Goal: Task Accomplishment & Management: Manage account settings

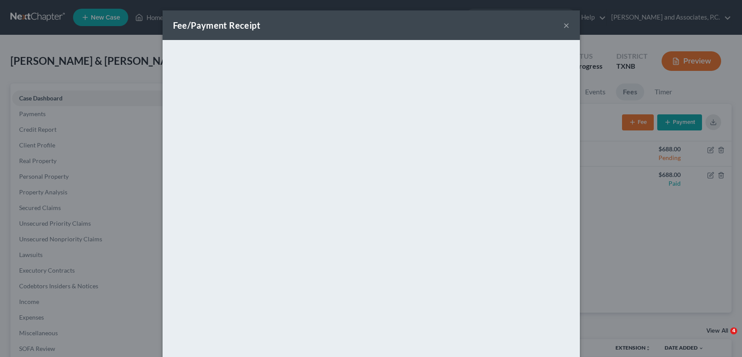
select select "7"
click at [563, 21] on button "×" at bounding box center [566, 25] width 6 height 10
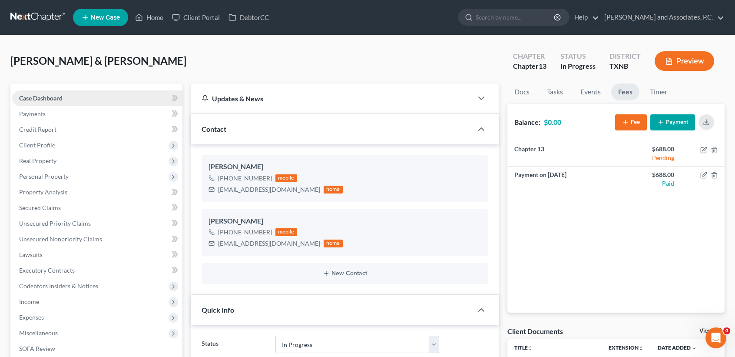
click at [58, 100] on span "Case Dashboard" at bounding box center [40, 97] width 43 height 7
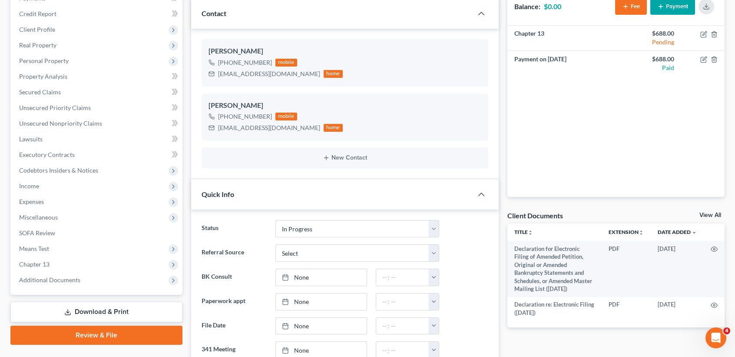
click at [700, 212] on link "View All" at bounding box center [711, 215] width 22 height 6
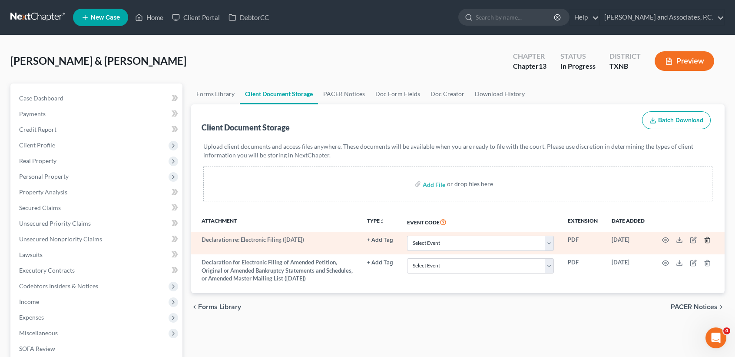
click at [709, 237] on icon "button" at bounding box center [707, 240] width 4 height 6
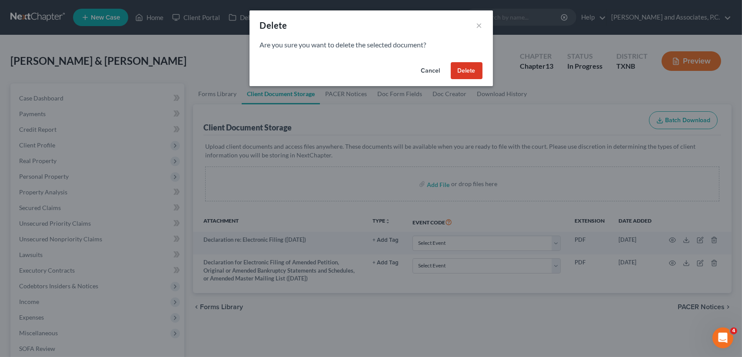
click at [468, 73] on button "Delete" at bounding box center [467, 70] width 32 height 17
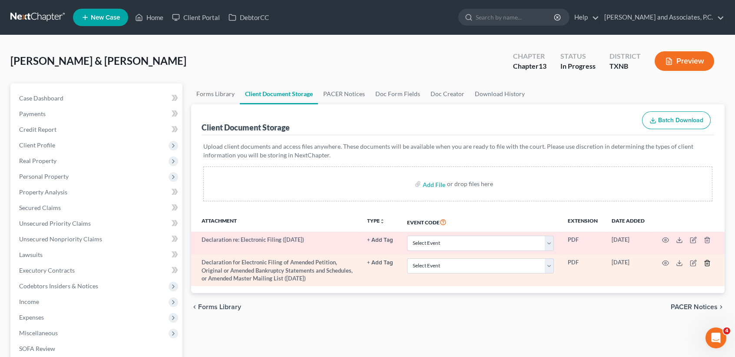
click at [707, 265] on icon "button" at bounding box center [707, 263] width 4 height 6
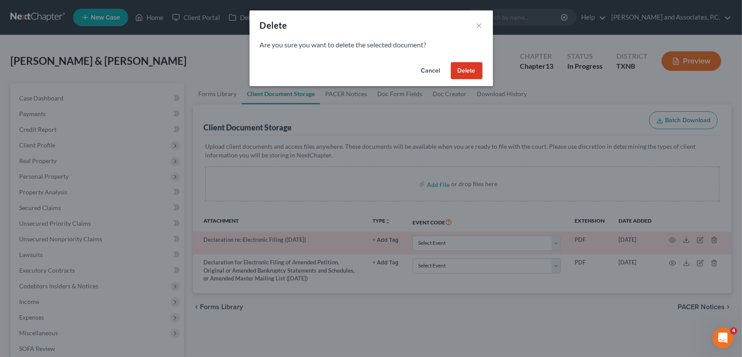
click at [470, 69] on button "Delete" at bounding box center [467, 70] width 32 height 17
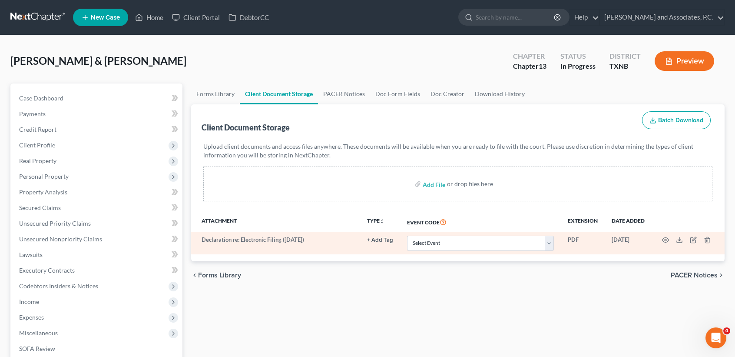
click at [711, 242] on td at bounding box center [688, 243] width 73 height 23
click at [708, 241] on icon "button" at bounding box center [707, 239] width 7 height 7
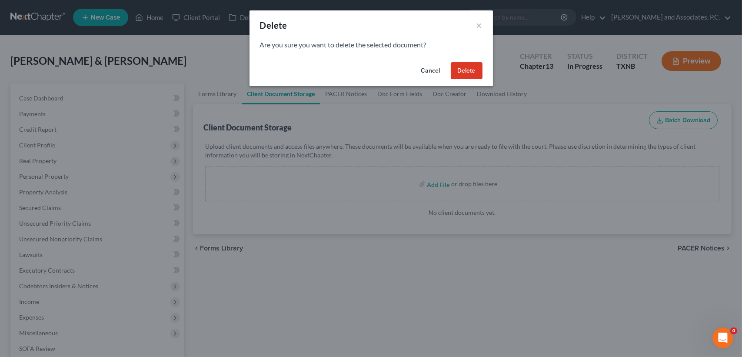
click at [473, 66] on button "Delete" at bounding box center [467, 70] width 32 height 17
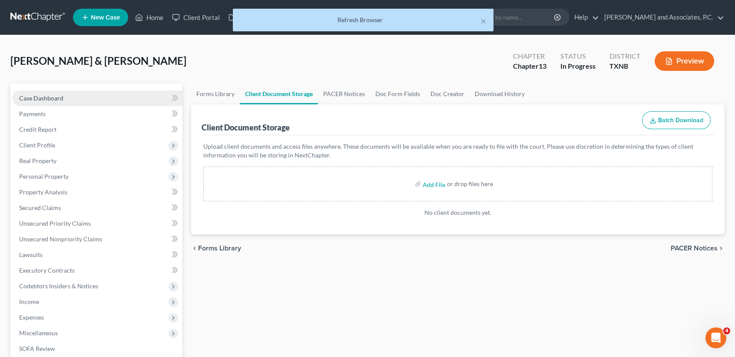
drag, startPoint x: 32, startPoint y: 82, endPoint x: 35, endPoint y: 95, distance: 13.4
click at [33, 83] on div "[PERSON_NAME] & [PERSON_NAME] Upgraded Chapter Chapter 13 Status In [GEOGRAPHIC…" at bounding box center [367, 303] width 714 height 515
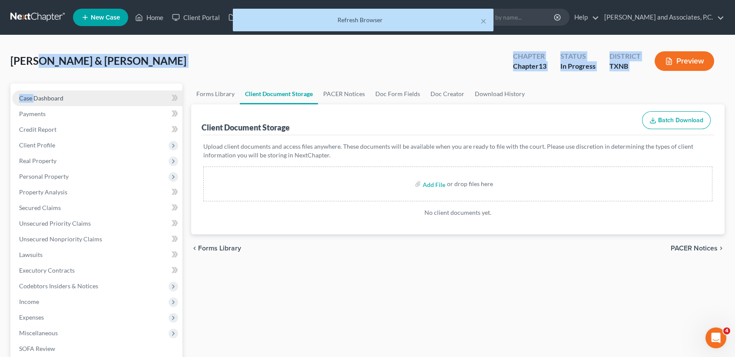
click at [36, 95] on span "Case Dashboard" at bounding box center [41, 97] width 44 height 7
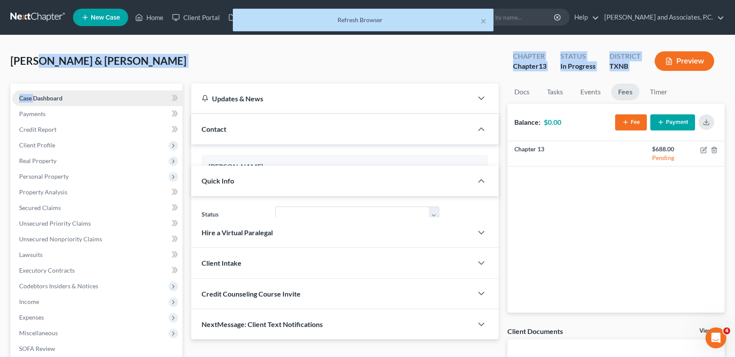
click at [36, 96] on span "Case Dashboard" at bounding box center [40, 97] width 43 height 7
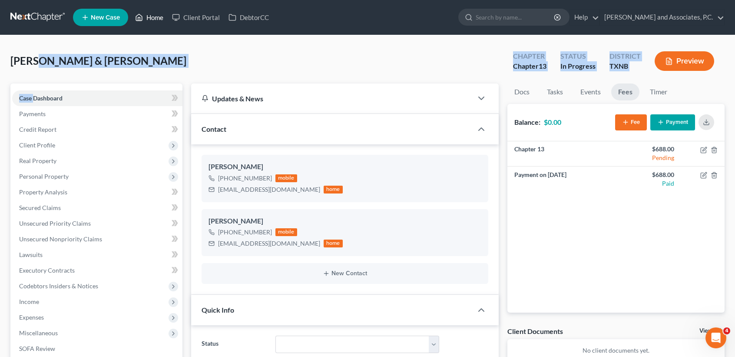
click at [166, 18] on link "Home" at bounding box center [149, 18] width 37 height 16
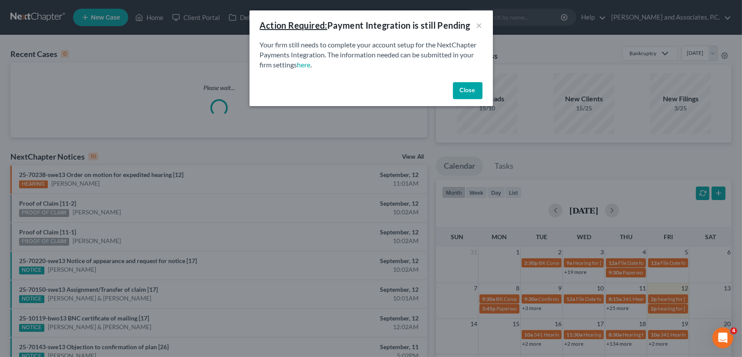
click at [476, 90] on button "Close" at bounding box center [468, 90] width 30 height 17
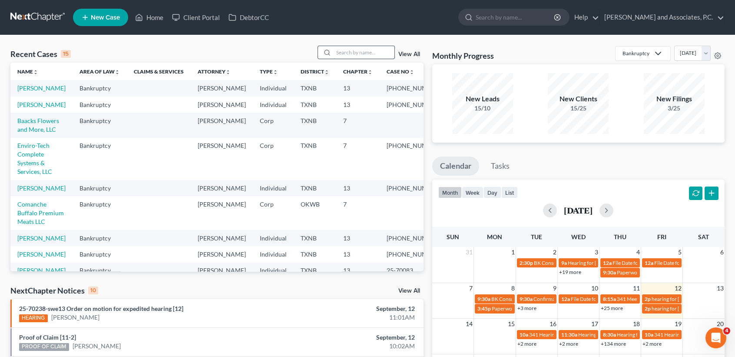
click at [344, 53] on input "search" at bounding box center [364, 52] width 61 height 13
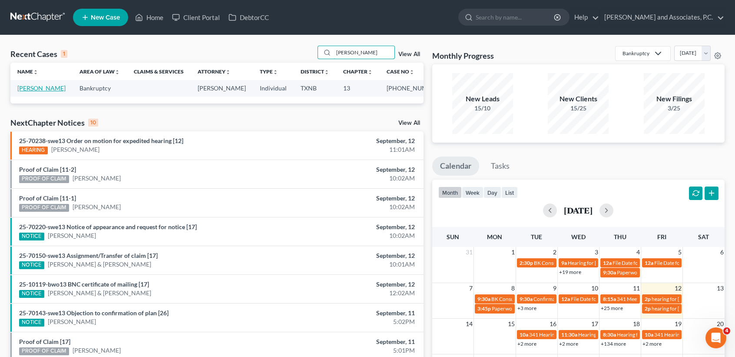
type input "[PERSON_NAME]"
click at [33, 91] on link "[PERSON_NAME]" at bounding box center [41, 87] width 48 height 7
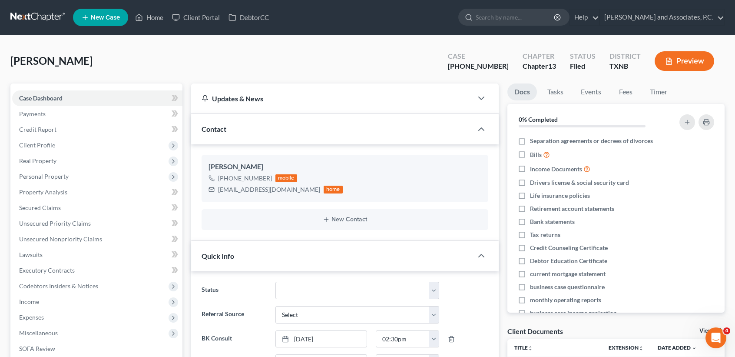
scroll to position [442, 0]
click at [167, 3] on nav "Home New Case Client Portal DebtorCC [PERSON_NAME] and Associates, P.C. [PERSON…" at bounding box center [367, 17] width 735 height 35
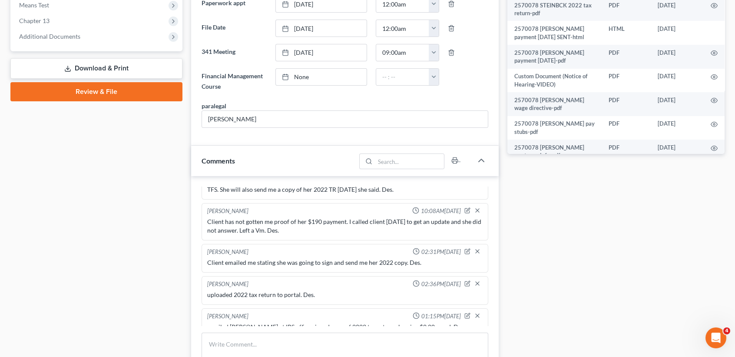
scroll to position [405, 0]
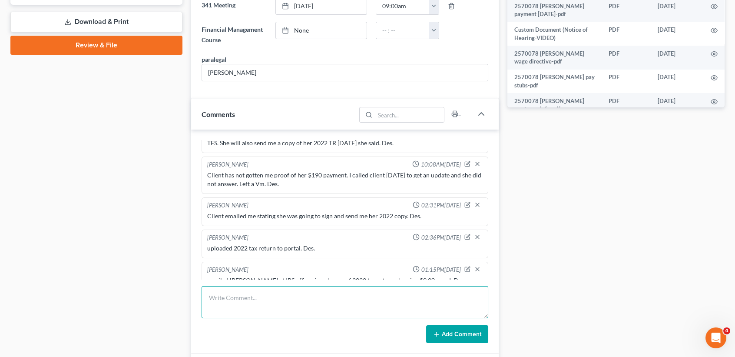
click at [313, 288] on textarea at bounding box center [345, 302] width 287 height 32
type textarea "."
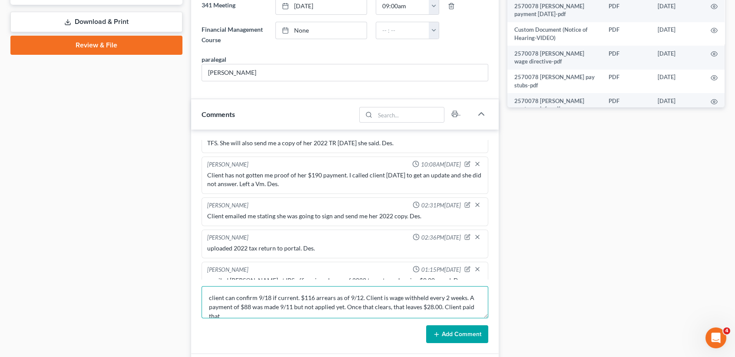
scroll to position [1, 0]
type textarea "client can confirm 9/18 if current. $116 arrears as of 9/12. Client is wage wit…"
click at [459, 328] on button "Add Comment" at bounding box center [457, 334] width 62 height 18
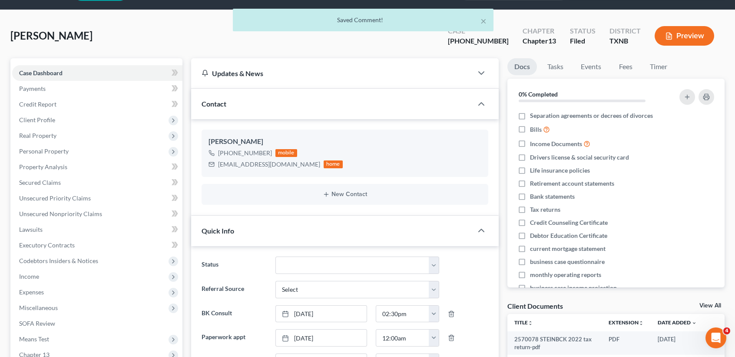
scroll to position [0, 0]
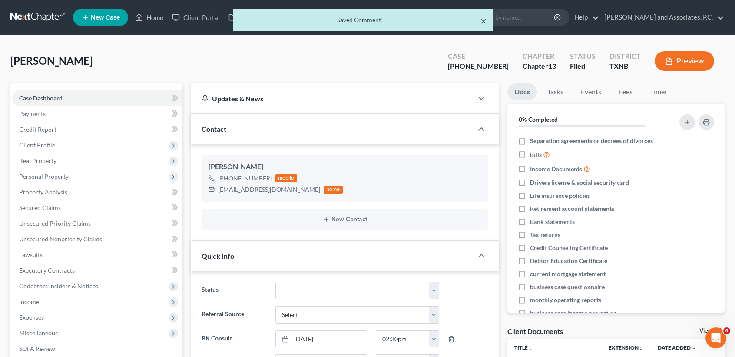
click at [483, 16] on button "×" at bounding box center [484, 21] width 6 height 10
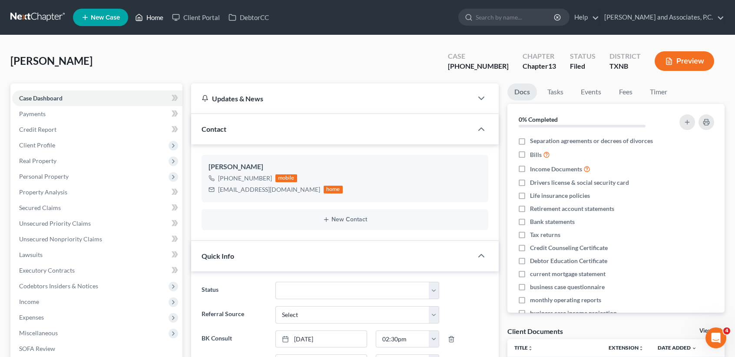
click at [165, 15] on link "Home" at bounding box center [149, 18] width 37 height 16
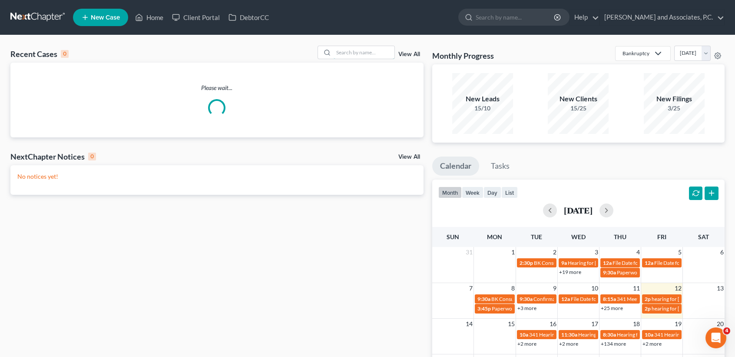
drag, startPoint x: 389, startPoint y: 53, endPoint x: 395, endPoint y: 50, distance: 5.8
click at [391, 53] on input "search" at bounding box center [364, 52] width 61 height 13
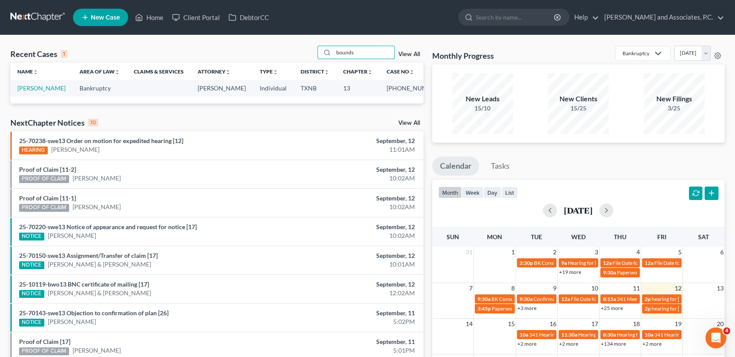
type input "bounds"
click at [27, 83] on td "[PERSON_NAME]" at bounding box center [41, 88] width 62 height 16
click at [28, 87] on link "[PERSON_NAME]" at bounding box center [41, 87] width 48 height 7
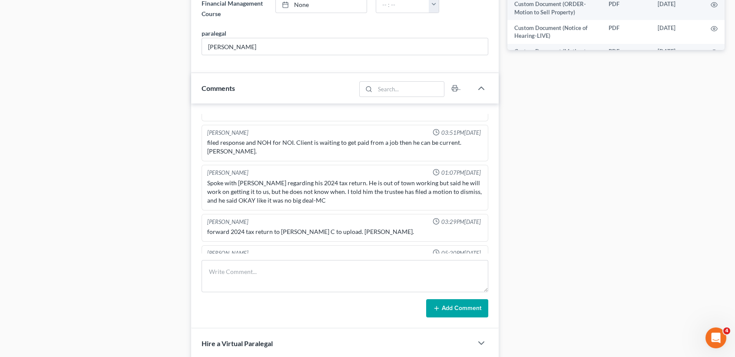
scroll to position [463, 0]
drag, startPoint x: 387, startPoint y: 280, endPoint x: 378, endPoint y: 281, distance: 8.7
click at [387, 279] on textarea at bounding box center [345, 275] width 287 height 32
type textarea "C"
drag, startPoint x: 372, startPoint y: 258, endPoint x: 371, endPoint y: 268, distance: 10.1
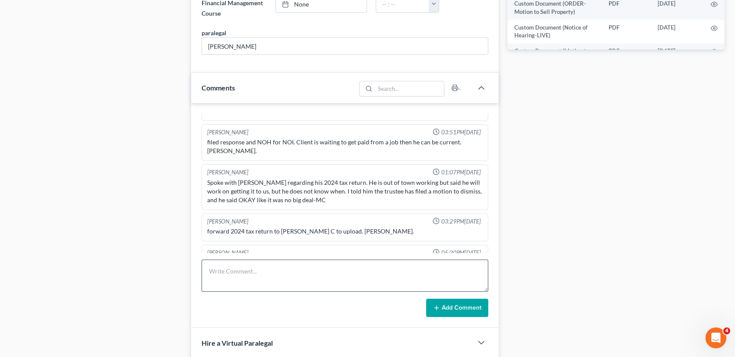
click at [372, 259] on div "[PERSON_NAME] 11:18AM[DATE] Paid $5400.00 by check #4371 for conversion to a ch…" at bounding box center [345, 215] width 308 height 225
click at [387, 270] on textarea at bounding box center [345, 275] width 287 height 32
click at [382, 273] on textarea at bounding box center [345, 275] width 287 height 32
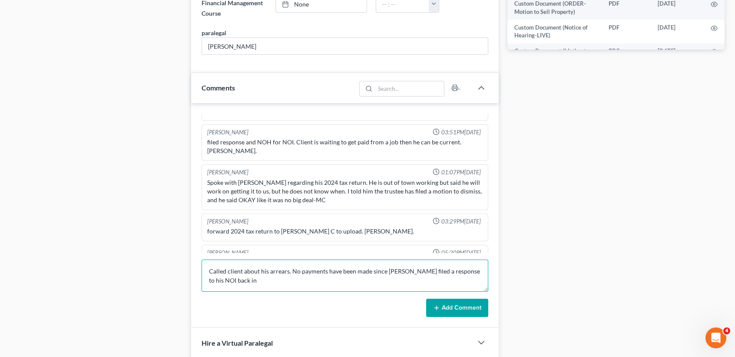
type textarea "Called client about his arrears. No payments have been made since [PERSON_NAME]…"
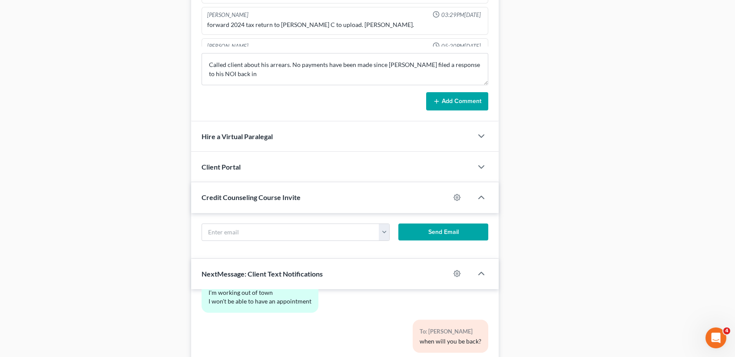
scroll to position [827, 0]
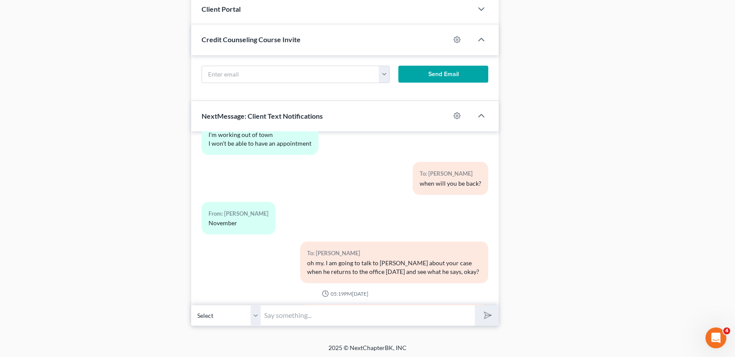
click at [378, 315] on input "text" at bounding box center [368, 315] width 214 height 21
drag, startPoint x: 409, startPoint y: 313, endPoint x: 601, endPoint y: 344, distance: 194.9
click at [412, 313] on input "Mr, [PERSON_NAME], this is [PERSON_NAME] from [PERSON_NAME] Whites office. We h…" at bounding box center [368, 315] width 214 height 21
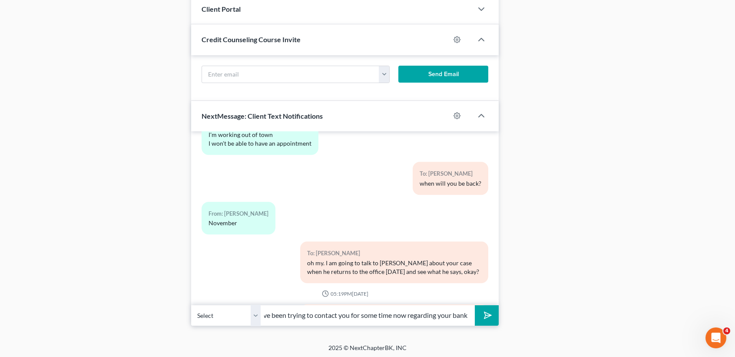
scroll to position [0, 277]
click at [475, 305] on button "submit" at bounding box center [487, 315] width 24 height 20
type input "Mr, [PERSON_NAME], this is [PERSON_NAME] from [PERSON_NAME] Whites office. We h…"
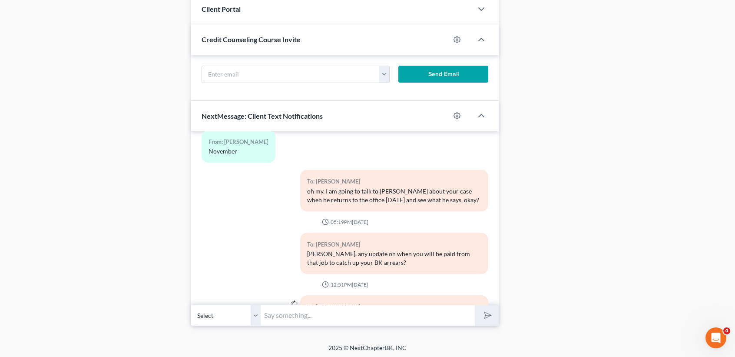
type input "U"
type input "Y"
type input "M"
type input "No payments have been made since the last time [PERSON_NAME] had contact with y…"
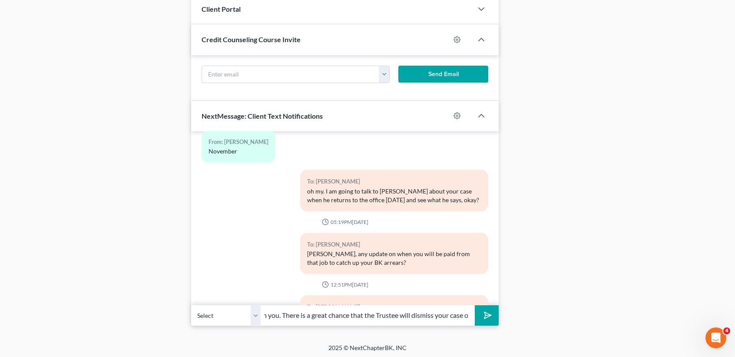
click at [475, 305] on button "submit" at bounding box center [487, 315] width 24 height 20
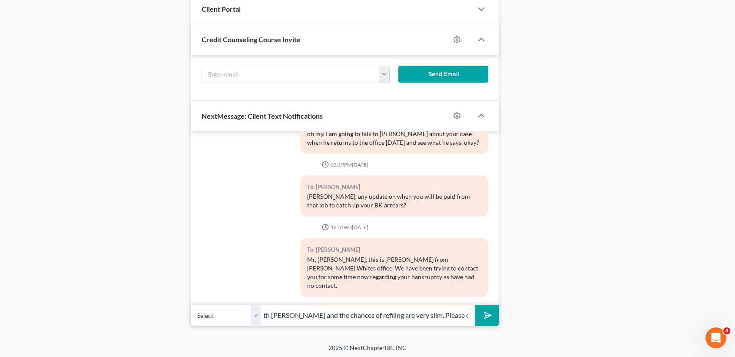
scroll to position [0, 84]
type input "This is also your 3rd case with [PERSON_NAME] and the chances of refiling are v…"
click at [494, 315] on button "submit" at bounding box center [487, 315] width 24 height 20
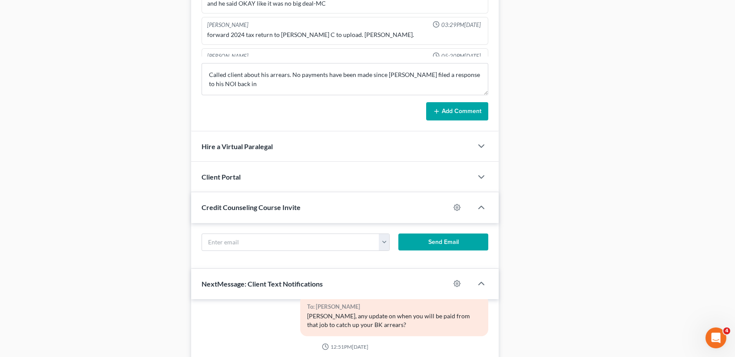
scroll to position [537, 0]
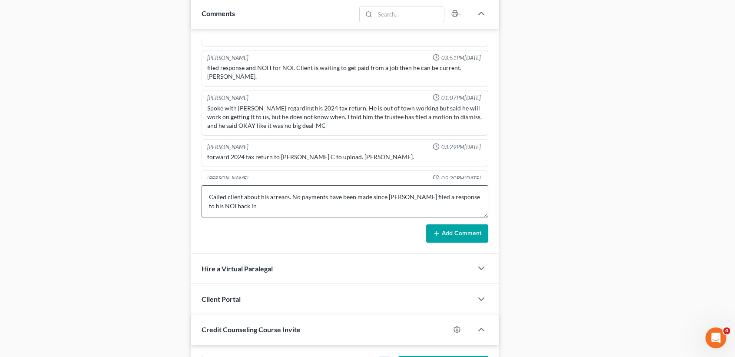
click at [342, 216] on form "Called client about his arrears. No payments have been made since [PERSON_NAME]…" at bounding box center [345, 213] width 287 height 57
click at [348, 202] on textarea "Called client about his arrears. No payments have been made since [PERSON_NAME]…" at bounding box center [345, 201] width 287 height 32
click at [408, 201] on textarea "Called client about his arrears. No payments have been made since [PERSON_NAME]…" at bounding box center [345, 201] width 287 height 32
type textarea "Called client about his arrears. No payments have been made since [PERSON_NAME]…"
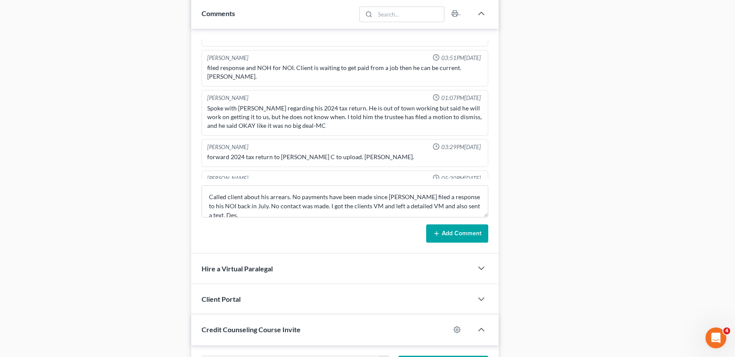
click at [442, 233] on button "Add Comment" at bounding box center [457, 233] width 62 height 18
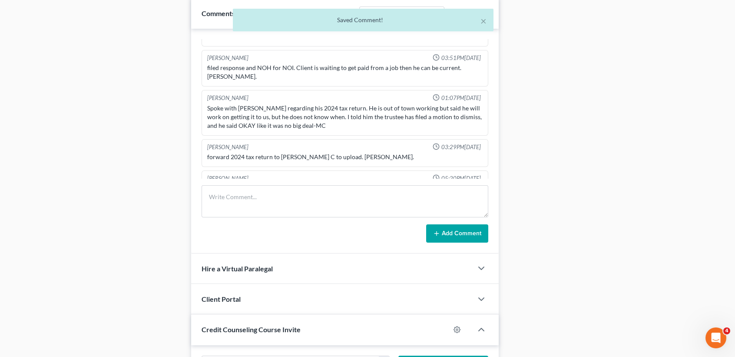
scroll to position [900, 0]
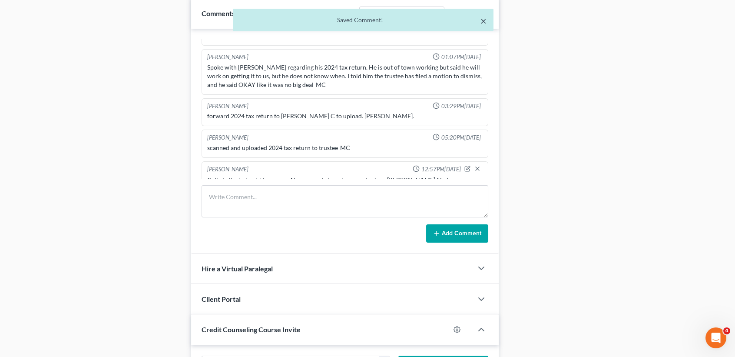
click at [484, 22] on button "×" at bounding box center [484, 21] width 6 height 10
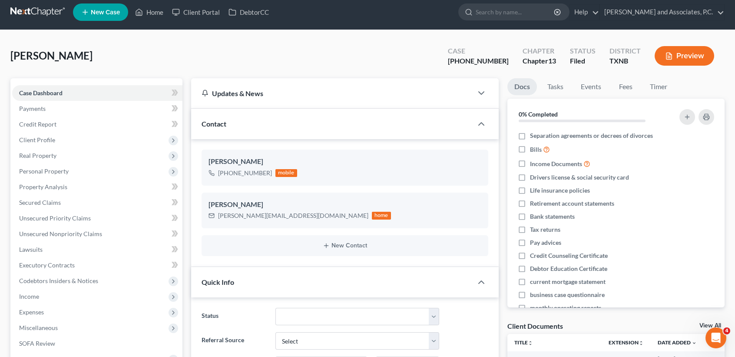
scroll to position [0, 0]
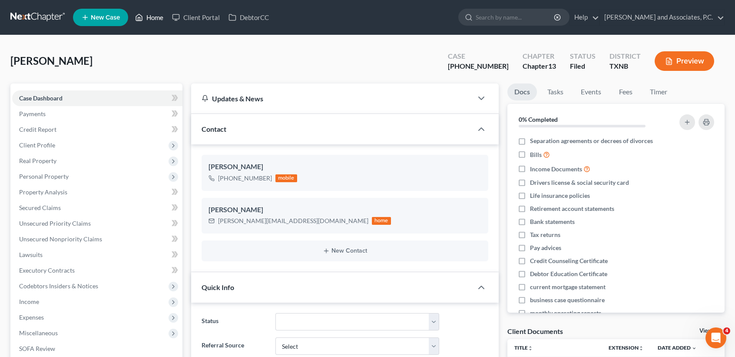
click at [154, 19] on link "Home" at bounding box center [149, 18] width 37 height 16
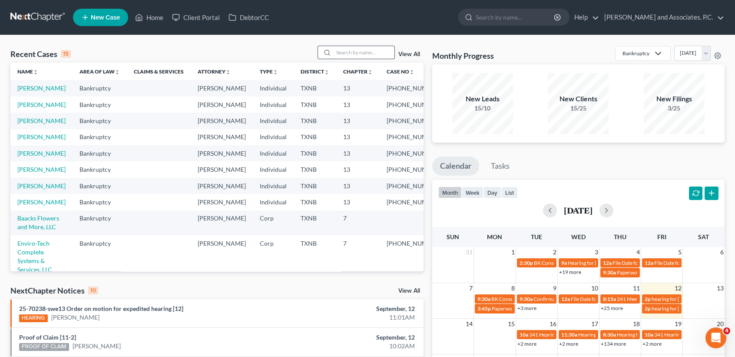
click at [350, 55] on input "search" at bounding box center [364, 52] width 61 height 13
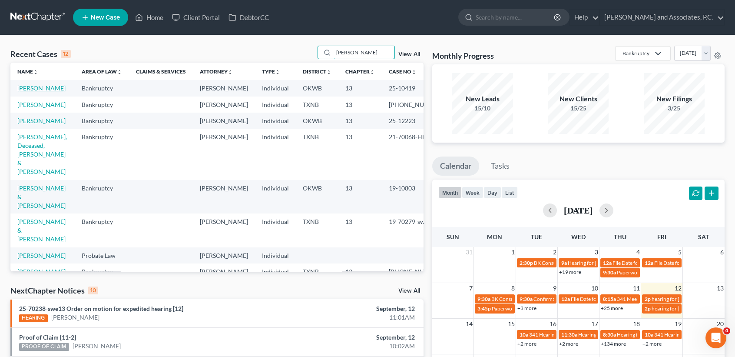
type input "[PERSON_NAME]"
click at [34, 91] on link "[PERSON_NAME]" at bounding box center [41, 87] width 48 height 7
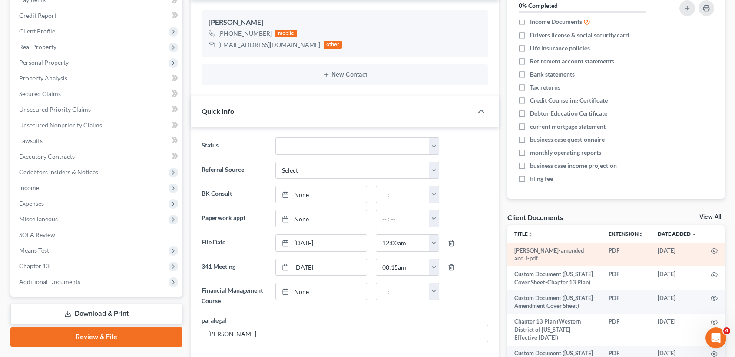
scroll to position [116, 0]
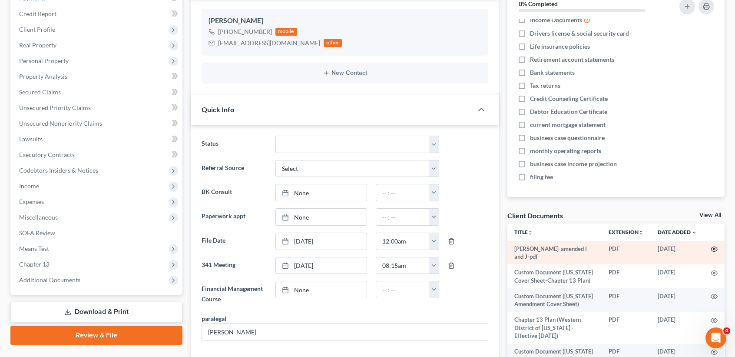
drag, startPoint x: 700, startPoint y: 252, endPoint x: 709, endPoint y: 249, distance: 9.1
click at [704, 250] on td at bounding box center [714, 253] width 21 height 24
click at [711, 249] on td at bounding box center [714, 253] width 21 height 24
click at [711, 247] on icon "button" at bounding box center [714, 249] width 7 height 5
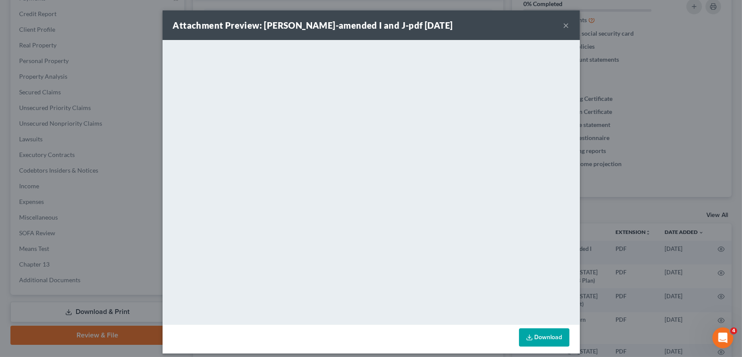
click at [563, 25] on button "×" at bounding box center [566, 25] width 6 height 10
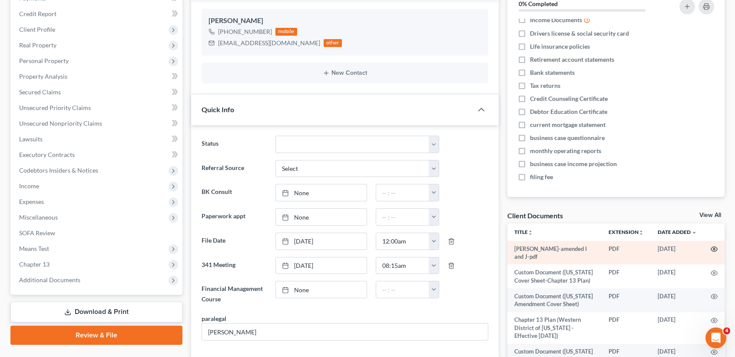
click at [711, 247] on icon "button" at bounding box center [714, 248] width 7 height 7
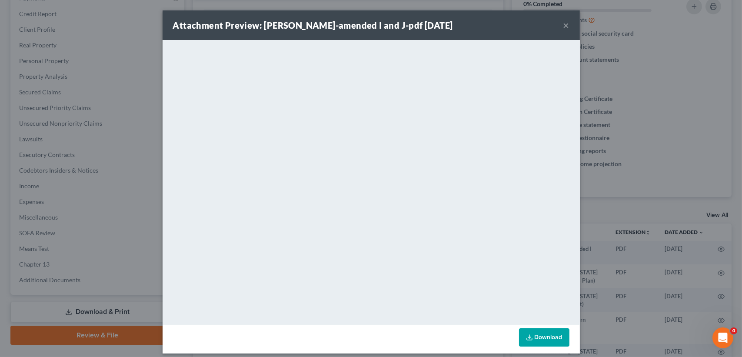
click at [563, 25] on button "×" at bounding box center [566, 25] width 6 height 10
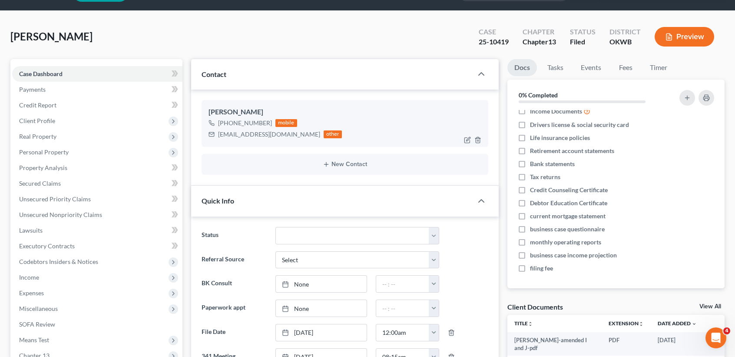
scroll to position [0, 0]
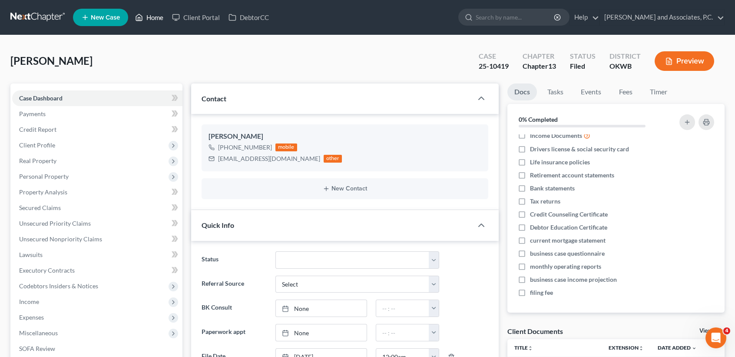
click at [137, 15] on icon at bounding box center [139, 17] width 8 height 10
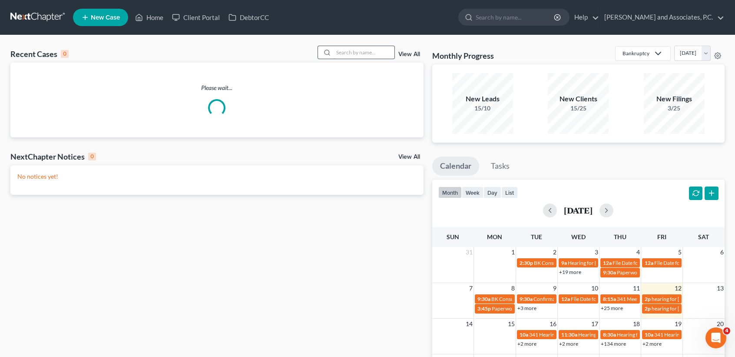
drag, startPoint x: 352, startPoint y: 55, endPoint x: 357, endPoint y: 47, distance: 9.3
click at [355, 50] on input "search" at bounding box center [364, 52] width 61 height 13
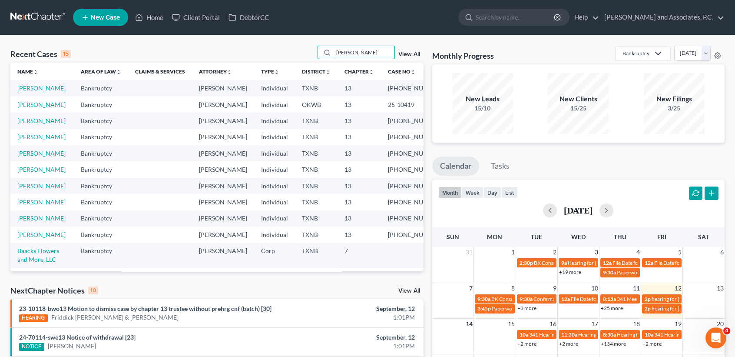
type input "[PERSON_NAME]"
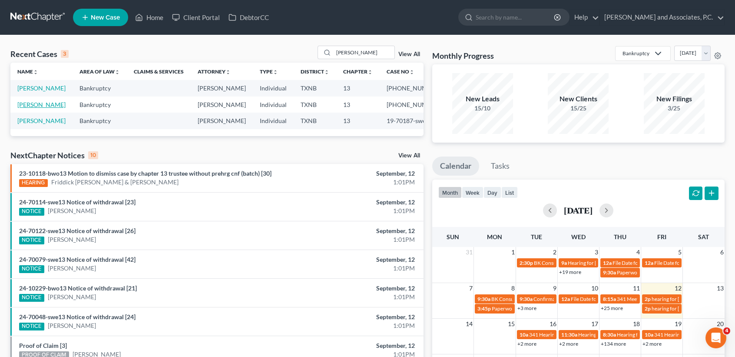
click at [33, 108] on link "[PERSON_NAME]" at bounding box center [41, 104] width 48 height 7
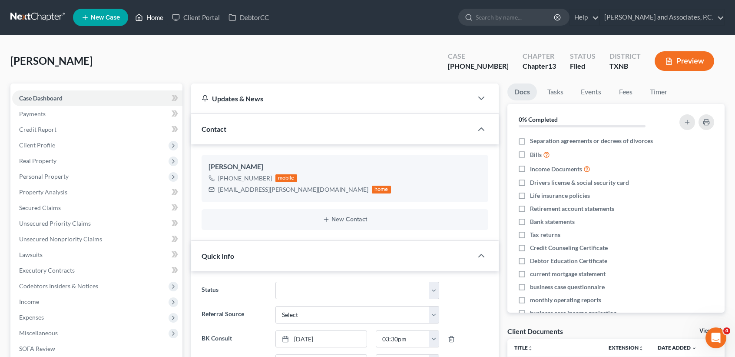
click at [159, 21] on link "Home" at bounding box center [149, 18] width 37 height 16
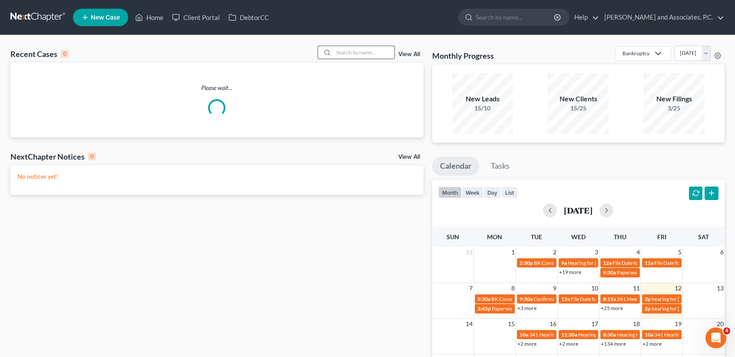
click at [355, 49] on input "search" at bounding box center [364, 52] width 61 height 13
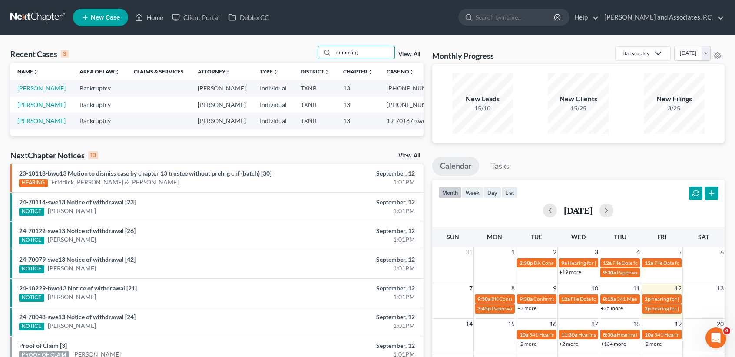
type input "cumming"
click at [31, 113] on td "[PERSON_NAME]" at bounding box center [41, 104] width 62 height 16
click at [27, 113] on td "[PERSON_NAME]" at bounding box center [41, 104] width 62 height 16
click at [27, 108] on link "[PERSON_NAME]" at bounding box center [41, 104] width 48 height 7
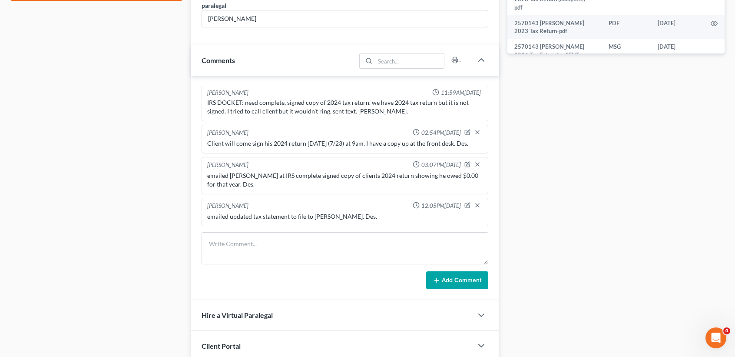
scroll to position [463, 0]
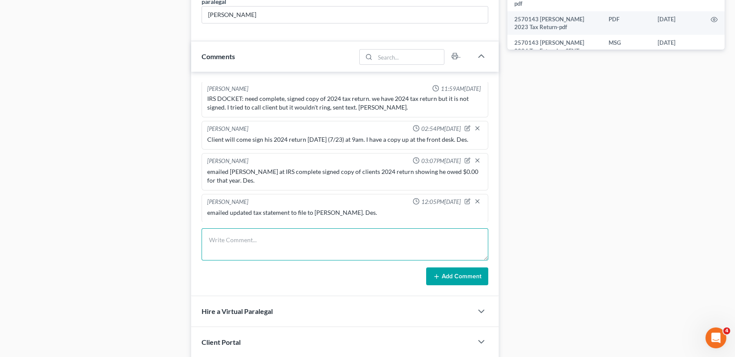
click at [338, 252] on textarea at bounding box center [345, 244] width 287 height 32
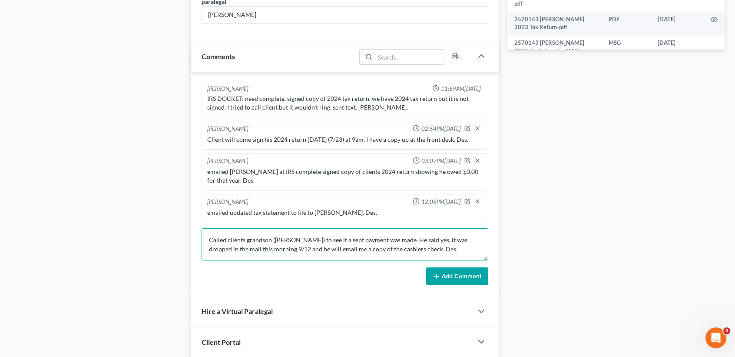
type textarea "Called clients grandson ([PERSON_NAME]) to see if a sept payment was made. He s…"
click at [458, 270] on button "Add Comment" at bounding box center [457, 276] width 62 height 18
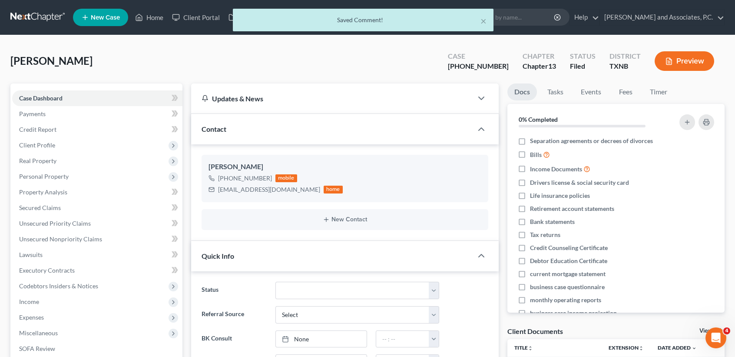
scroll to position [387, 0]
click at [484, 22] on button "×" at bounding box center [484, 21] width 6 height 10
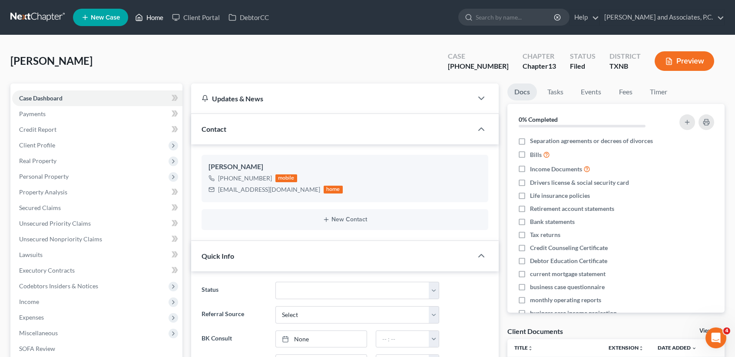
click at [154, 20] on link "Home" at bounding box center [149, 18] width 37 height 16
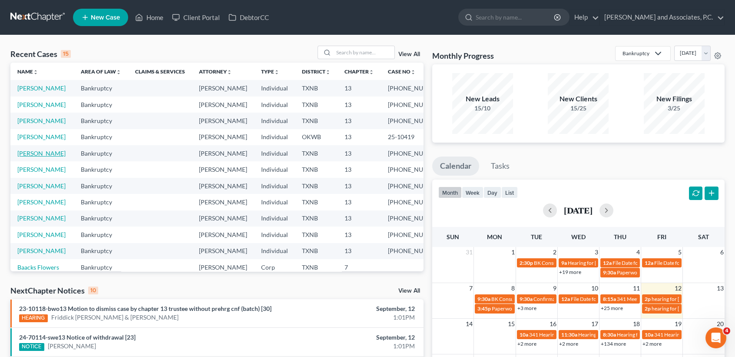
click at [31, 157] on link "[PERSON_NAME]" at bounding box center [41, 152] width 48 height 7
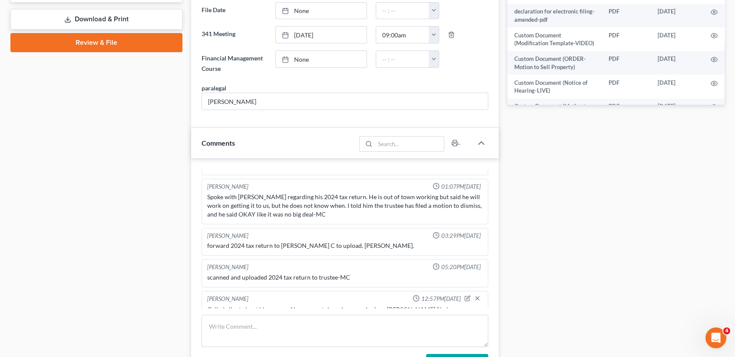
scroll to position [521, 0]
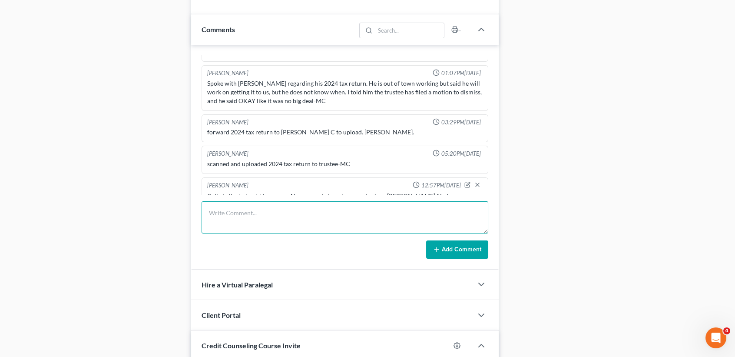
click at [320, 217] on textarea at bounding box center [345, 217] width 287 height 32
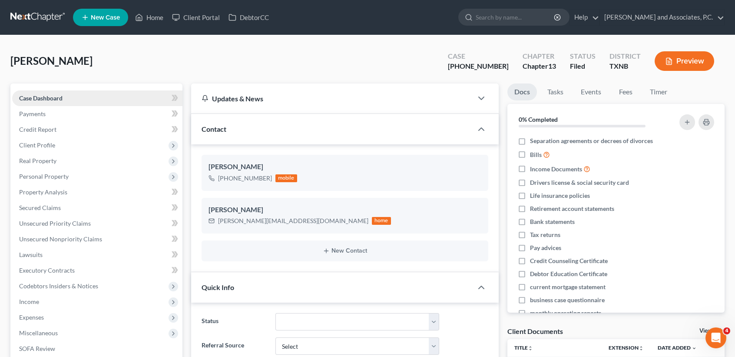
scroll to position [0, 0]
type textarea "Client called and stated that he stil"
click at [155, 20] on link "Home" at bounding box center [149, 18] width 37 height 16
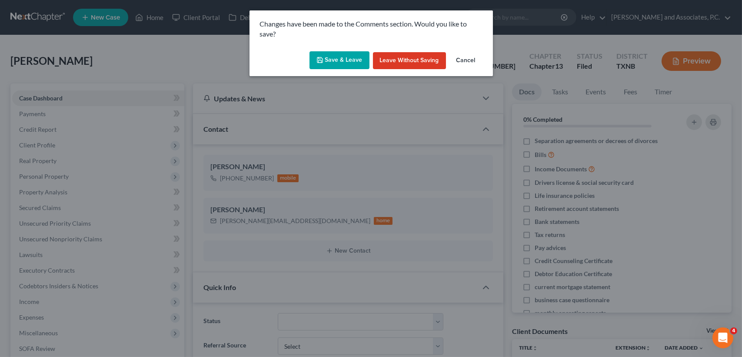
click at [361, 61] on button "Save & Leave" at bounding box center [339, 60] width 60 height 18
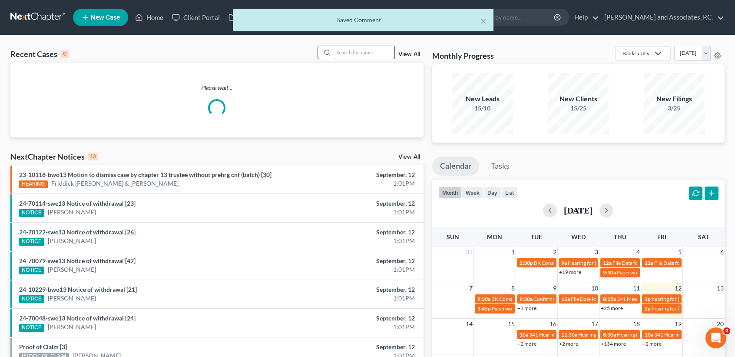
click at [352, 57] on input "search" at bounding box center [364, 52] width 61 height 13
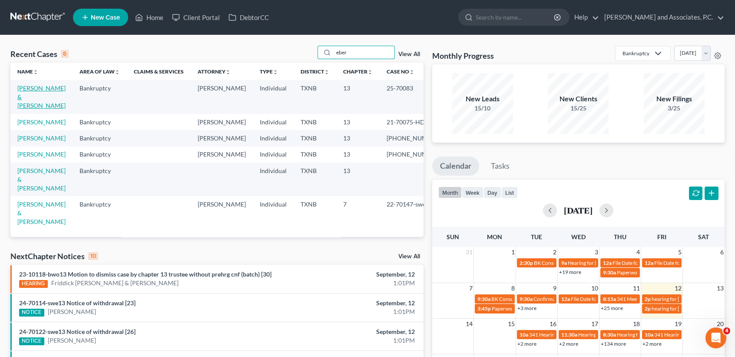
type input "eber"
click at [30, 97] on link "[PERSON_NAME] & [PERSON_NAME]" at bounding box center [41, 96] width 48 height 25
select select "1"
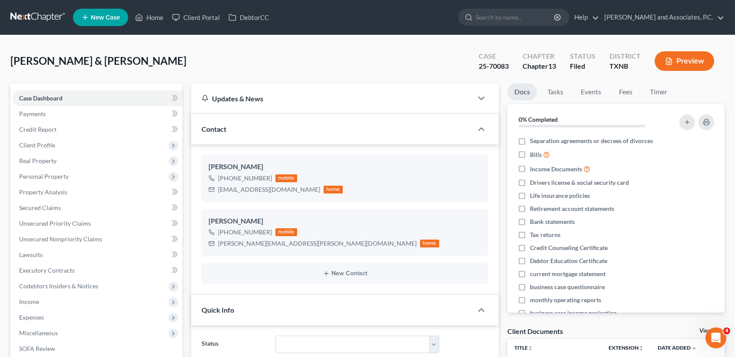
scroll to position [4152, 0]
click at [64, 299] on span "Income" at bounding box center [97, 302] width 170 height 16
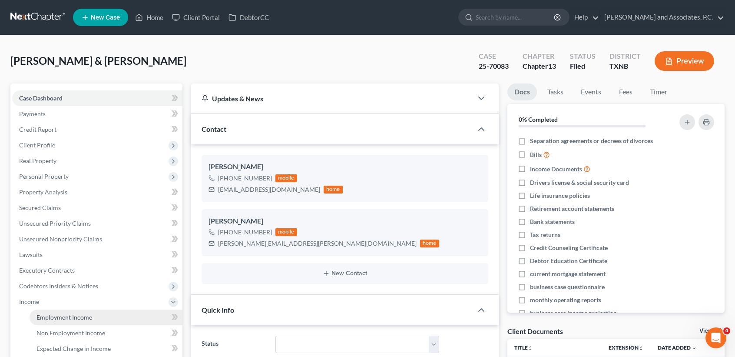
click at [63, 316] on span "Employment Income" at bounding box center [64, 316] width 56 height 7
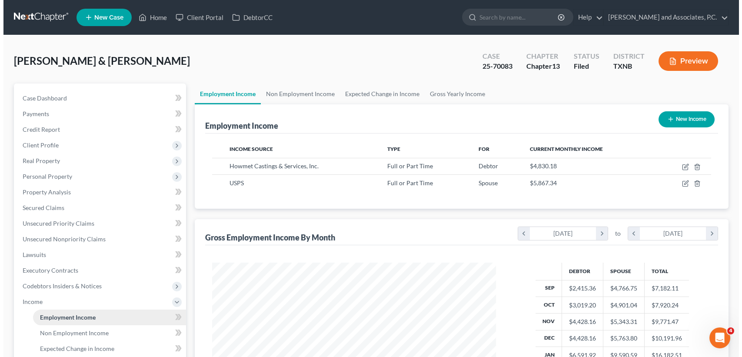
scroll to position [156, 301]
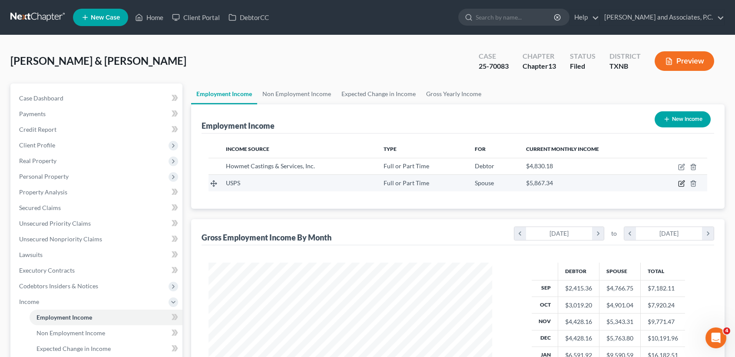
click at [683, 183] on icon "button" at bounding box center [682, 183] width 4 height 4
select select "0"
select select "24"
select select "2"
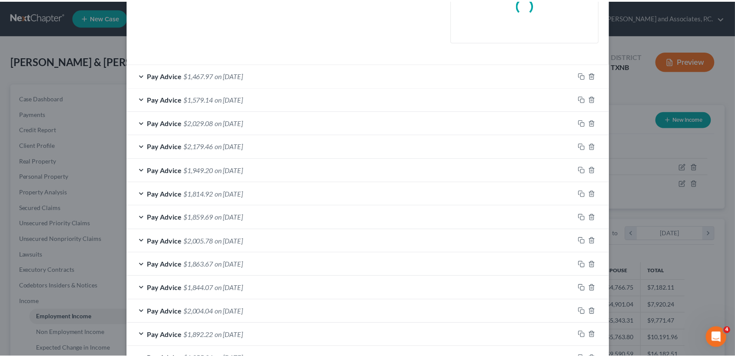
scroll to position [280, 0]
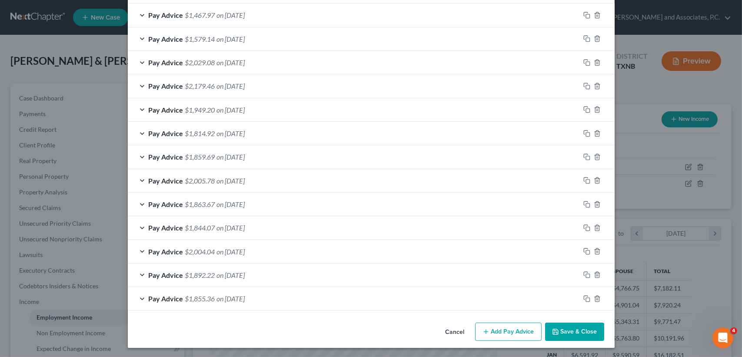
click at [568, 331] on button "Save & Close" at bounding box center [574, 331] width 59 height 18
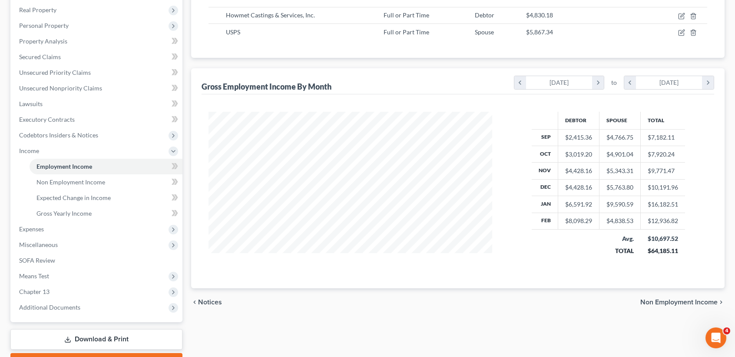
scroll to position [0, 0]
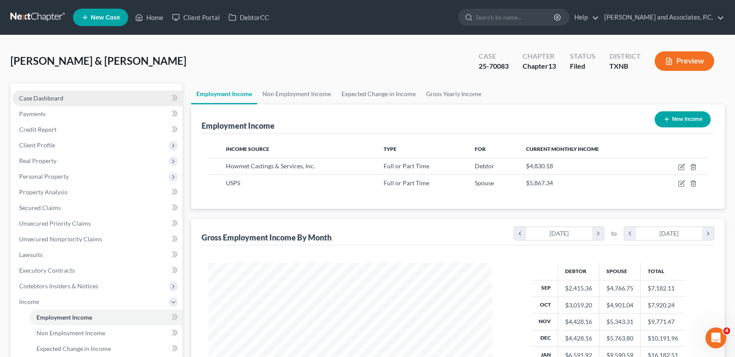
click at [59, 93] on link "Case Dashboard" at bounding box center [97, 98] width 170 height 16
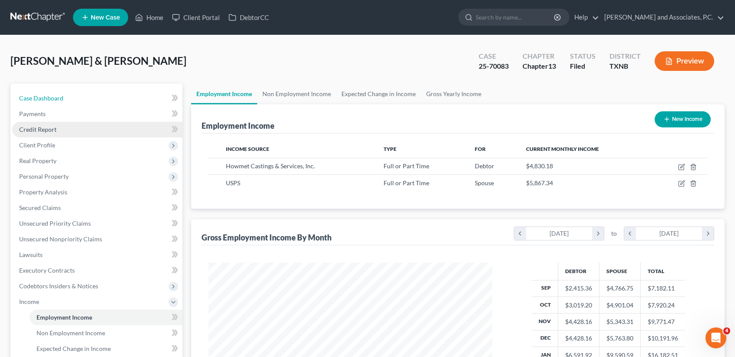
select select "1"
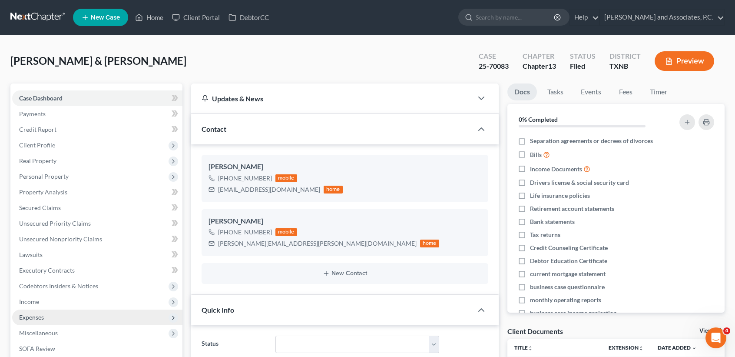
click at [57, 316] on span "Expenses" at bounding box center [97, 317] width 170 height 16
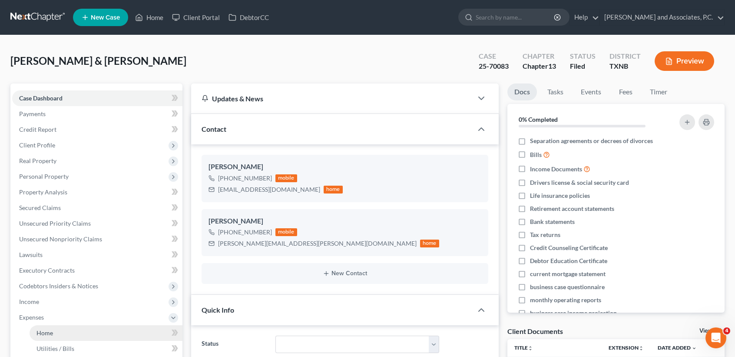
click at [56, 326] on link "Home" at bounding box center [106, 333] width 153 height 16
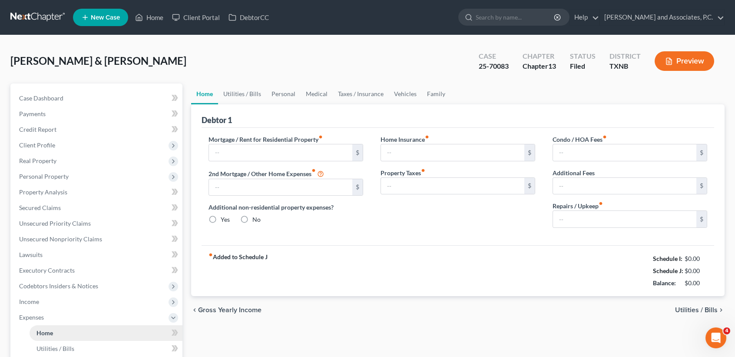
type input "0.00"
radio input "true"
type input "0.00"
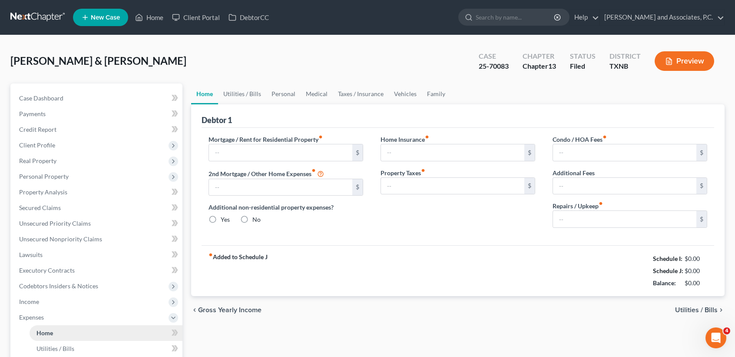
type input "0.00"
type input "120.00"
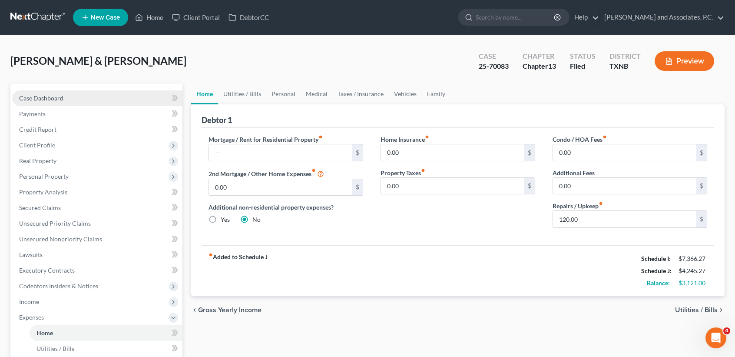
click at [30, 97] on span "Case Dashboard" at bounding box center [41, 97] width 44 height 7
select select "1"
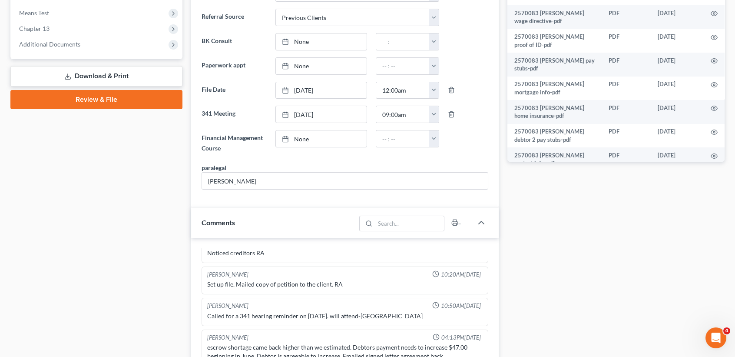
scroll to position [521, 0]
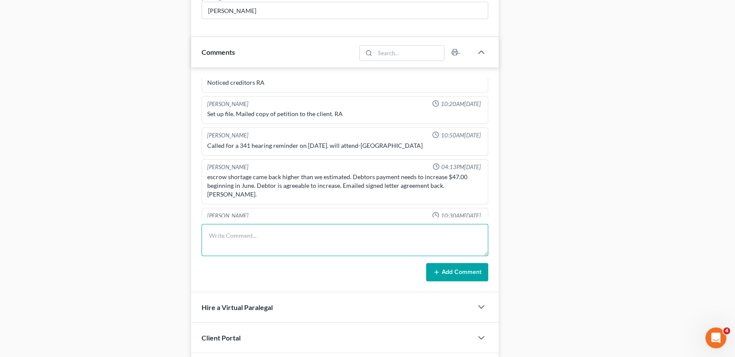
click at [320, 249] on textarea at bounding box center [345, 240] width 287 height 32
type textarea "v"
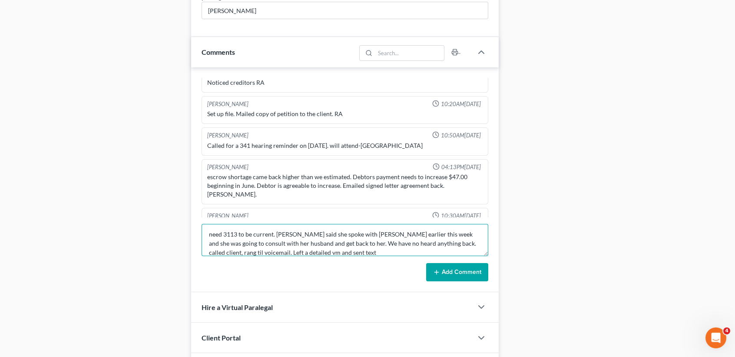
scroll to position [10, 0]
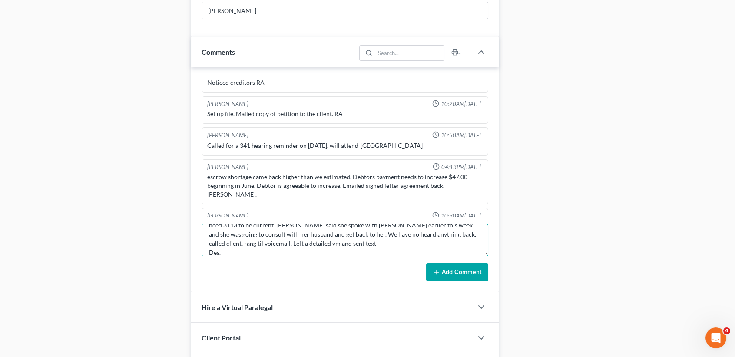
type textarea "need 3113 to be current. [PERSON_NAME] said she spoke with [PERSON_NAME] earlie…"
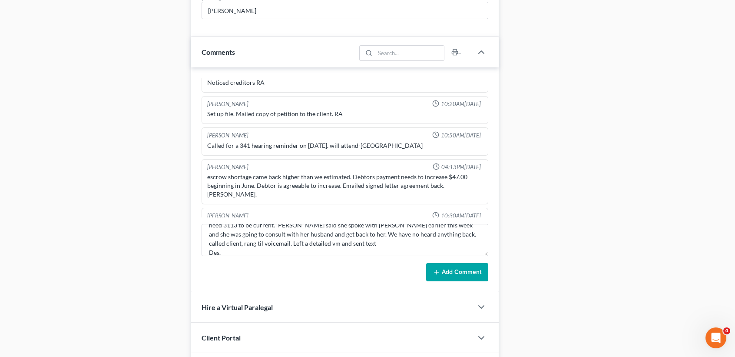
click at [453, 276] on button "Add Comment" at bounding box center [457, 272] width 62 height 18
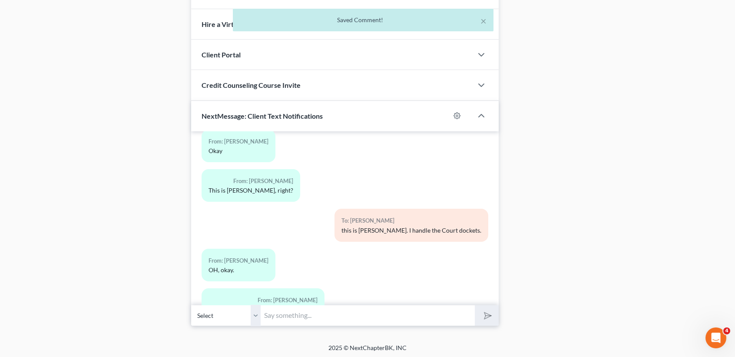
scroll to position [317, 0]
click at [337, 320] on input "text" at bounding box center [368, 315] width 214 height 21
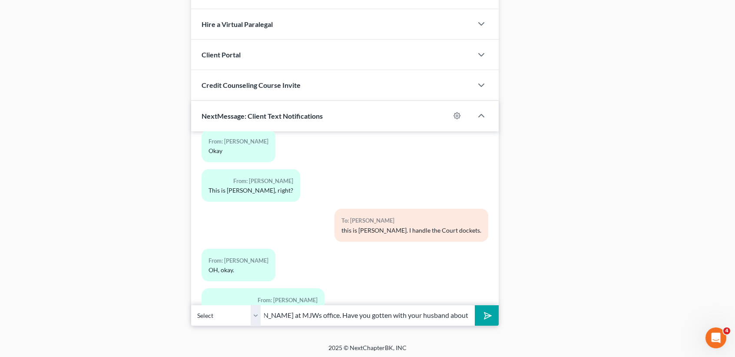
scroll to position [0, 103]
type input "[PERSON_NAME], this is [PERSON_NAME] at MJWs office. Have you gotten with your …"
click at [475, 305] on button "submit" at bounding box center [487, 315] width 24 height 20
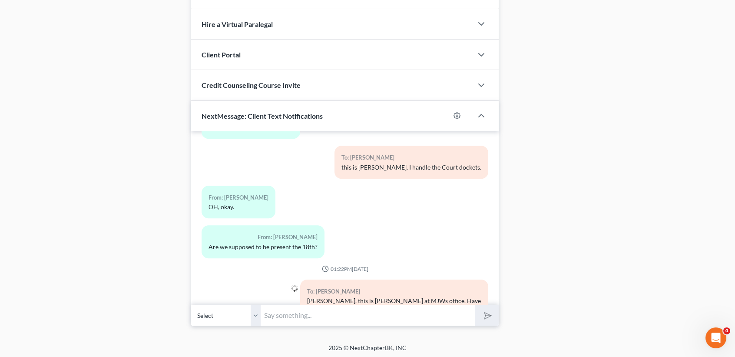
click at [403, 313] on input "text" at bounding box center [368, 315] width 214 height 21
type input "A"
type input "We will not know about the 18th until [DATE] most likely. We have to work throu…"
click at [475, 305] on button "submit" at bounding box center [487, 315] width 24 height 20
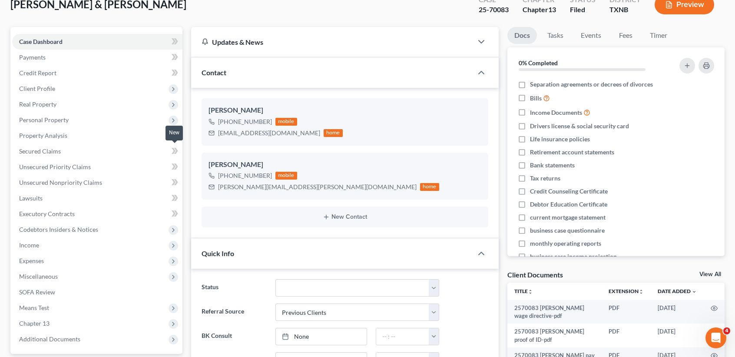
scroll to position [0, 0]
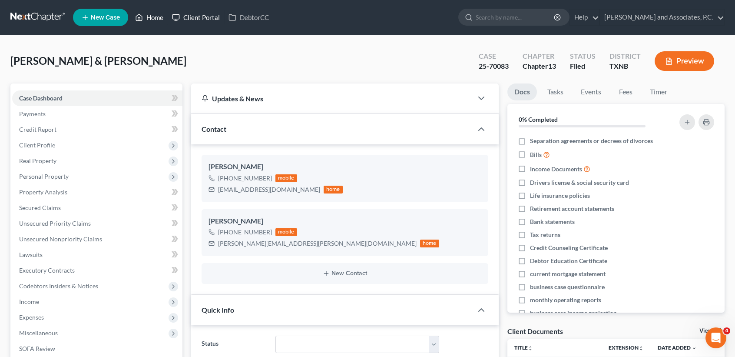
drag, startPoint x: 156, startPoint y: 16, endPoint x: 173, endPoint y: 23, distance: 18.7
click at [157, 16] on link "Home" at bounding box center [149, 18] width 37 height 16
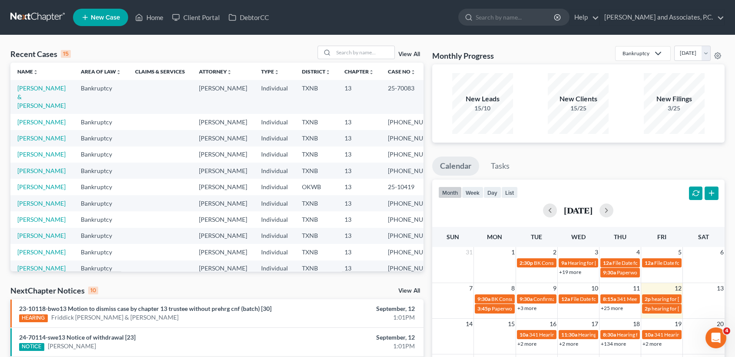
click at [362, 60] on div "Recent Cases 15 View All" at bounding box center [216, 54] width 413 height 17
click at [363, 52] on input "search" at bounding box center [364, 52] width 61 height 13
click at [31, 92] on link "[PERSON_NAME] & [PERSON_NAME]" at bounding box center [41, 96] width 48 height 25
select select "1"
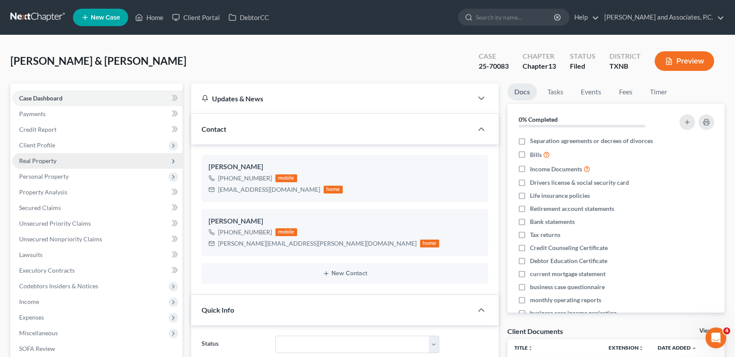
scroll to position [4263, 0]
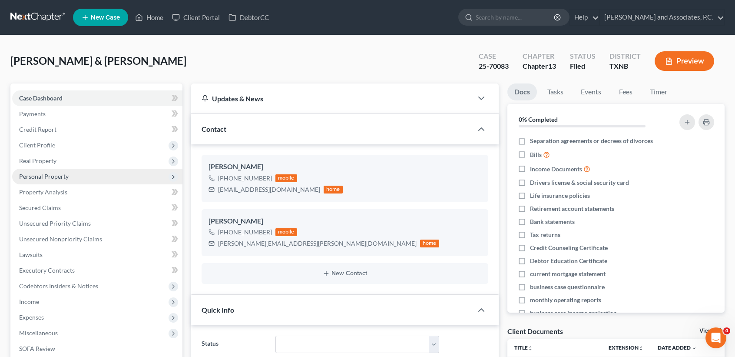
click at [64, 177] on span "Personal Property" at bounding box center [44, 176] width 50 height 7
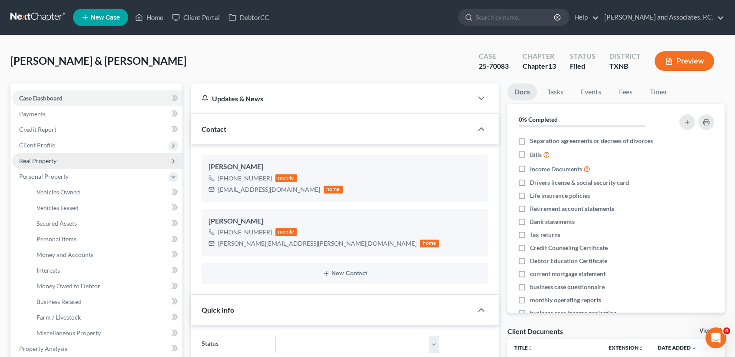
click at [67, 154] on span "Real Property" at bounding box center [97, 161] width 170 height 16
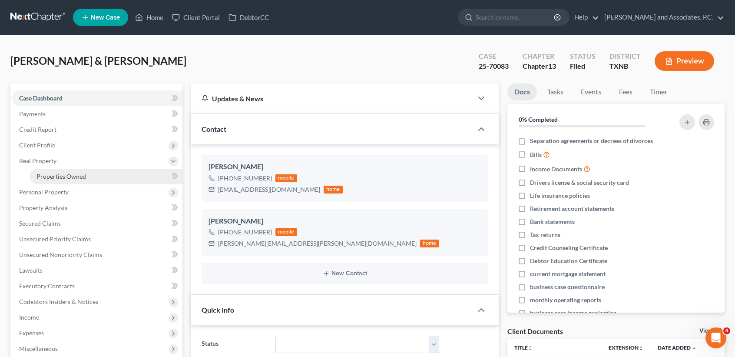
click at [67, 175] on span "Properties Owned" at bounding box center [61, 176] width 50 height 7
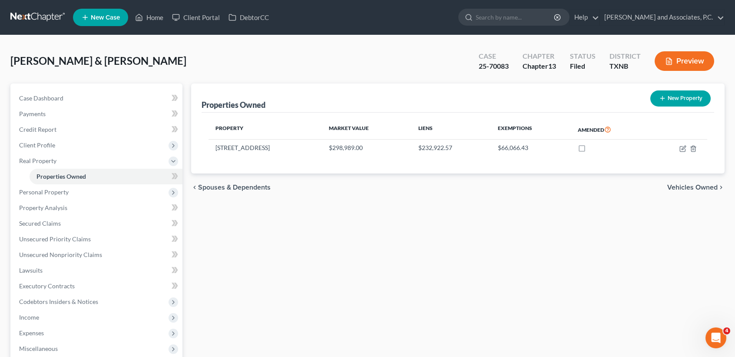
click at [694, 96] on button "New Property" at bounding box center [680, 98] width 60 height 16
select select "45"
select select "2"
select select "0"
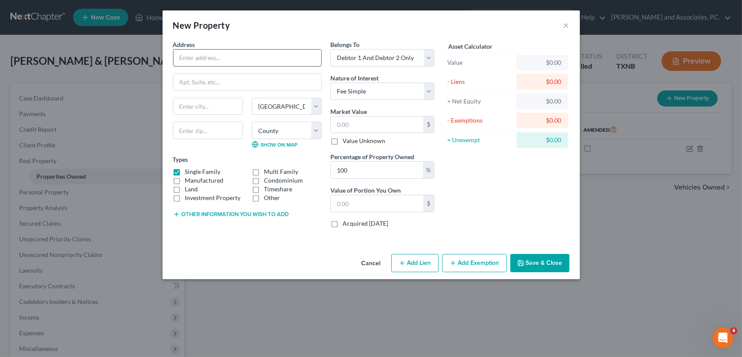
click at [291, 62] on input "text" at bounding box center [247, 58] width 148 height 17
drag, startPoint x: 179, startPoint y: 57, endPoint x: 316, endPoint y: 53, distance: 137.3
click at [316, 53] on input "text" at bounding box center [247, 58] width 148 height 17
click at [176, 83] on input "text" at bounding box center [247, 82] width 148 height 17
drag, startPoint x: 176, startPoint y: 83, endPoint x: 302, endPoint y: 81, distance: 126.5
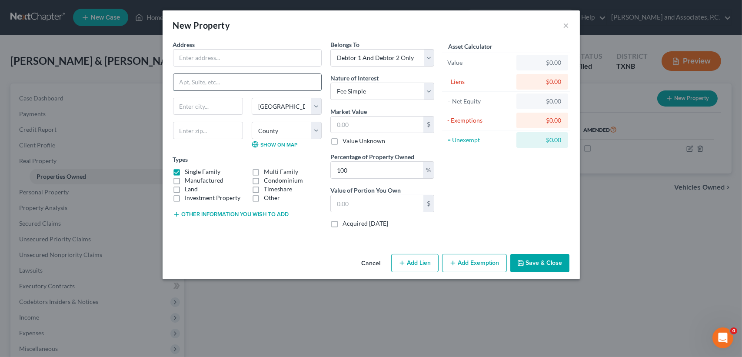
click at [302, 81] on input "text" at bounding box center [247, 82] width 148 height 17
click at [277, 236] on div "Address * State [US_STATE][GEOGRAPHIC_DATA] [GEOGRAPHIC_DATA] [GEOGRAPHIC_DATA]…" at bounding box center [371, 145] width 417 height 210
click at [404, 126] on input "text" at bounding box center [377, 124] width 93 height 17
click at [369, 262] on button "Cancel" at bounding box center [371, 263] width 33 height 17
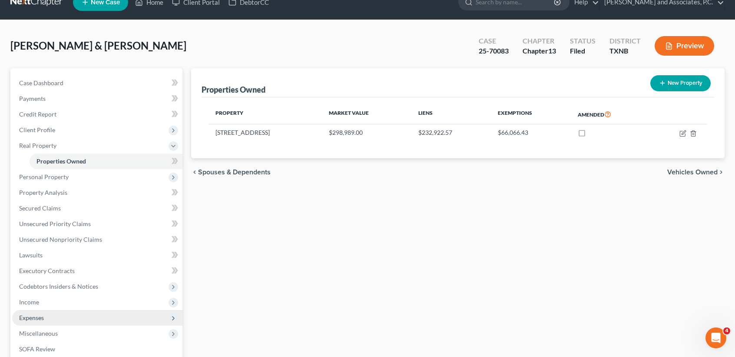
scroll to position [116, 0]
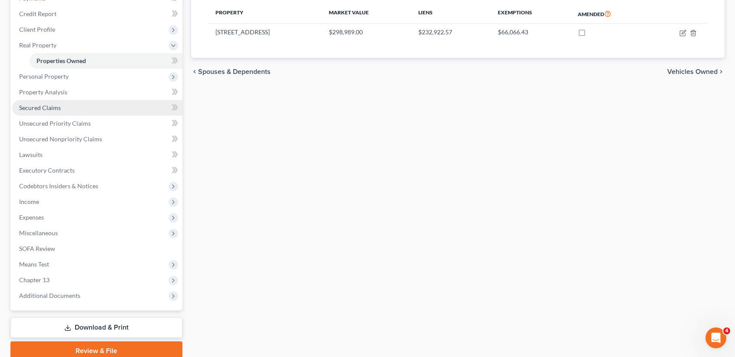
click at [91, 109] on link "Secured Claims" at bounding box center [97, 108] width 170 height 16
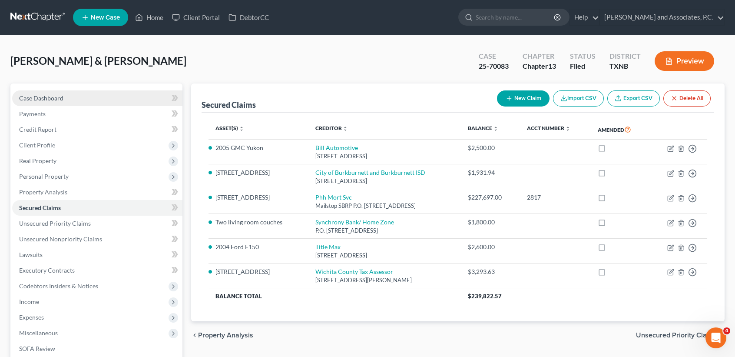
click at [86, 92] on link "Case Dashboard" at bounding box center [97, 98] width 170 height 16
select select "1"
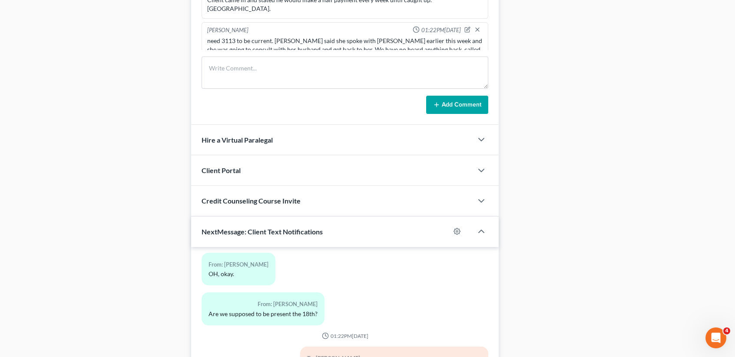
scroll to position [804, 0]
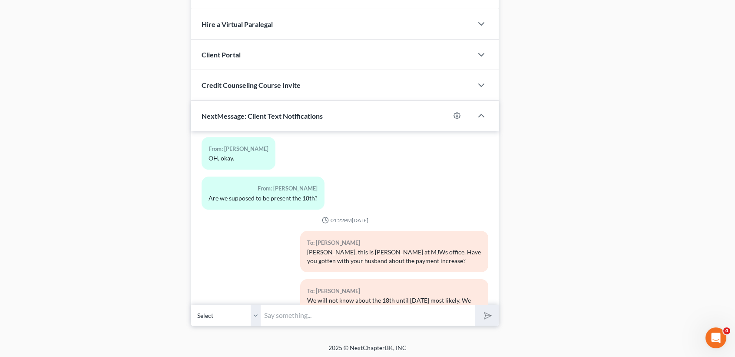
click at [422, 320] on input "text" at bounding box center [368, 315] width 214 height 21
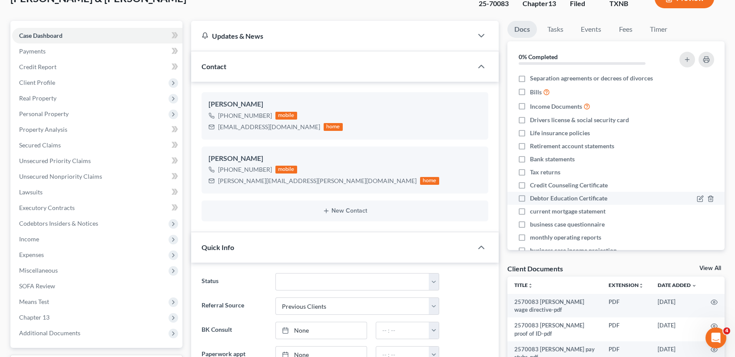
scroll to position [0, 0]
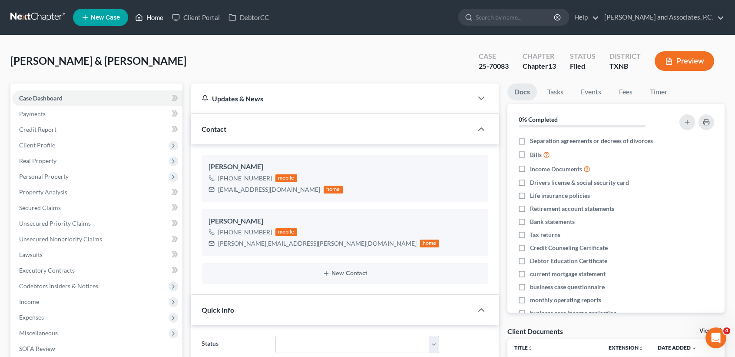
drag, startPoint x: 138, startPoint y: 16, endPoint x: 156, endPoint y: 23, distance: 19.3
click at [138, 16] on icon at bounding box center [139, 17] width 8 height 10
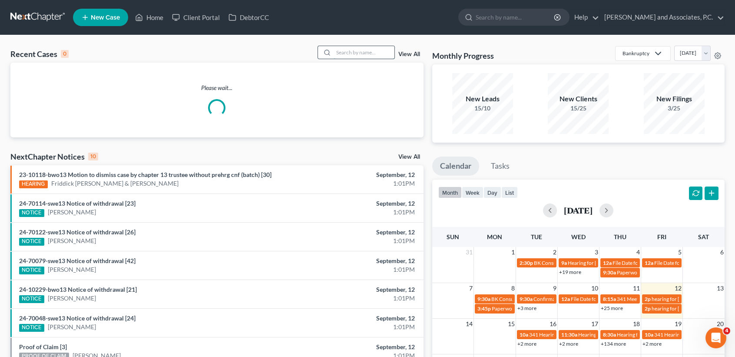
click at [364, 49] on input "search" at bounding box center [364, 52] width 61 height 13
type input "o"
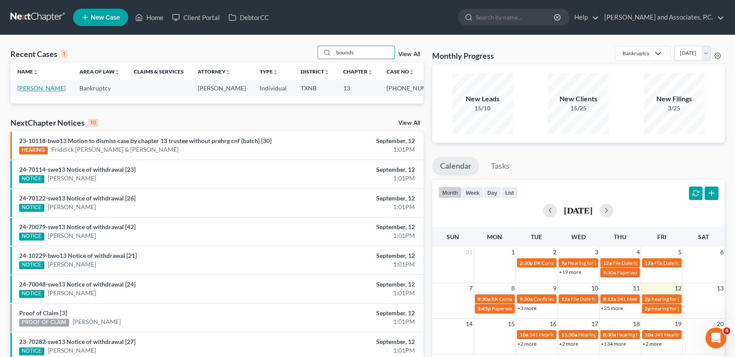
type input "bounds"
click at [43, 89] on link "[PERSON_NAME]" at bounding box center [41, 87] width 48 height 7
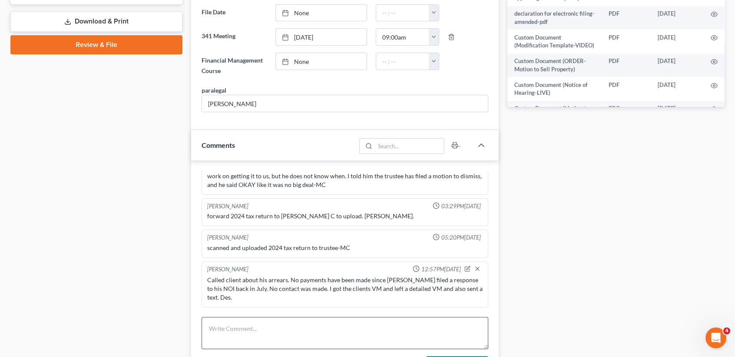
scroll to position [463, 0]
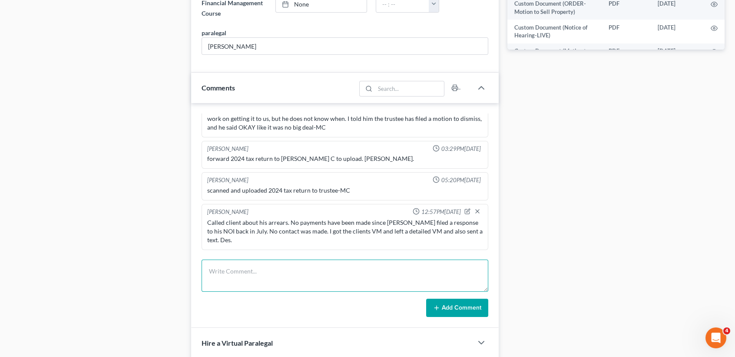
click at [343, 279] on textarea at bounding box center [345, 275] width 287 height 32
click at [464, 258] on icon "button" at bounding box center [467, 261] width 6 height 6
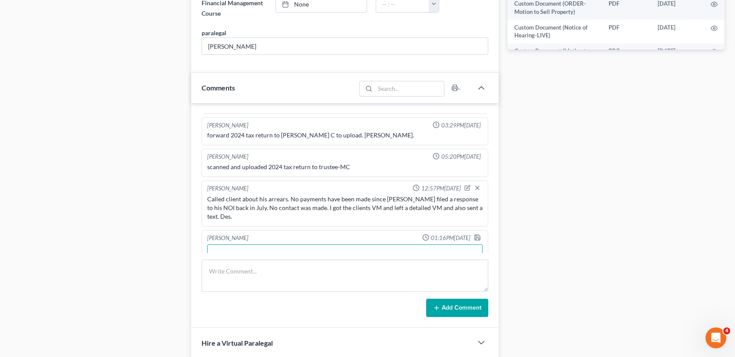
drag, startPoint x: 317, startPoint y: 247, endPoint x: 303, endPoint y: 224, distance: 26.9
click at [194, 260] on div "[PERSON_NAME] 11:18AM[DATE] Paid $5400.00 by check #4371 for conversion to a ch…" at bounding box center [345, 215] width 308 height 225
paste textarea "He called back and said he was still waiting on the money. I told him his case …"
drag, startPoint x: 237, startPoint y: 222, endPoint x: 181, endPoint y: 226, distance: 56.6
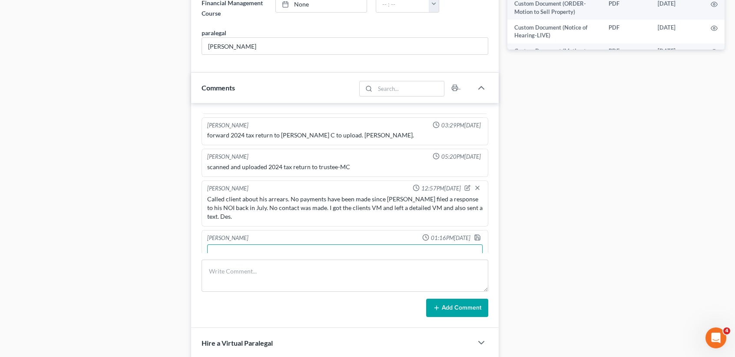
click at [181, 226] on div "Petition Navigation Case Dashboard Payments Invoices Payments Payments Credit R…" at bounding box center [367, 155] width 723 height 1070
click at [413, 244] on textarea "client back and said he was still waiting on the money. I told him his case cou…" at bounding box center [344, 260] width 275 height 32
click at [411, 244] on textarea "client back and said he was still waiting on the money. I told him his case cou…" at bounding box center [344, 260] width 275 height 32
click at [407, 246] on div "Client called and stated that he stil client back and said he was still waiting…" at bounding box center [345, 260] width 279 height 36
click at [406, 244] on textarea "client back and said he was still waiting on the money. I told him his case cou…" at bounding box center [344, 260] width 275 height 32
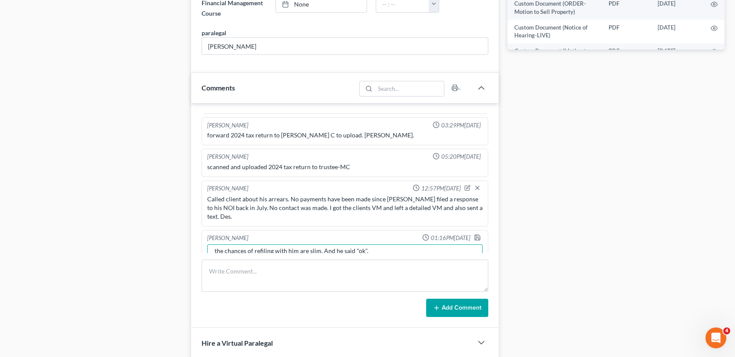
scroll to position [36, 0]
click at [212, 244] on textarea "client back and said he was still waiting on the money. I told him his case cou…" at bounding box center [344, 260] width 275 height 32
click at [439, 244] on textarea "client back and said he was still waiting on the money. I told him his case cou…" at bounding box center [344, 260] width 275 height 32
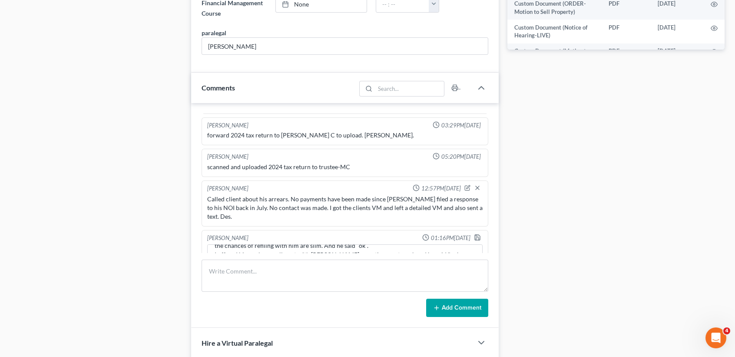
drag, startPoint x: 469, startPoint y: 310, endPoint x: 464, endPoint y: 311, distance: 5.2
click at [467, 310] on button "Add Comment" at bounding box center [457, 308] width 62 height 18
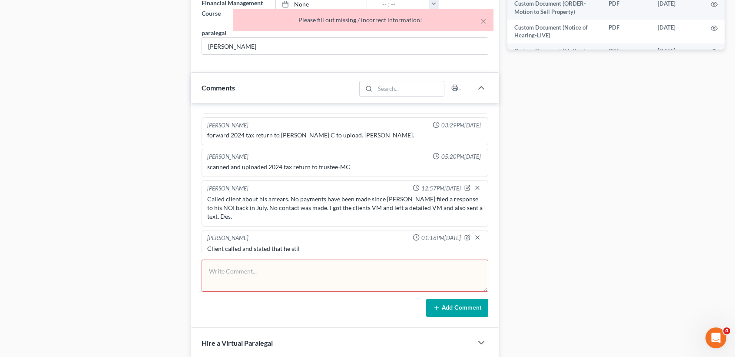
scroll to position [932, 0]
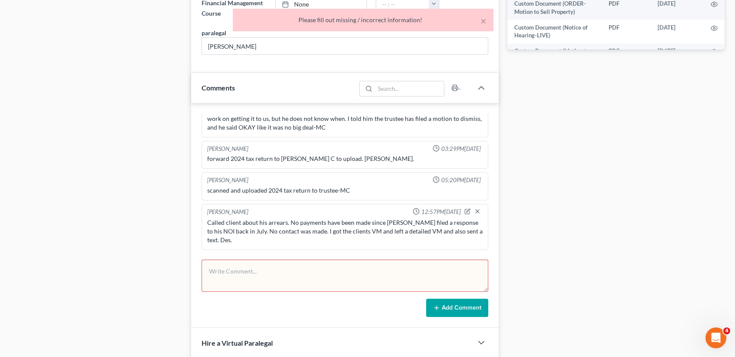
click at [467, 258] on icon "button" at bounding box center [468, 259] width 3 height 3
type textarea "Client called and stated that he stil"
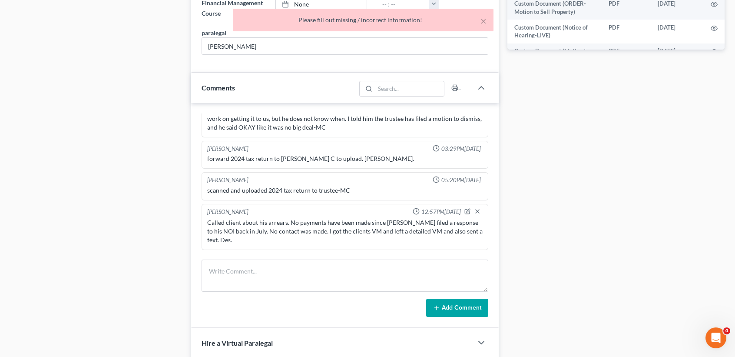
scroll to position [935, 0]
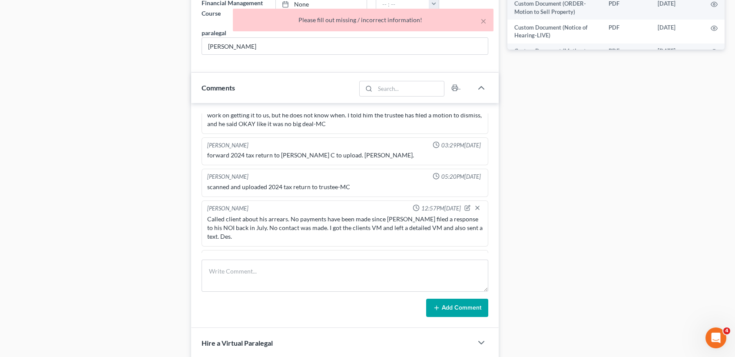
drag, startPoint x: 332, startPoint y: 244, endPoint x: 103, endPoint y: 226, distance: 229.2
click at [47, 242] on div "Petition Navigation Case Dashboard Payments Invoices Payments Payments Credit R…" at bounding box center [367, 155] width 723 height 1070
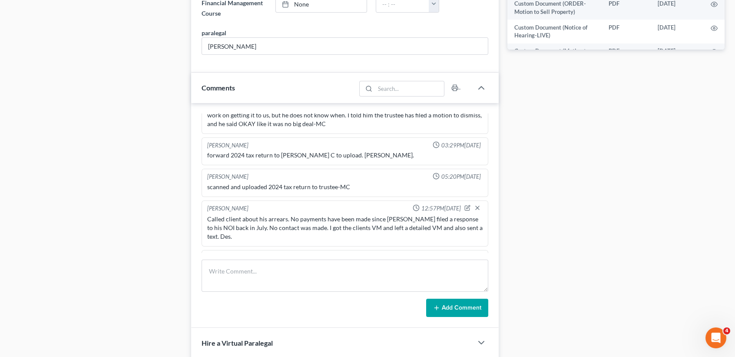
paste textarea "He called back and said he was still waiting on the money. I told him his case …"
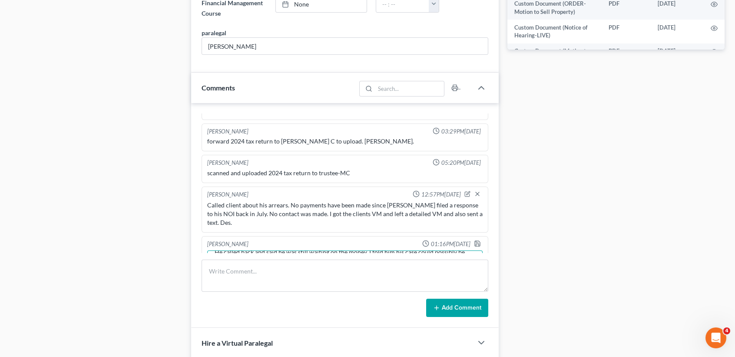
scroll to position [0, 0]
drag, startPoint x: 239, startPoint y: 229, endPoint x: 168, endPoint y: 228, distance: 70.4
click at [168, 228] on div "Petition Navigation Case Dashboard Payments Invoices Payments Payments Credit R…" at bounding box center [367, 155] width 723 height 1070
click at [213, 250] on textarea "client called back and said he was still waiting on the money. I told him his c…" at bounding box center [344, 266] width 275 height 32
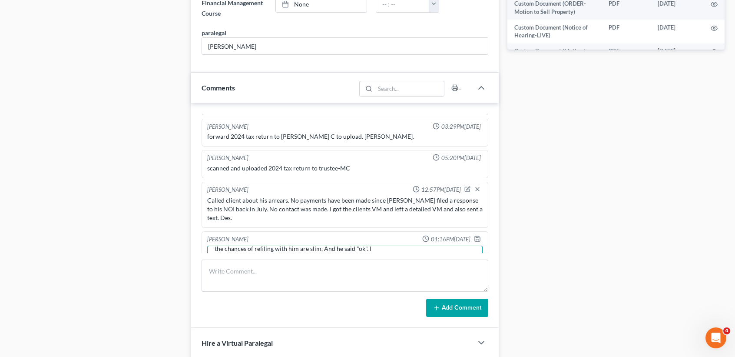
scroll to position [955, 0]
click at [454, 244] on textarea "client called back and said he was still waiting on the money. I told him his c…" at bounding box center [344, 260] width 275 height 32
type textarea "client called back and said he was still waiting on the money. I told him his c…"
click at [474, 234] on icon "button" at bounding box center [477, 237] width 7 height 7
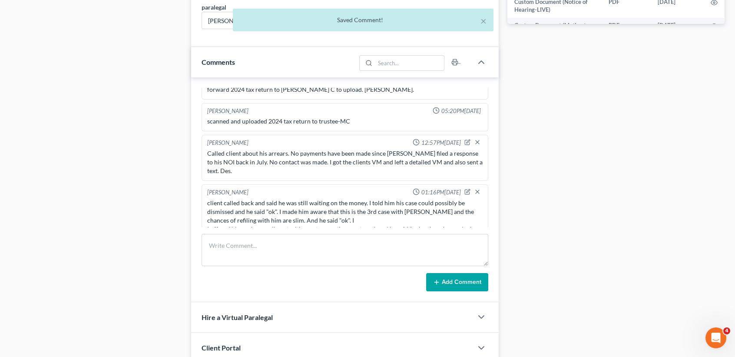
scroll to position [463, 0]
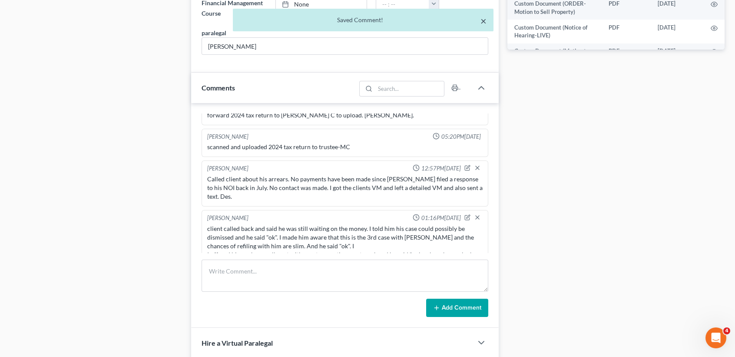
click at [485, 23] on button "×" at bounding box center [484, 21] width 6 height 10
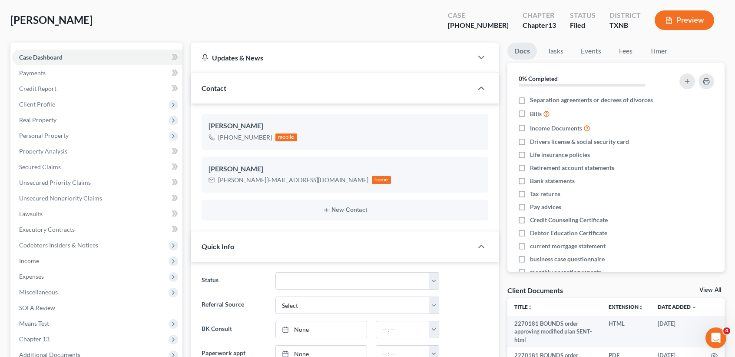
scroll to position [0, 0]
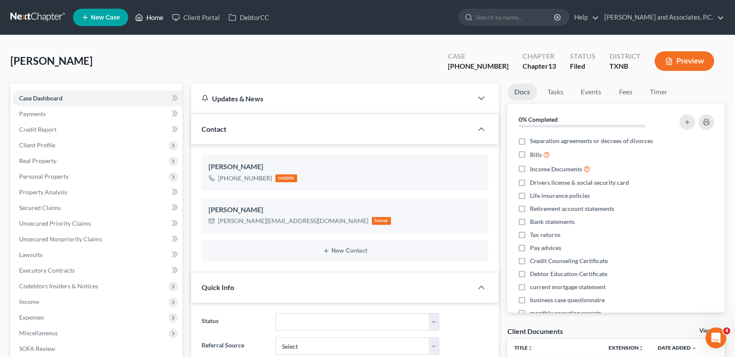
click at [156, 17] on link "Home" at bounding box center [149, 18] width 37 height 16
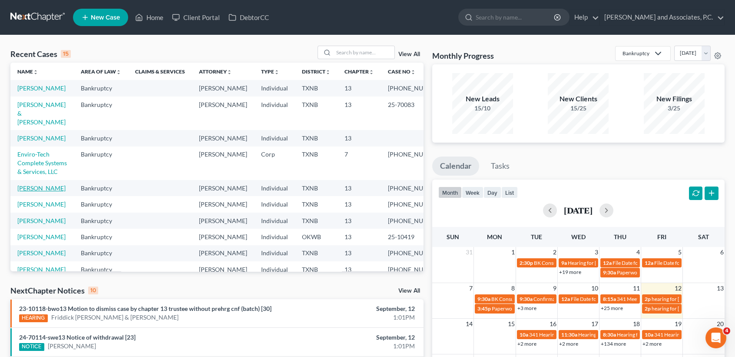
click at [37, 192] on link "[PERSON_NAME]" at bounding box center [41, 187] width 48 height 7
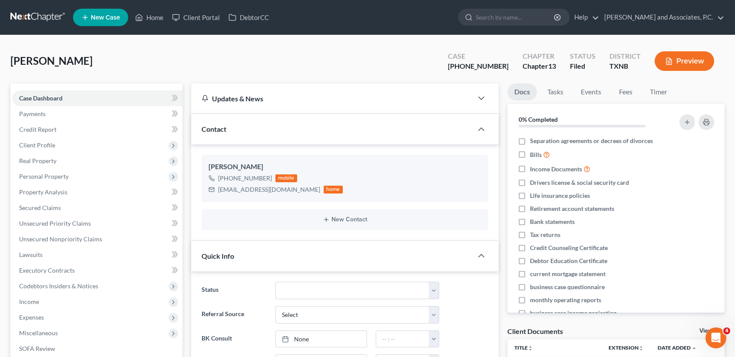
scroll to position [112, 0]
click at [162, 20] on link "Home" at bounding box center [149, 18] width 37 height 16
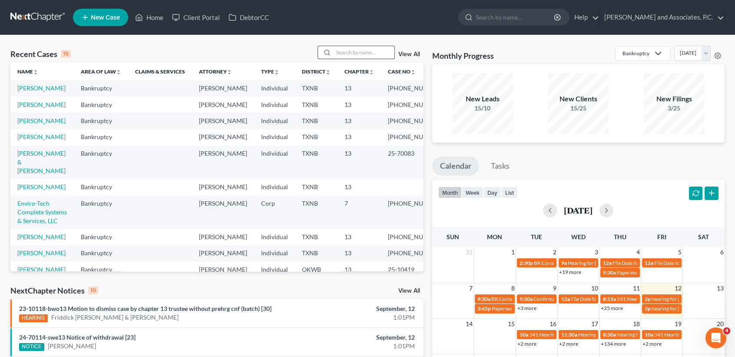
click at [371, 56] on input "search" at bounding box center [364, 52] width 61 height 13
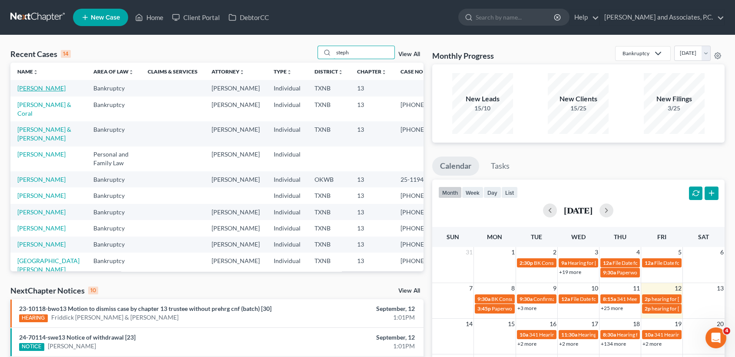
type input "steph"
drag, startPoint x: 23, startPoint y: 95, endPoint x: 19, endPoint y: 86, distance: 10.3
click at [23, 92] on link "[PERSON_NAME]" at bounding box center [41, 87] width 48 height 7
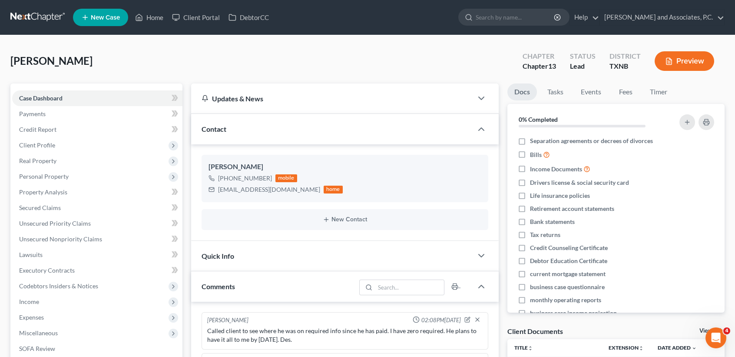
scroll to position [1698, 0]
click at [35, 299] on span "Income" at bounding box center [29, 301] width 20 height 7
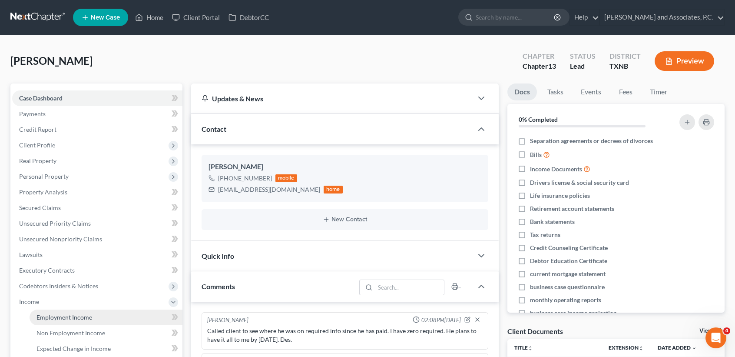
click at [43, 320] on link "Employment Income" at bounding box center [106, 317] width 153 height 16
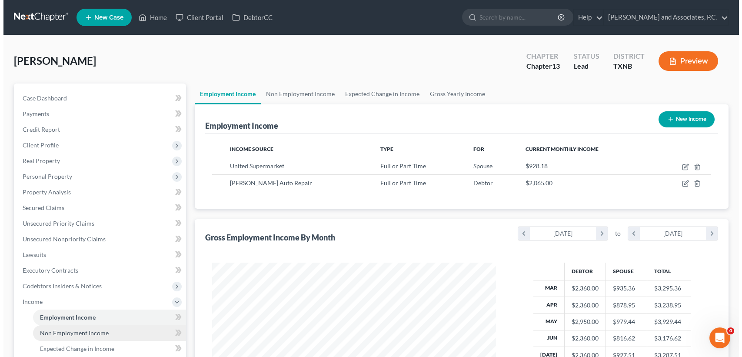
scroll to position [156, 301]
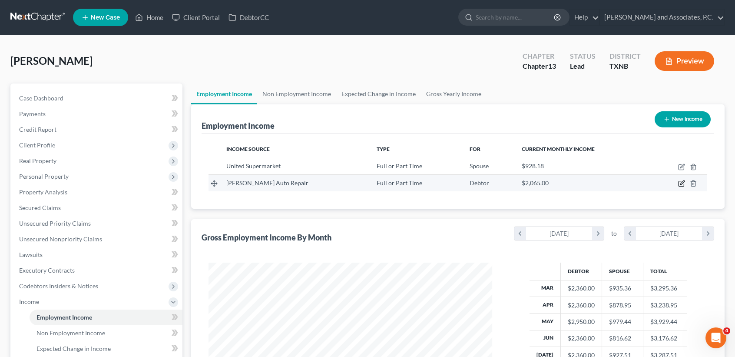
click at [681, 185] on icon "button" at bounding box center [682, 183] width 4 height 4
select select "0"
select select "45"
select select "3"
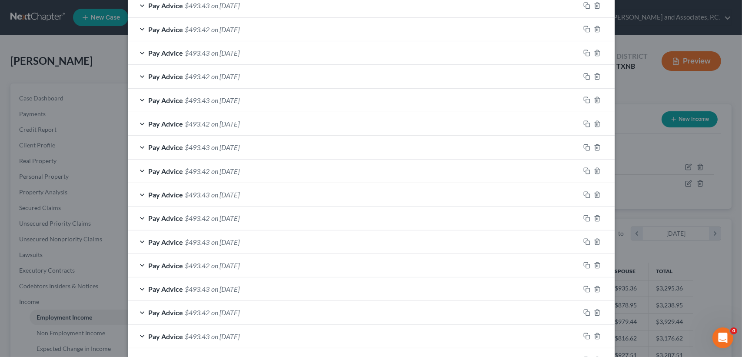
scroll to position [562, 0]
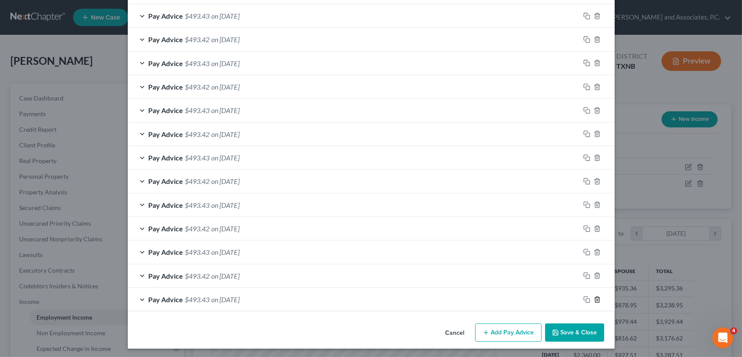
click at [595, 296] on icon "button" at bounding box center [597, 299] width 4 height 6
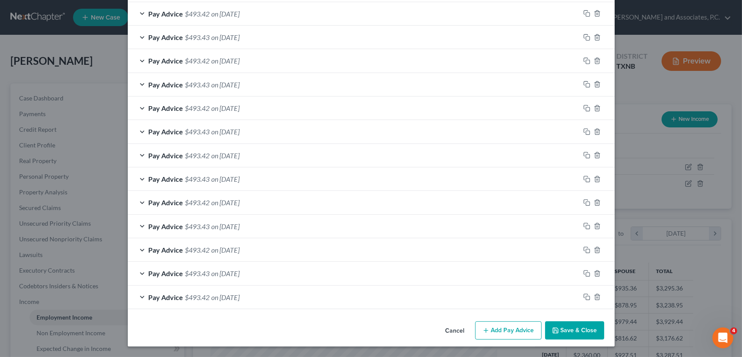
scroll to position [565, 0]
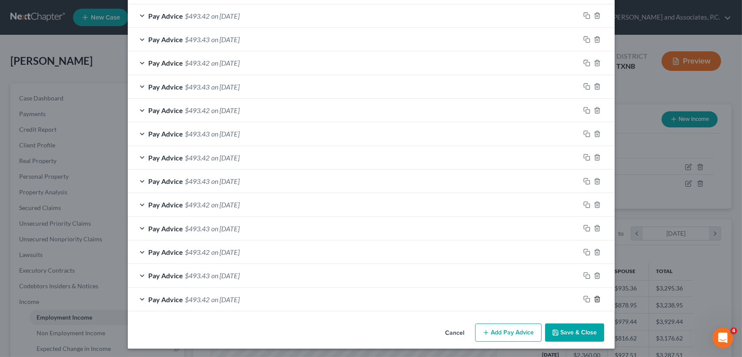
click at [595, 296] on icon "button" at bounding box center [597, 299] width 4 height 6
click at [594, 297] on icon "button" at bounding box center [597, 299] width 7 height 7
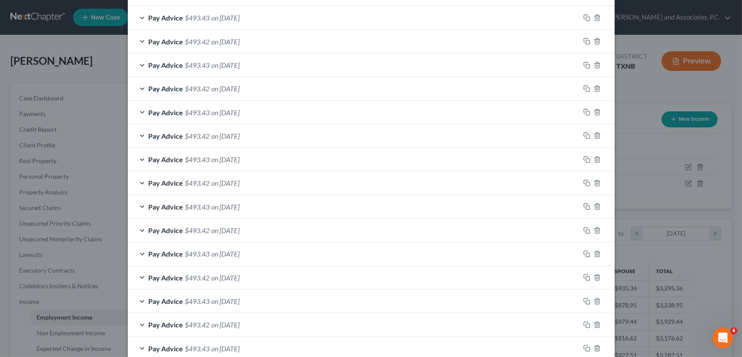
scroll to position [494, 0]
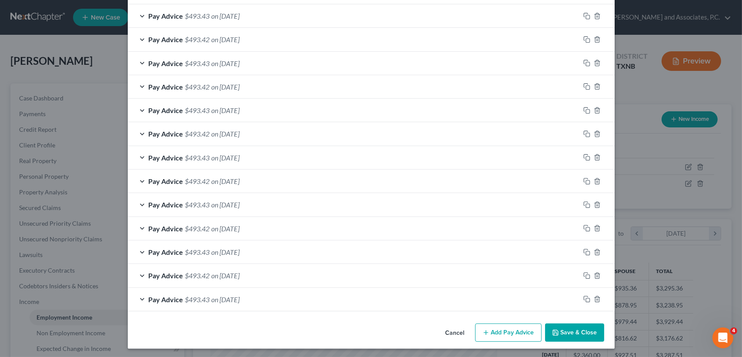
click at [521, 332] on button "Add Pay Advice" at bounding box center [508, 332] width 66 height 18
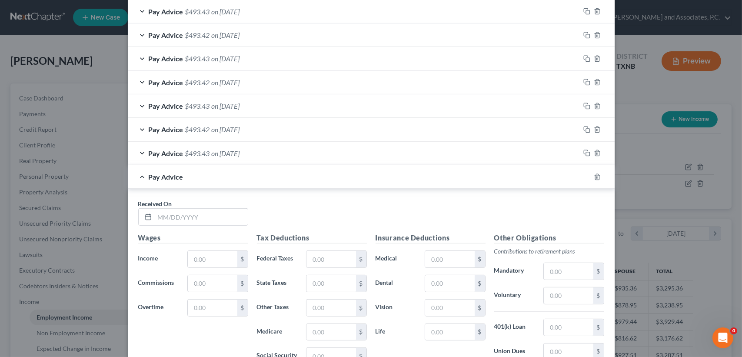
scroll to position [726, 0]
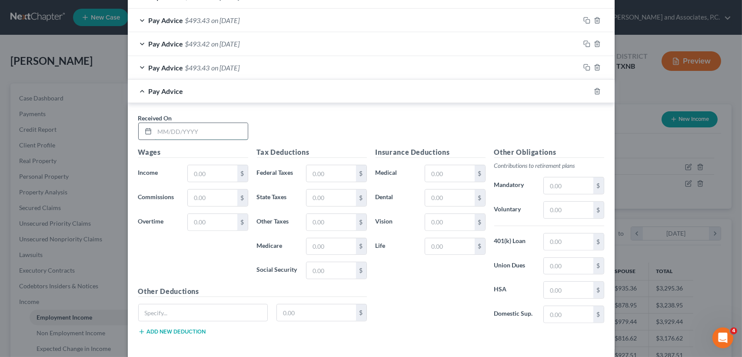
click at [206, 136] on input "text" at bounding box center [201, 131] width 93 height 17
type input "[DATE]"
type input "590.00"
type input "51.44"
type input "8.56"
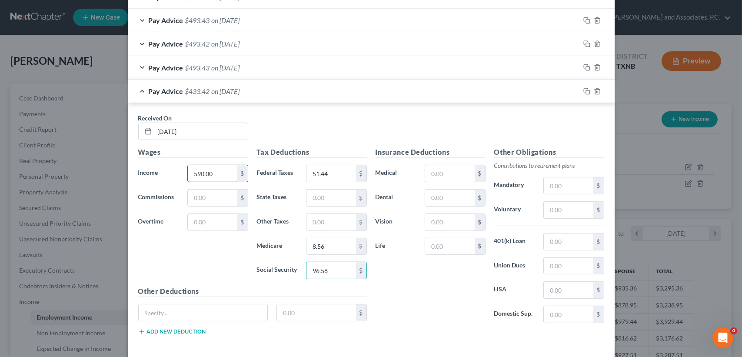
click at [227, 176] on input "590.00" at bounding box center [212, 173] width 49 height 17
click at [226, 189] on input "text" at bounding box center [212, 197] width 49 height 17
click at [226, 172] on input "590.00" at bounding box center [212, 173] width 49 height 17
click at [222, 196] on input "text" at bounding box center [212, 197] width 49 height 17
click at [223, 169] on input "590.00" at bounding box center [212, 173] width 49 height 17
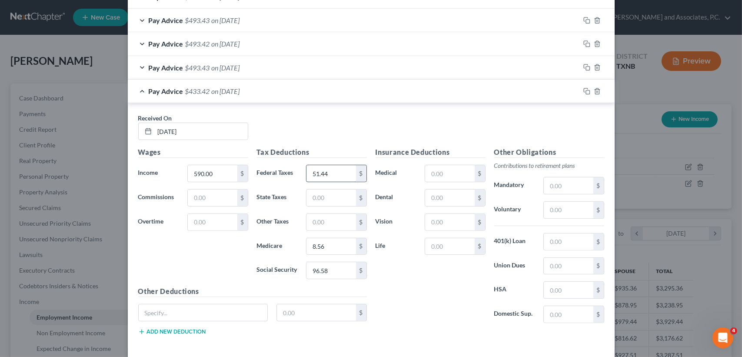
click at [331, 166] on input "51.44" at bounding box center [330, 173] width 49 height 17
click at [332, 168] on input "51.44" at bounding box center [330, 173] width 49 height 17
click at [344, 266] on input "96.58" at bounding box center [330, 270] width 49 height 17
type input "36.58"
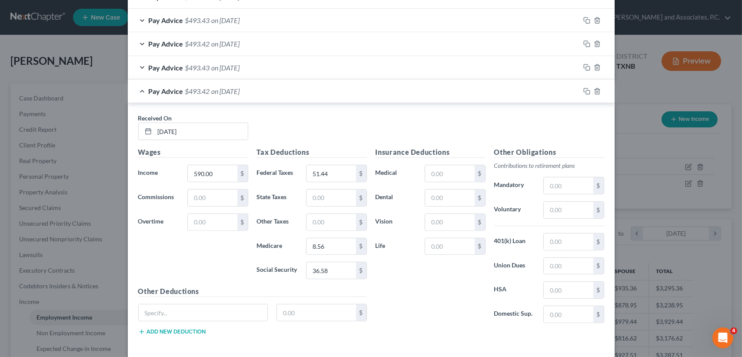
click at [338, 93] on div "Pay Advice $493.42 on [DATE]" at bounding box center [354, 91] width 452 height 23
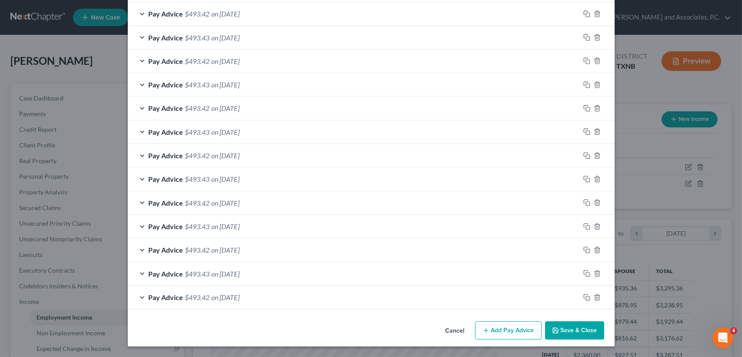
scroll to position [518, 0]
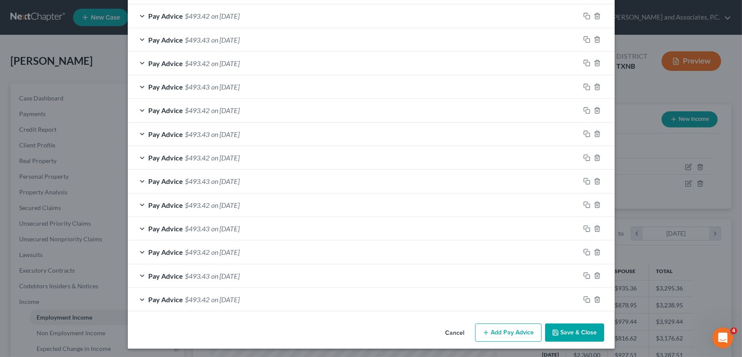
click at [508, 335] on button "Add Pay Advice" at bounding box center [508, 332] width 66 height 18
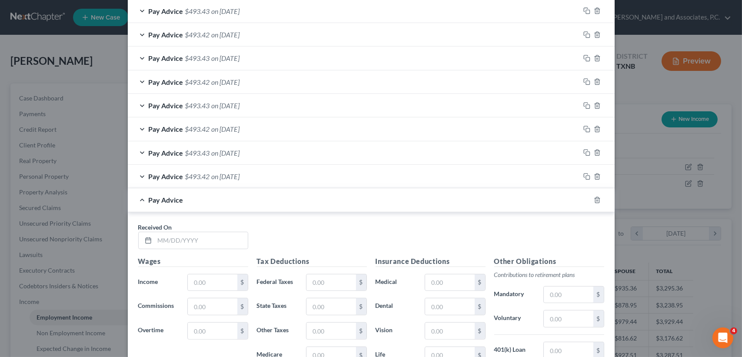
scroll to position [691, 0]
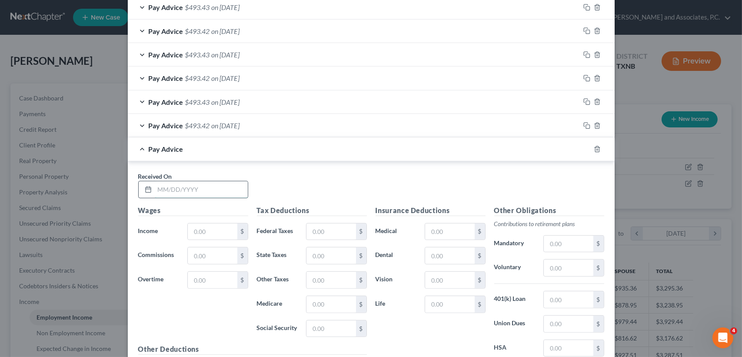
drag, startPoint x: 219, startPoint y: 189, endPoint x: 198, endPoint y: 179, distance: 22.7
click at [216, 189] on input "text" at bounding box center [201, 189] width 93 height 17
type input "[DATE]"
type input "590.00"
type input "51.44"
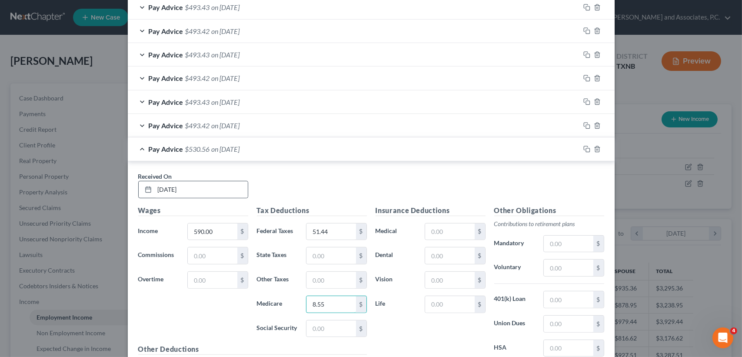
type input "8.55"
type input "36.58"
click at [244, 153] on div "Pay Advice $493.43 on [DATE]" at bounding box center [354, 148] width 452 height 23
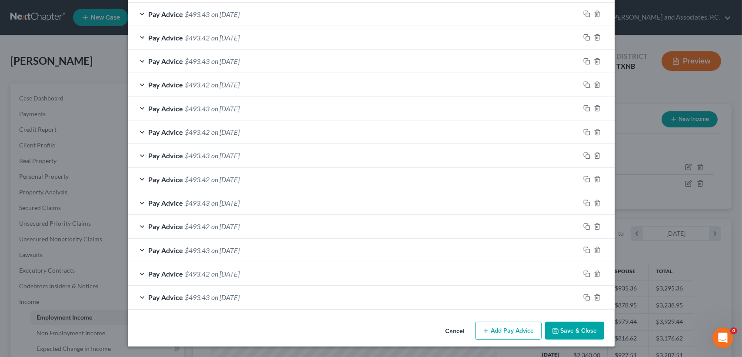
scroll to position [541, 0]
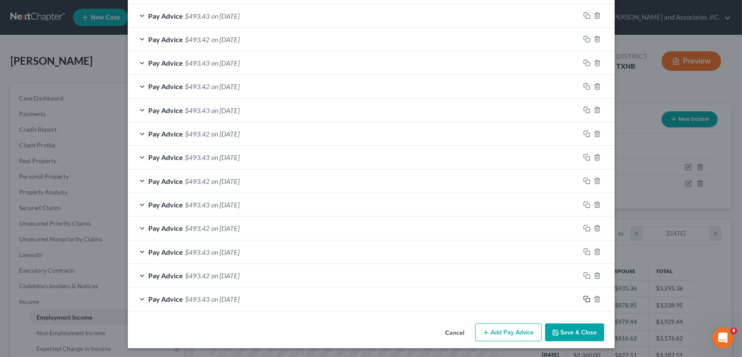
click at [586, 298] on rect "button" at bounding box center [588, 300] width 4 height 4
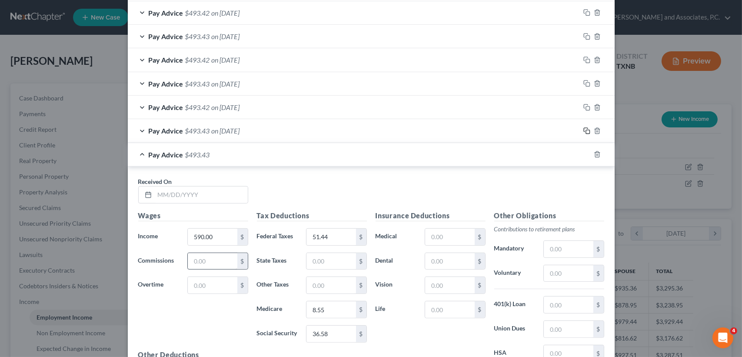
scroll to position [715, 0]
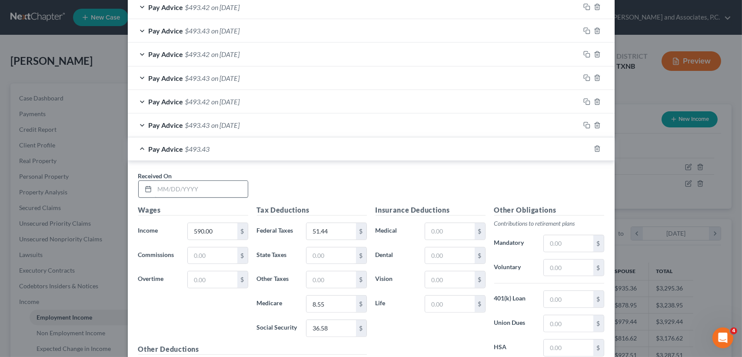
click at [222, 199] on div "Received On *" at bounding box center [371, 187] width 474 height 33
click at [226, 186] on input "text" at bounding box center [201, 189] width 93 height 17
type input "[DATE]"
click at [224, 155] on div "Pay Advice $493.43 on [DATE]" at bounding box center [354, 148] width 452 height 23
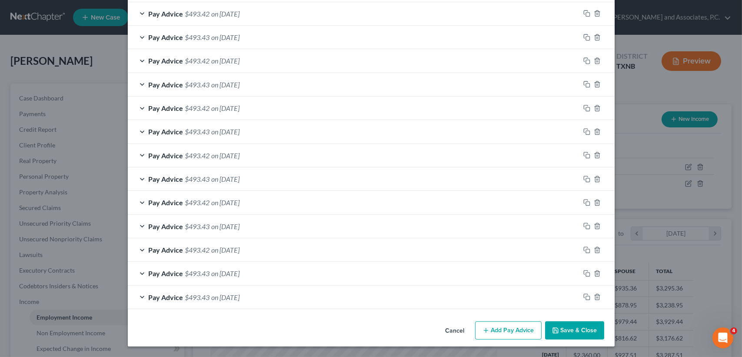
scroll to position [565, 0]
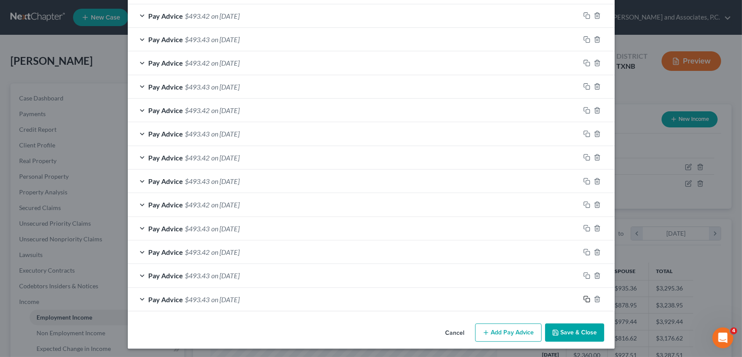
click at [583, 295] on icon "button" at bounding box center [586, 298] width 7 height 7
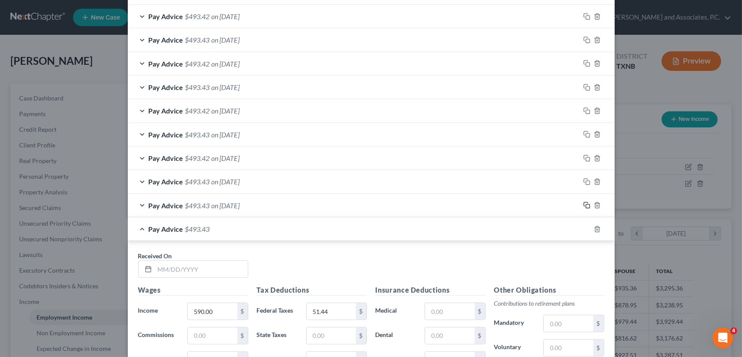
scroll to position [739, 0]
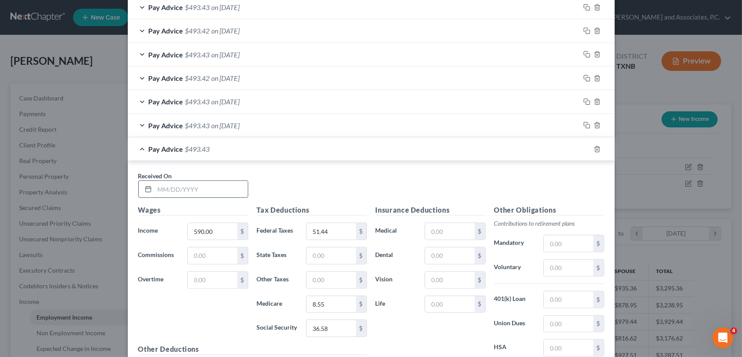
click at [212, 192] on input "text" at bounding box center [201, 189] width 93 height 17
type input "[DATE]"
click at [236, 152] on div "Pay Advice $493.43 on [DATE]" at bounding box center [354, 148] width 452 height 23
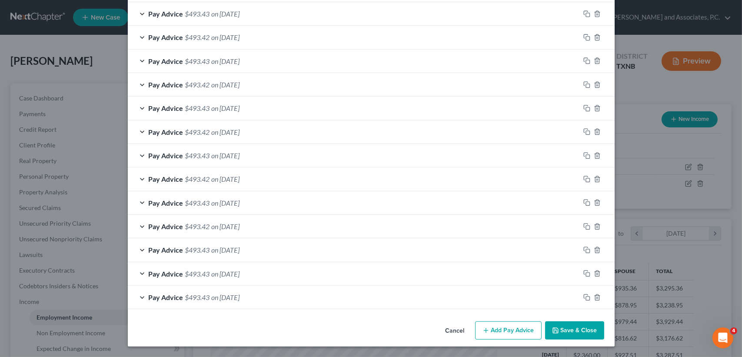
scroll to position [588, 0]
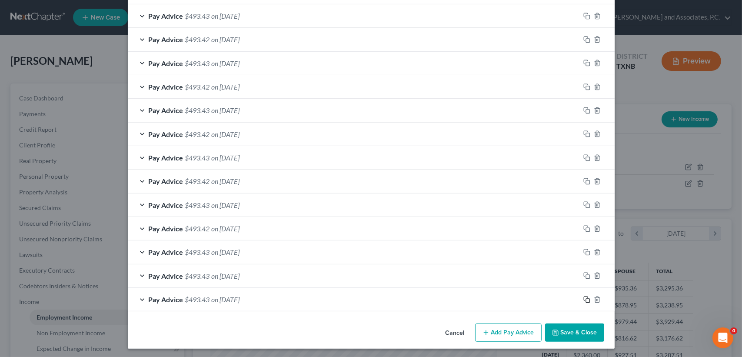
click at [585, 299] on icon "button" at bounding box center [586, 299] width 7 height 7
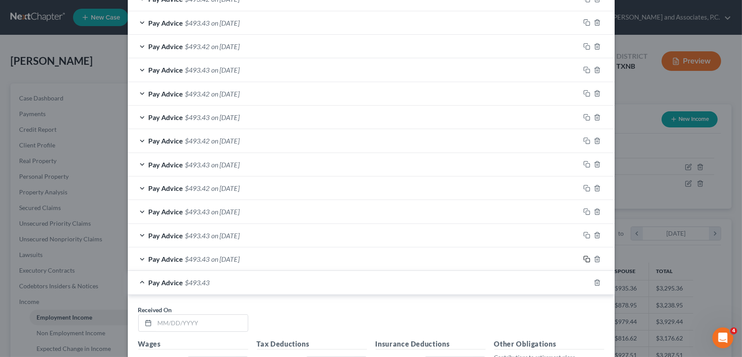
scroll to position [646, 0]
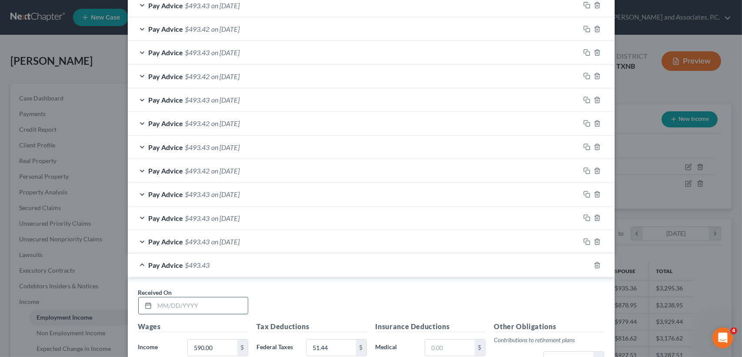
click at [197, 299] on input "text" at bounding box center [201, 305] width 93 height 17
click at [411, 273] on div "Pay Advice $493.43" at bounding box center [359, 264] width 462 height 23
click at [596, 263] on icon "button" at bounding box center [597, 265] width 7 height 7
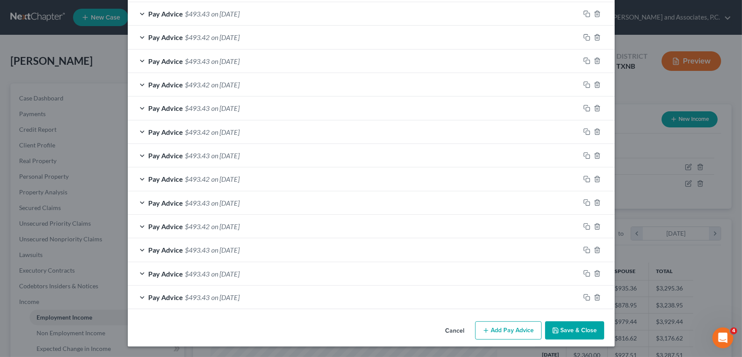
scroll to position [588, 0]
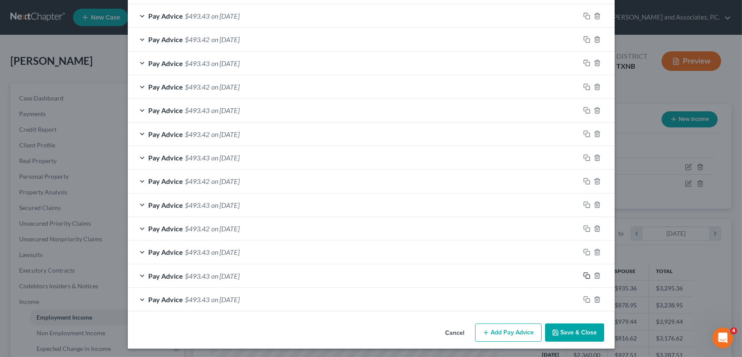
click at [585, 275] on icon "button" at bounding box center [586, 275] width 7 height 7
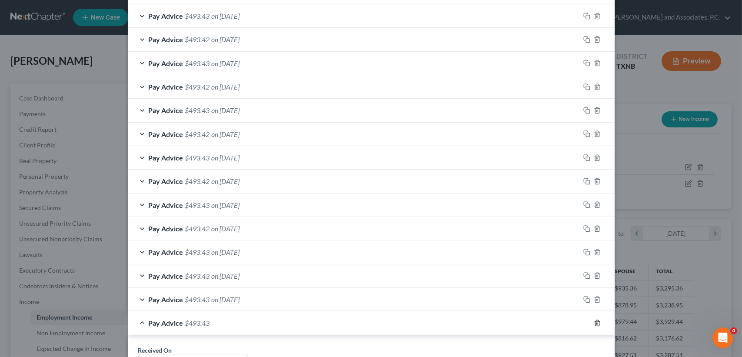
click at [594, 322] on icon "button" at bounding box center [597, 322] width 7 height 7
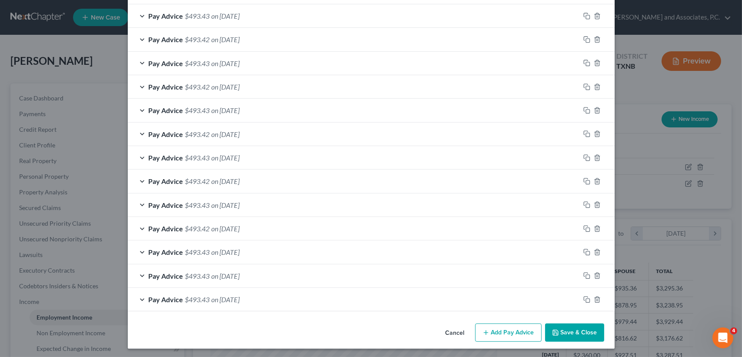
click at [518, 274] on div "Pay Advice $493.43 on [DATE]" at bounding box center [354, 275] width 452 height 23
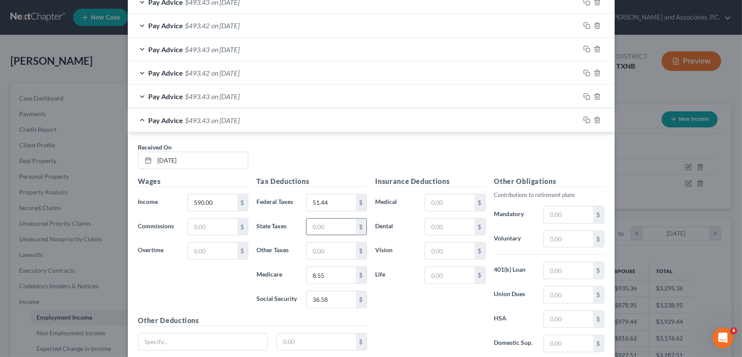
scroll to position [762, 0]
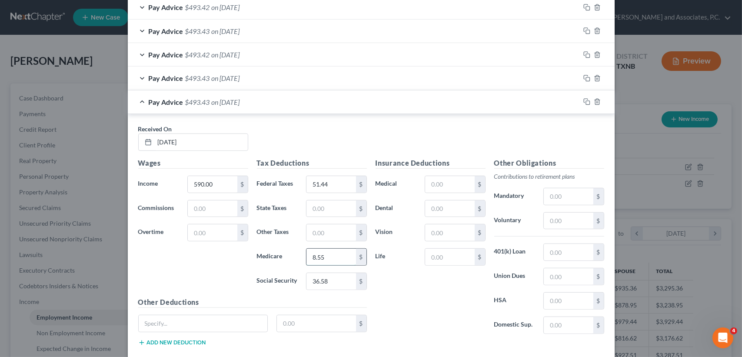
click at [342, 258] on input "8.55" at bounding box center [330, 257] width 49 height 17
type input "8.56"
click at [250, 106] on div "Pay Advice $493.42 on [DATE]" at bounding box center [354, 101] width 452 height 23
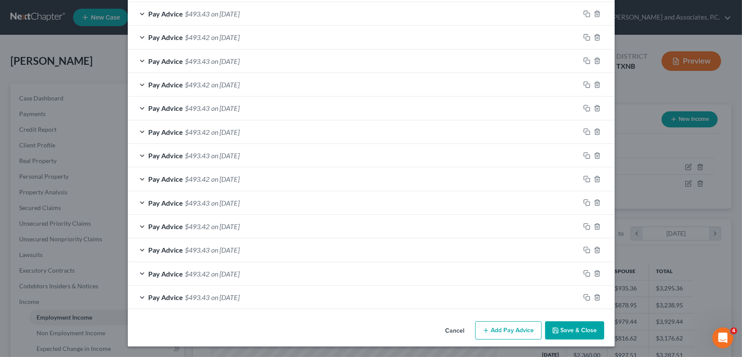
scroll to position [588, 0]
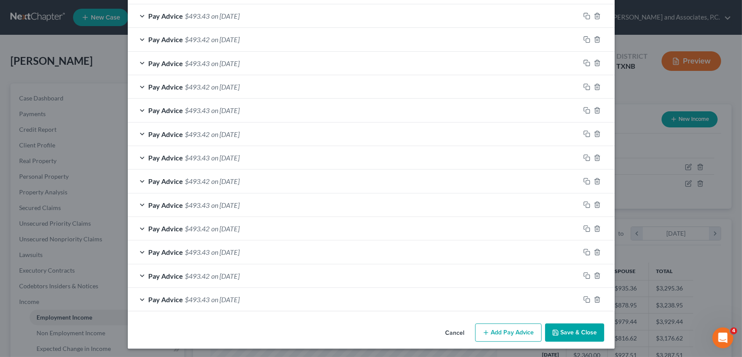
click at [321, 290] on div "Pay Advice $493.43 on [DATE]" at bounding box center [354, 299] width 452 height 23
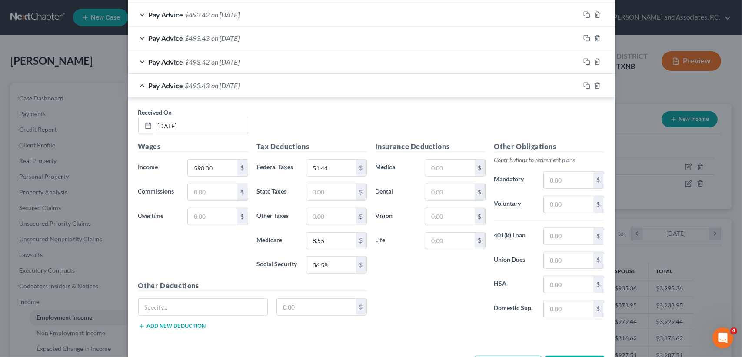
scroll to position [820, 0]
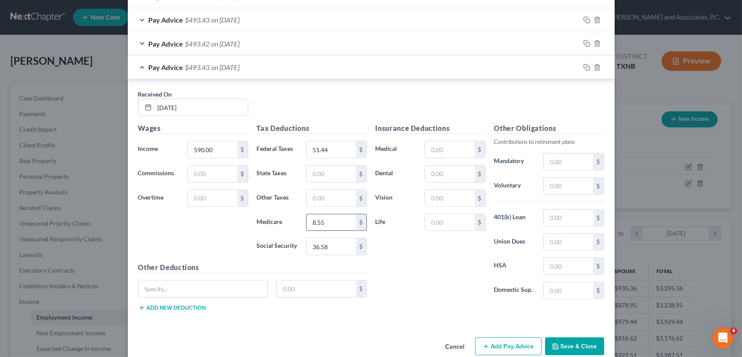
click at [336, 218] on input "8.55" at bounding box center [330, 222] width 49 height 17
click at [313, 73] on div "Pay Advice $493.43 on [DATE]" at bounding box center [354, 67] width 452 height 23
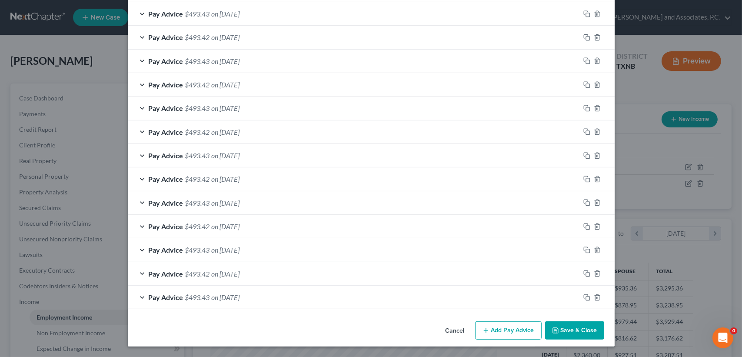
scroll to position [588, 0]
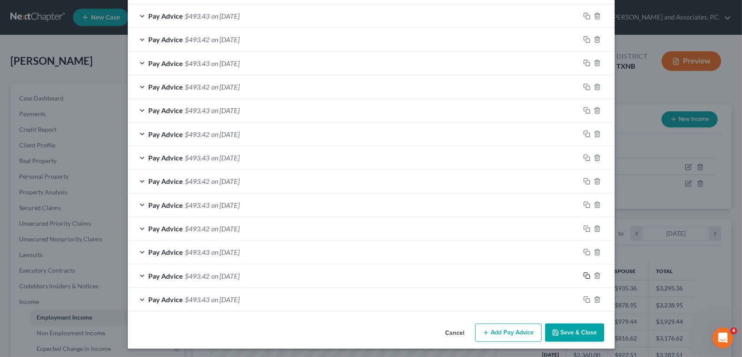
click at [584, 273] on icon "button" at bounding box center [586, 275] width 4 height 4
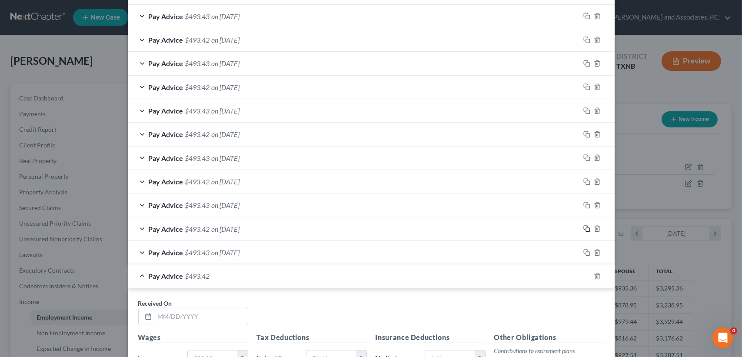
scroll to position [646, 0]
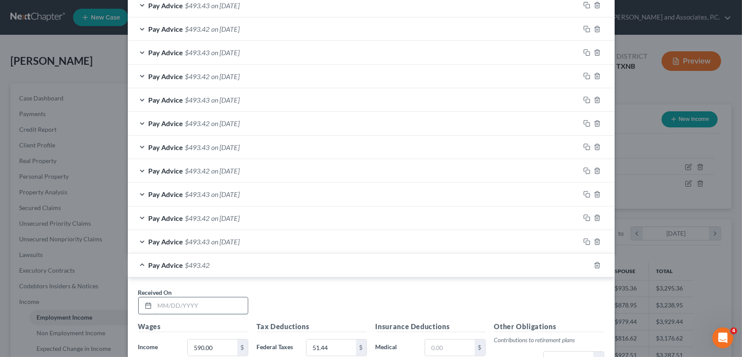
click at [202, 300] on input "text" at bounding box center [201, 305] width 93 height 17
type input "[DATE]"
click at [282, 272] on div "Pay Advice $493.42 on [DATE]" at bounding box center [354, 264] width 452 height 23
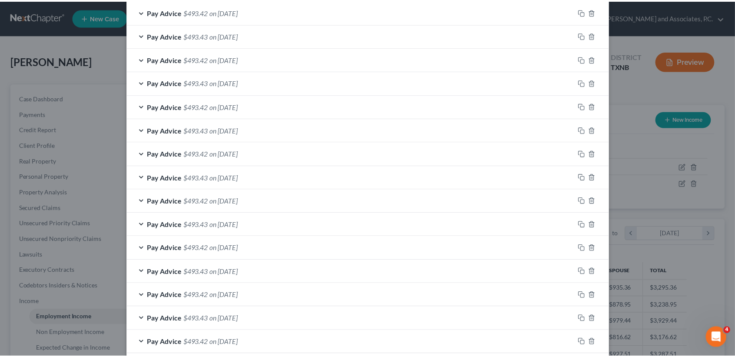
scroll to position [612, 0]
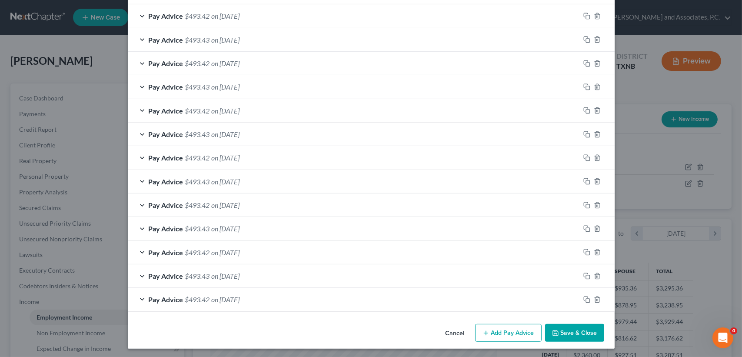
click at [579, 334] on button "Save & Close" at bounding box center [574, 333] width 59 height 18
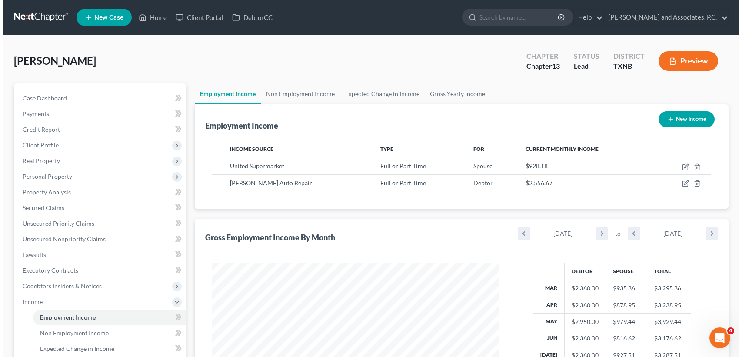
scroll to position [434355, 434210]
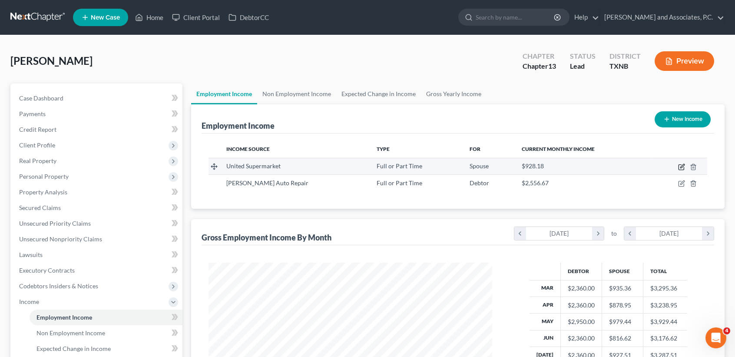
click at [683, 168] on icon "button" at bounding box center [681, 166] width 7 height 7
select select "0"
select select "45"
select select "3"
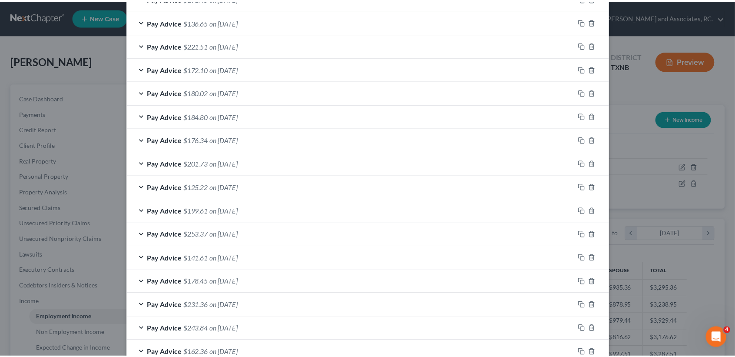
scroll to position [612, 0]
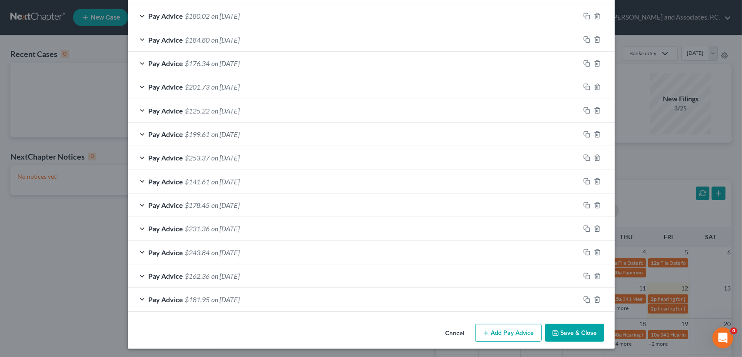
click at [563, 328] on button "Save & Close" at bounding box center [574, 333] width 59 height 18
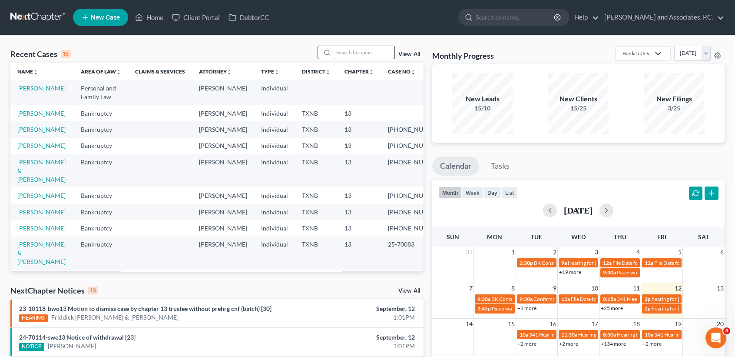
click at [351, 47] on input "search" at bounding box center [364, 52] width 61 height 13
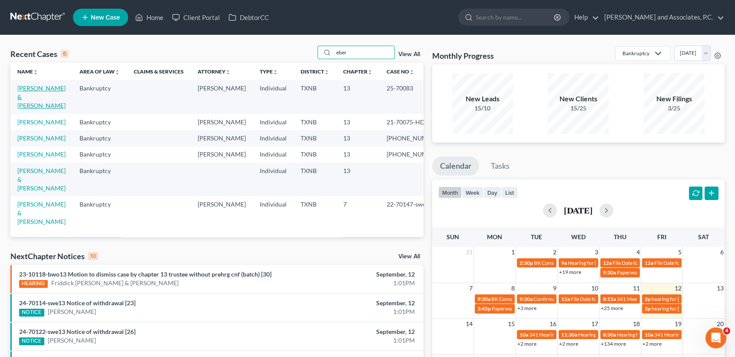
type input "eber"
click at [30, 99] on link "[PERSON_NAME] & [PERSON_NAME]" at bounding box center [41, 96] width 48 height 25
select select "1"
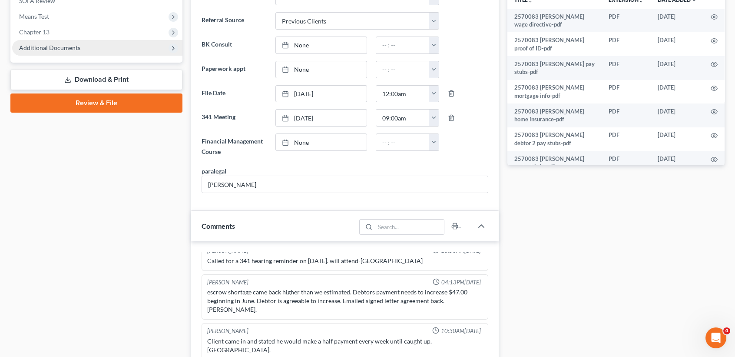
scroll to position [4263, 0]
click at [68, 49] on span "Additional Documents" at bounding box center [49, 47] width 61 height 7
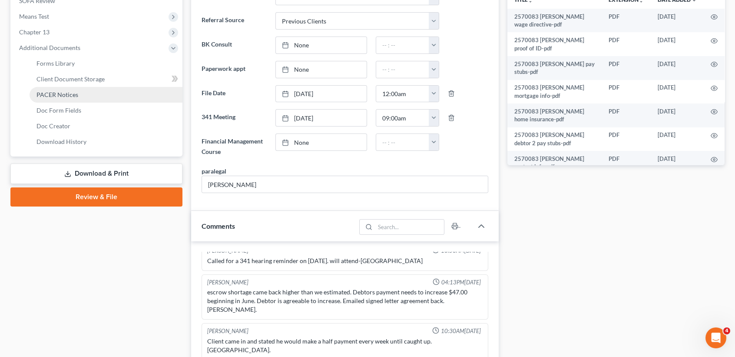
click at [52, 91] on span "PACER Notices" at bounding box center [57, 94] width 42 height 7
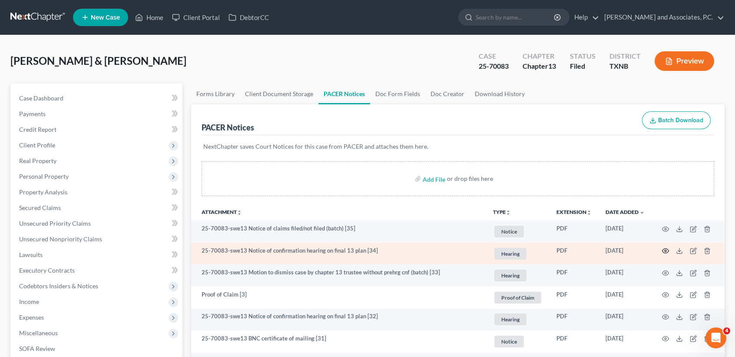
click at [665, 250] on circle "button" at bounding box center [666, 251] width 2 height 2
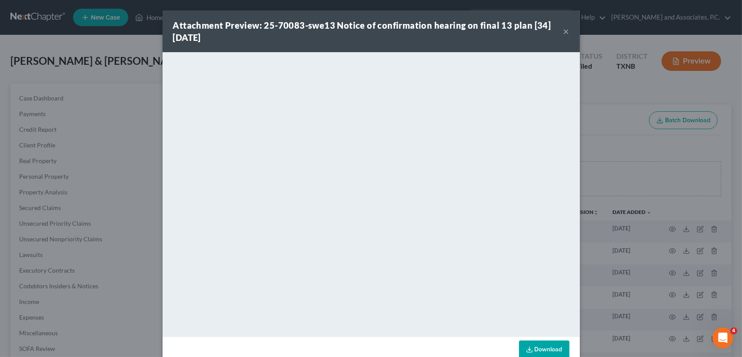
click at [563, 30] on button "×" at bounding box center [566, 31] width 6 height 10
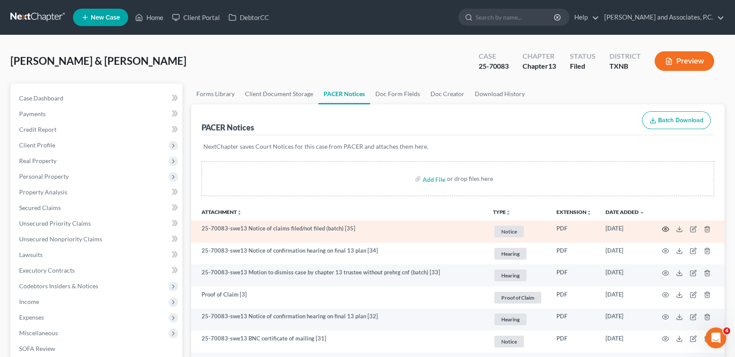
click at [665, 227] on icon "button" at bounding box center [665, 229] width 7 height 7
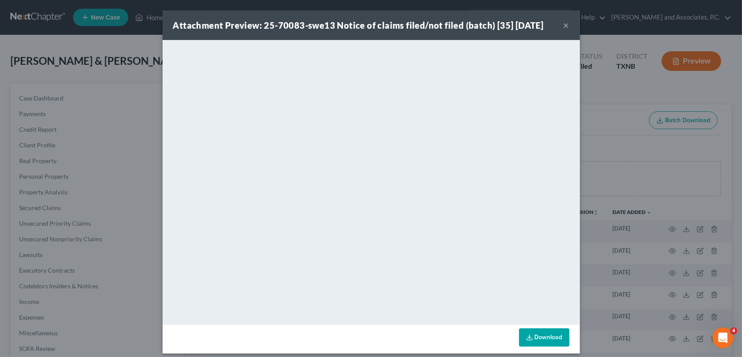
click at [563, 22] on button "×" at bounding box center [566, 25] width 6 height 10
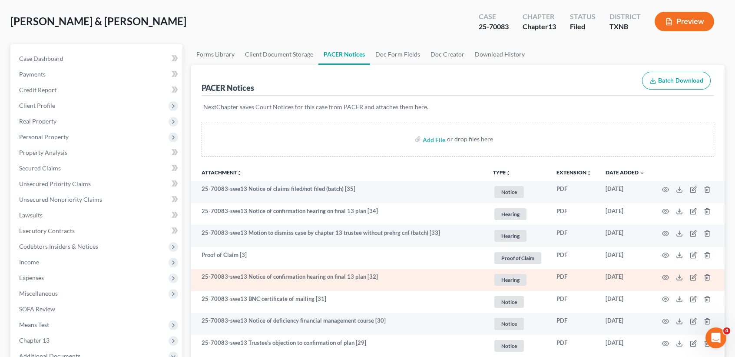
scroll to position [58, 0]
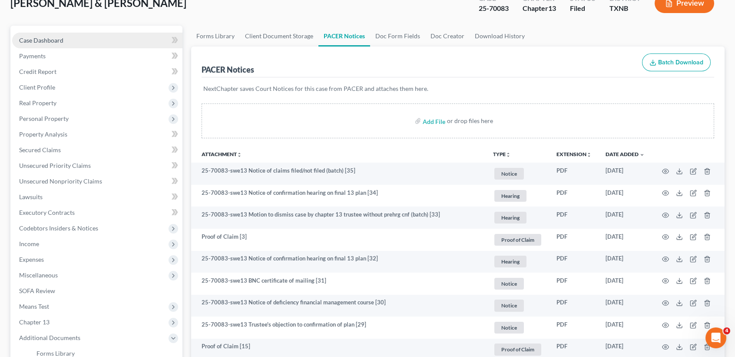
click at [43, 41] on span "Case Dashboard" at bounding box center [41, 39] width 44 height 7
select select "1"
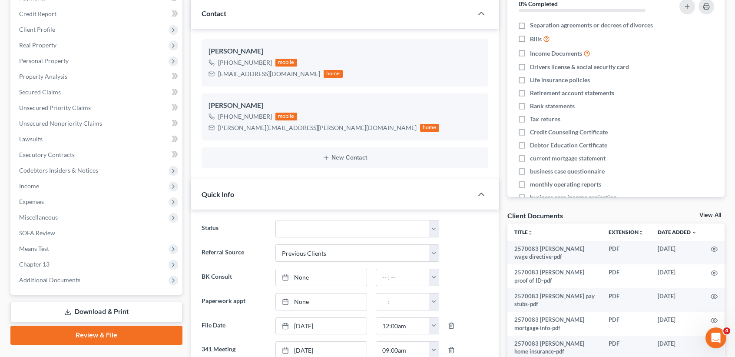
scroll to position [4263, 0]
click at [67, 284] on span "Additional Documents" at bounding box center [97, 280] width 170 height 16
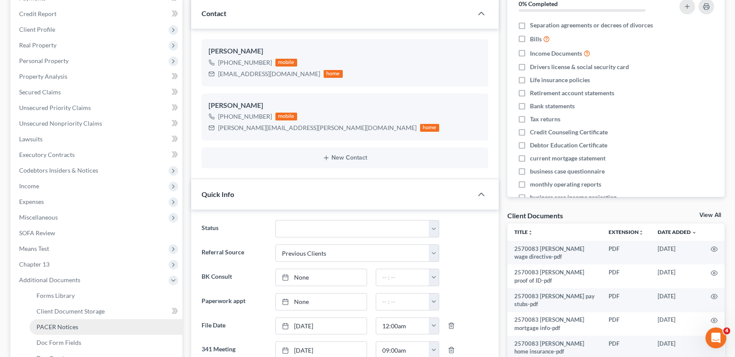
click at [67, 323] on span "PACER Notices" at bounding box center [57, 326] width 42 height 7
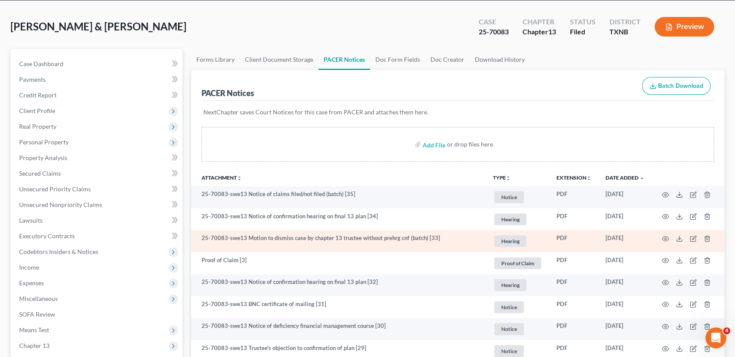
scroll to position [58, 0]
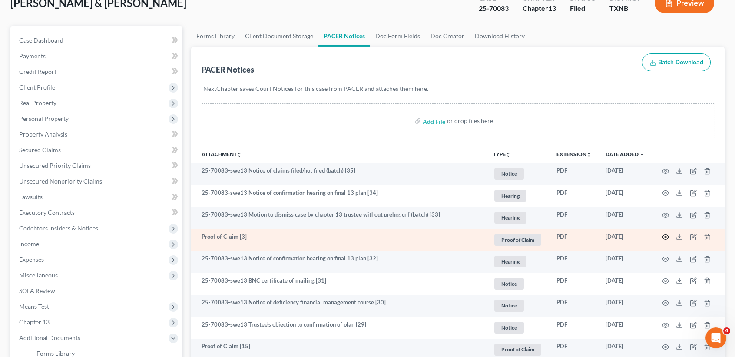
click at [666, 236] on icon "button" at bounding box center [665, 236] width 7 height 7
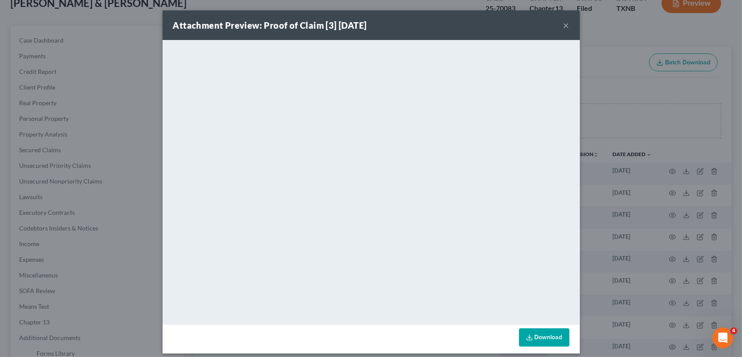
click at [563, 27] on button "×" at bounding box center [566, 25] width 6 height 10
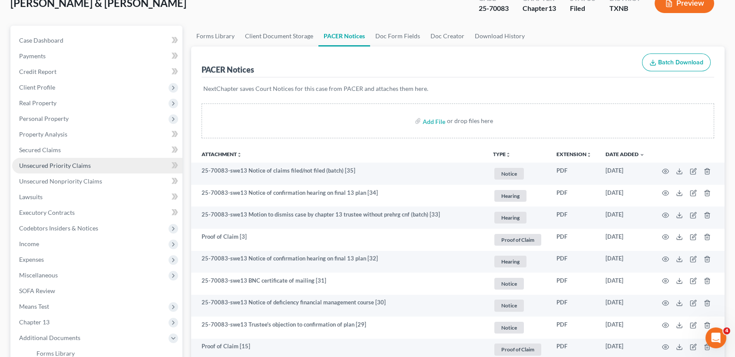
click at [63, 164] on span "Unsecured Priority Claims" at bounding box center [55, 165] width 72 height 7
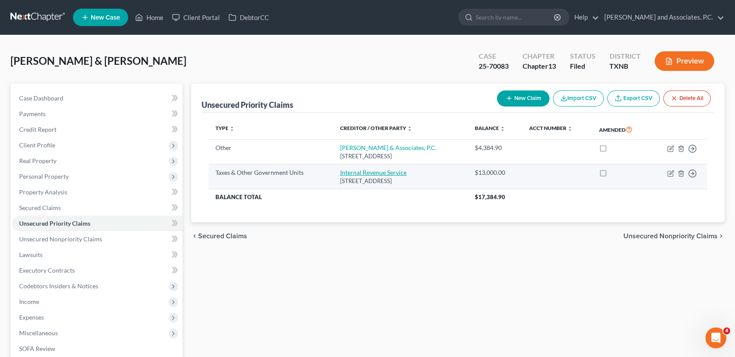
click at [391, 173] on link "Internal Revenue Service" at bounding box center [373, 172] width 66 height 7
select select "0"
select select "39"
select select "2"
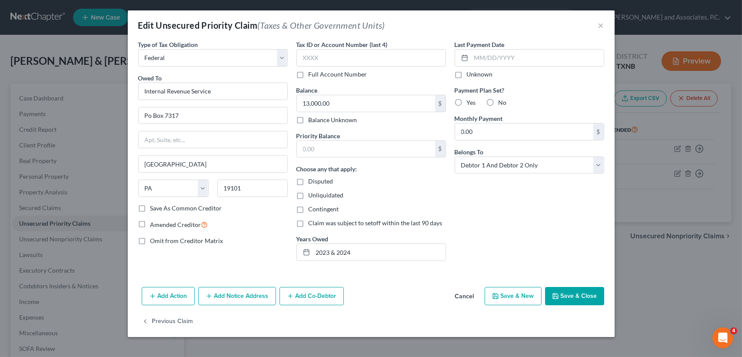
click at [575, 295] on button "Save & Close" at bounding box center [574, 296] width 59 height 18
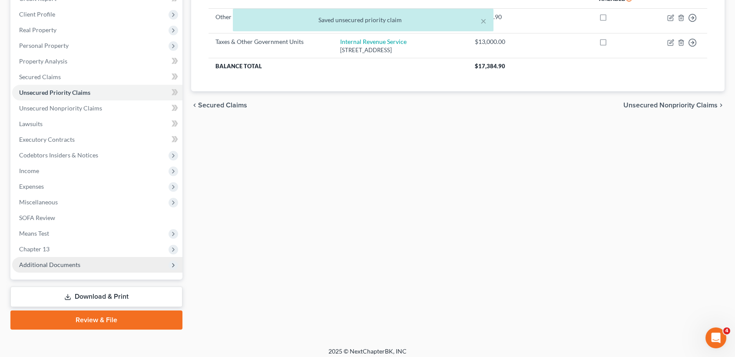
scroll to position [135, 0]
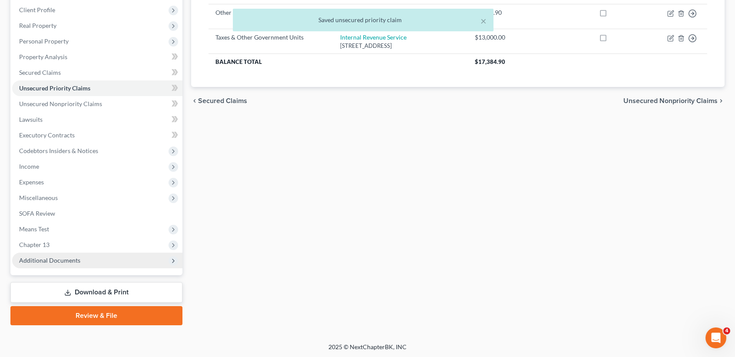
click at [70, 260] on span "Additional Documents" at bounding box center [49, 259] width 61 height 7
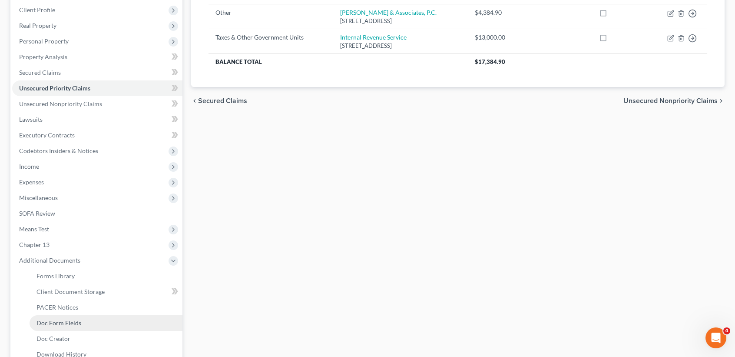
scroll to position [193, 0]
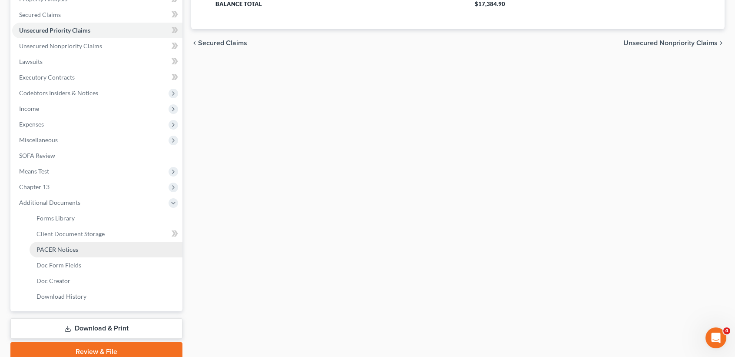
click at [76, 250] on span "PACER Notices" at bounding box center [57, 248] width 42 height 7
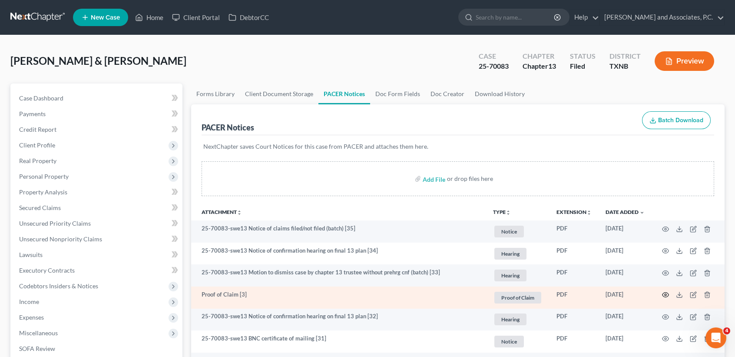
click at [667, 297] on icon "button" at bounding box center [665, 294] width 7 height 7
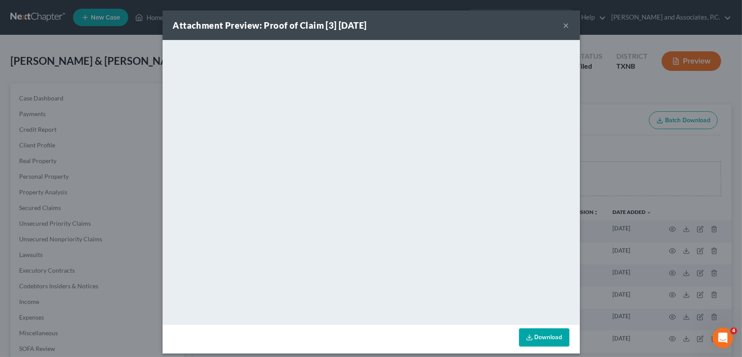
click at [563, 27] on button "×" at bounding box center [566, 25] width 6 height 10
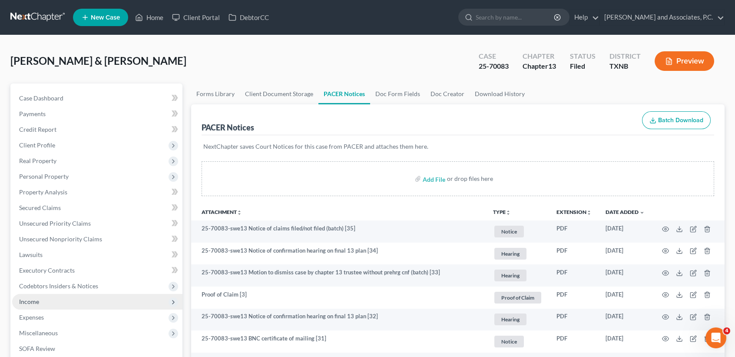
click at [85, 302] on span "Income" at bounding box center [97, 302] width 170 height 16
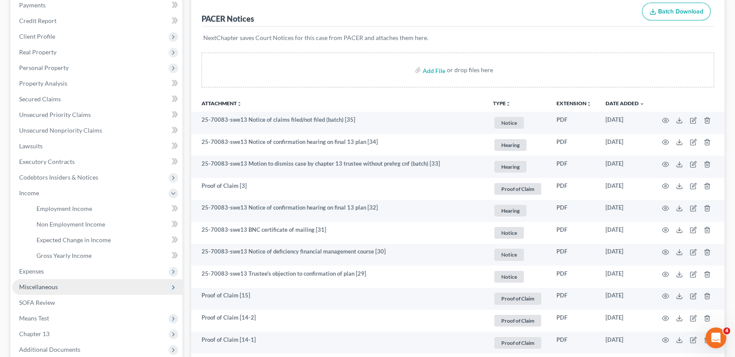
scroll to position [116, 0]
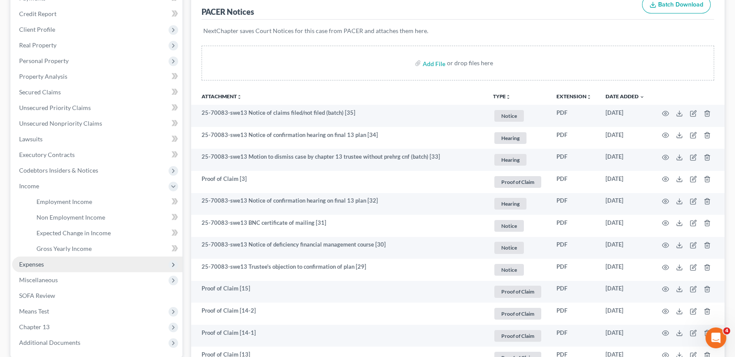
click at [34, 256] on span "Expenses" at bounding box center [97, 264] width 170 height 16
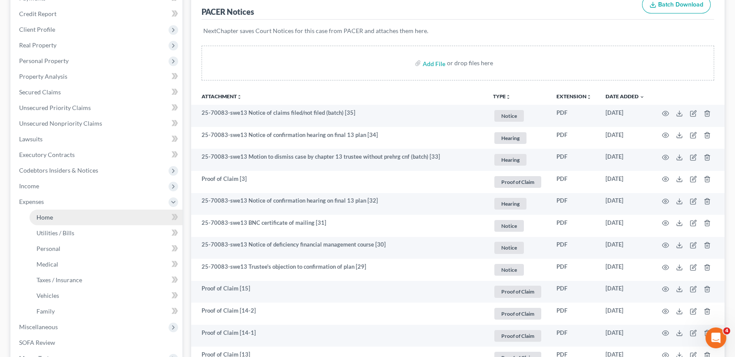
click at [46, 217] on span "Home" at bounding box center [44, 216] width 17 height 7
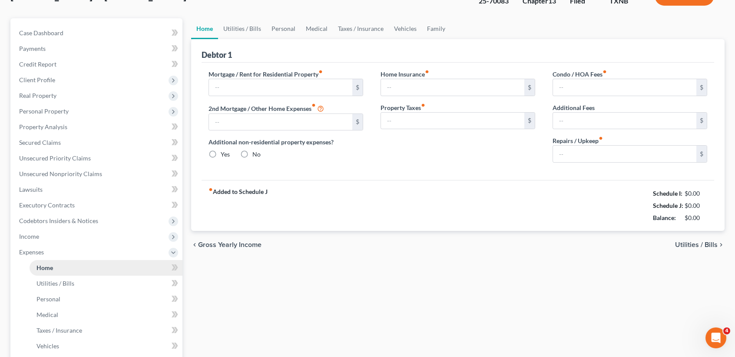
type input "0.00"
radio input "true"
type input "0.00"
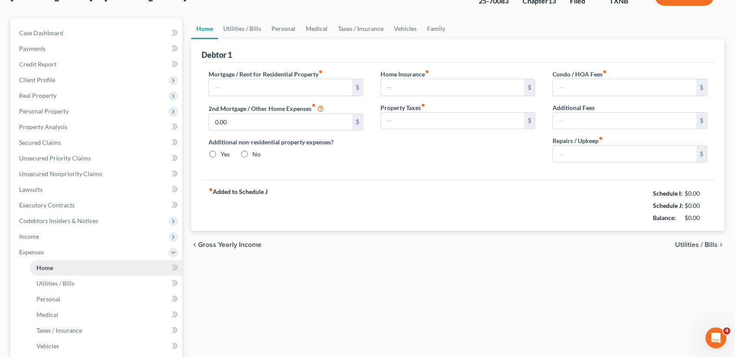
type input "0.00"
type input "120.00"
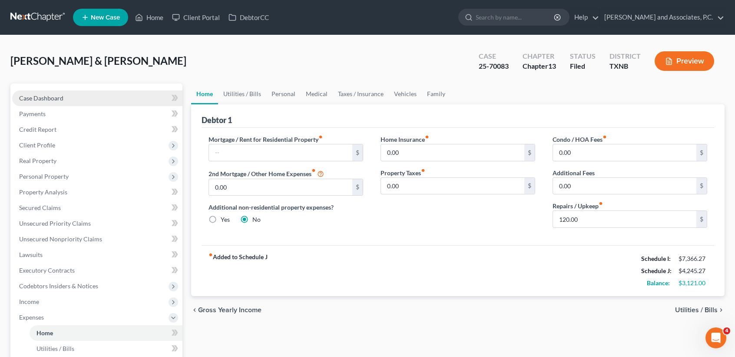
click at [28, 94] on span "Case Dashboard" at bounding box center [41, 97] width 44 height 7
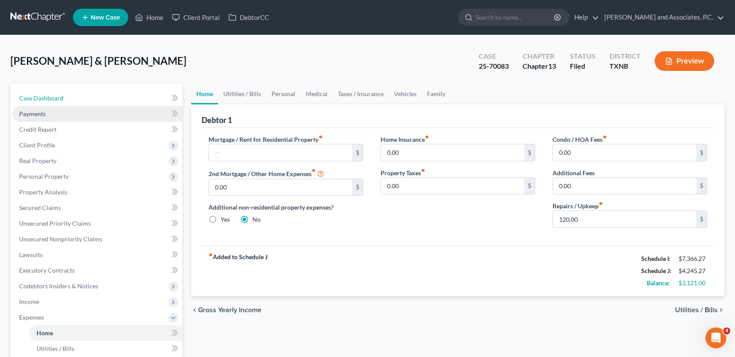
select select "1"
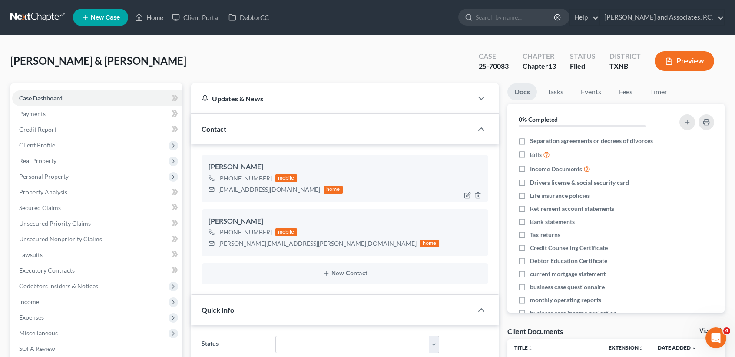
scroll to position [4263, 0]
click at [239, 56] on div "[PERSON_NAME] & [PERSON_NAME] Upgraded Case 25-70083 Chapter Chapter 13 Status …" at bounding box center [367, 65] width 714 height 38
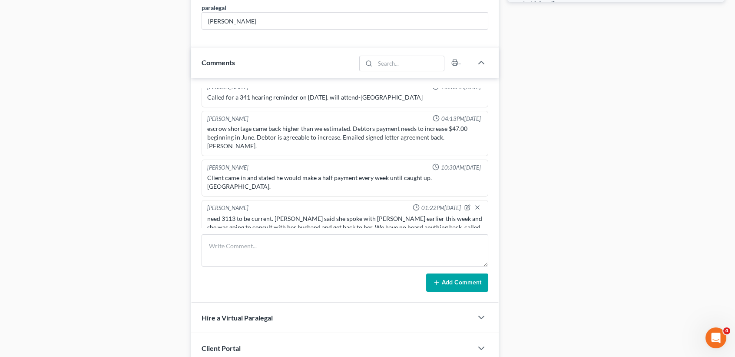
scroll to position [579, 0]
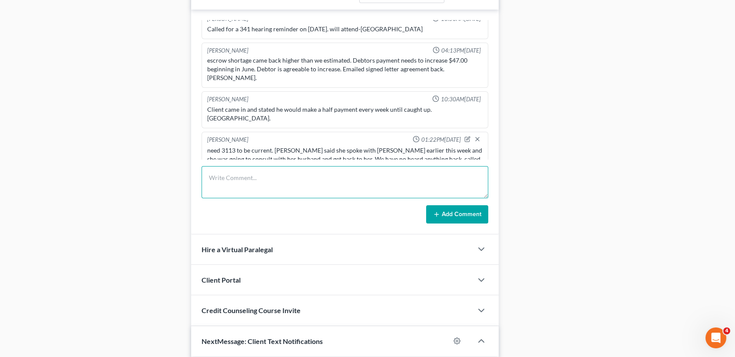
click at [277, 186] on textarea at bounding box center [345, 182] width 287 height 32
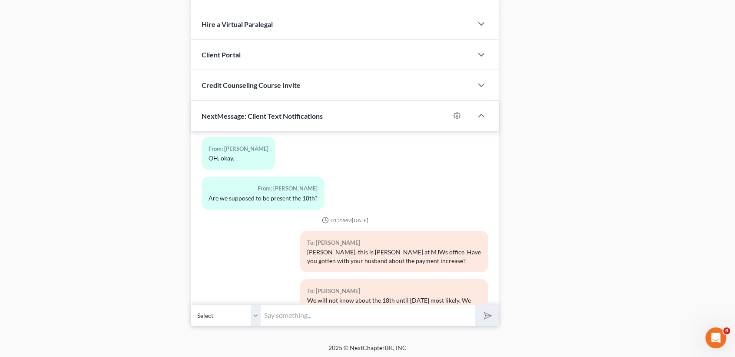
click at [319, 302] on div "09:08AM[DATE] To: [PERSON_NAME] Don't forget to take your post-filing debtor ed…" at bounding box center [345, 218] width 308 height 174
click at [320, 315] on input "text" at bounding box center [368, 315] width 214 height 21
click at [316, 317] on input "text" at bounding box center [368, 315] width 214 height 21
type input "$4,778.00 due by 10/13"
click at [255, 311] on select "Select [PHONE_NUMBER] - [PERSON_NAME] [PHONE_NUMBER] - [PERSON_NAME]" at bounding box center [226, 315] width 70 height 21
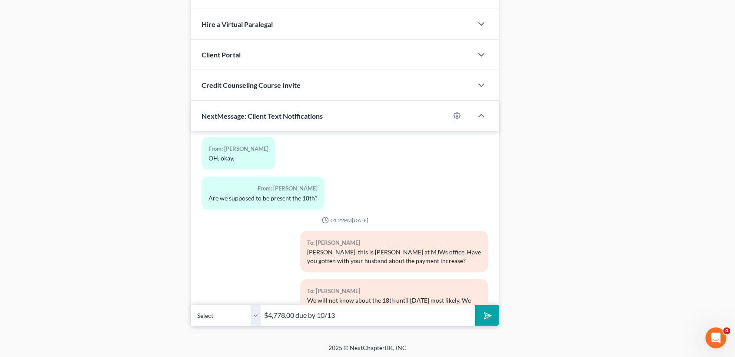
click at [191, 305] on select "Select [PHONE_NUMBER] - [PERSON_NAME] [PHONE_NUMBER] - [PERSON_NAME]" at bounding box center [226, 315] width 70 height 21
click at [478, 315] on button "submit" at bounding box center [487, 315] width 24 height 20
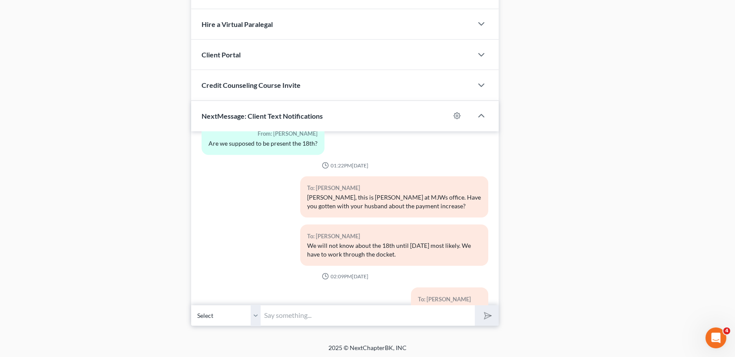
click at [448, 313] on input "text" at bounding box center [368, 315] width 214 height 21
click at [444, 314] on input "text" at bounding box center [368, 315] width 214 height 21
click at [440, 310] on input "text" at bounding box center [368, 315] width 214 height 21
click at [436, 317] on input "text" at bounding box center [368, 315] width 214 height 21
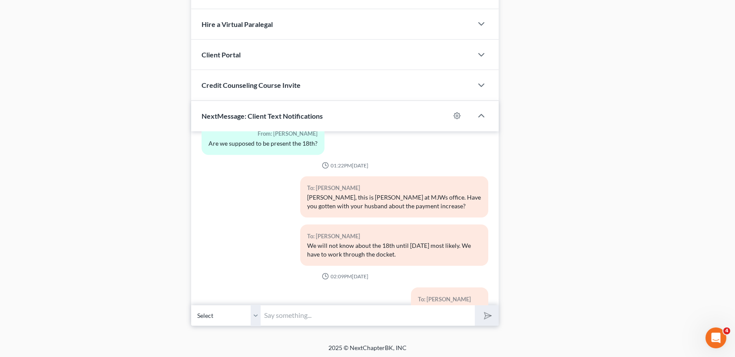
click at [469, 318] on input "text" at bounding box center [368, 315] width 214 height 21
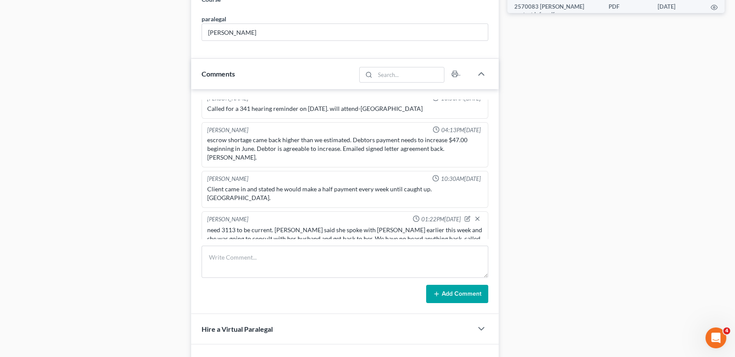
scroll to position [457, 0]
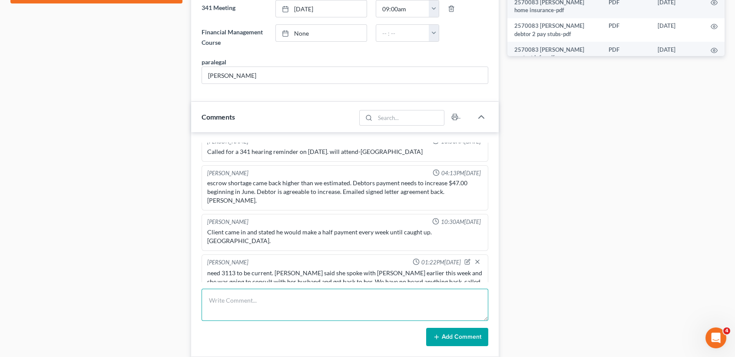
click at [458, 301] on textarea at bounding box center [345, 305] width 287 height 32
type textarea "A"
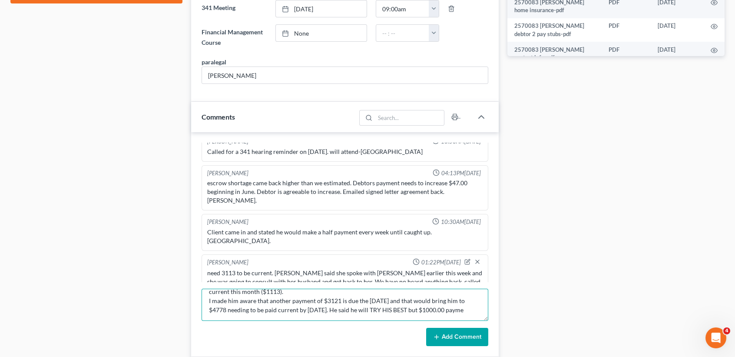
scroll to position [29, 0]
type textarea "Client needs $3113 to be current. [PERSON_NAME] called and stated that he made …"
drag, startPoint x: 488, startPoint y: 338, endPoint x: 477, endPoint y: 316, distance: 24.5
click at [487, 338] on button "Add Comment" at bounding box center [457, 337] width 62 height 18
click at [476, 337] on button "Add Comment" at bounding box center [457, 337] width 62 height 18
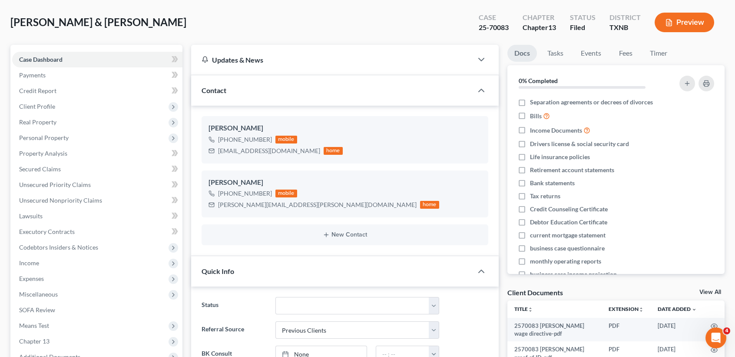
scroll to position [0, 0]
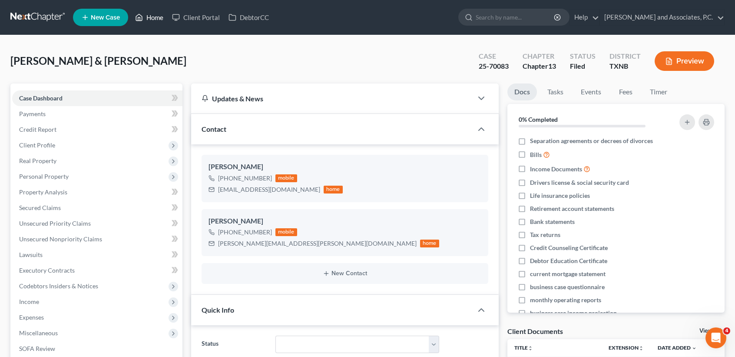
click at [158, 17] on link "Home" at bounding box center [149, 18] width 37 height 16
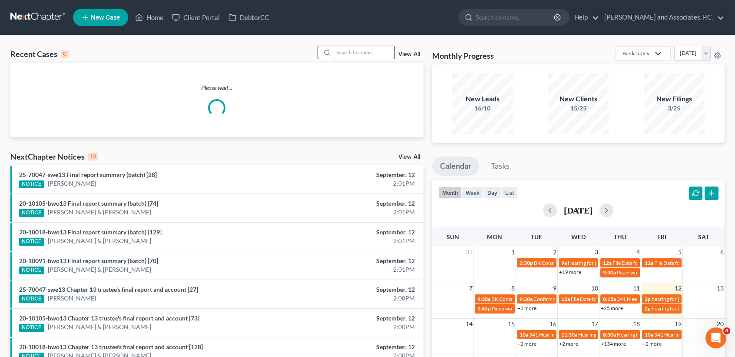
click at [374, 55] on input "search" at bounding box center [364, 52] width 61 height 13
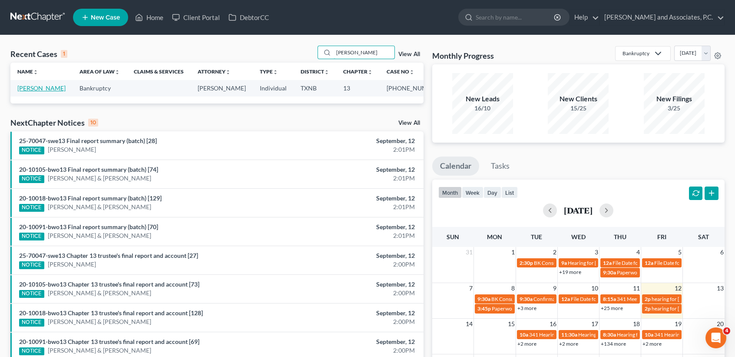
type input "[PERSON_NAME]"
click at [30, 86] on link "[PERSON_NAME]" at bounding box center [41, 87] width 48 height 7
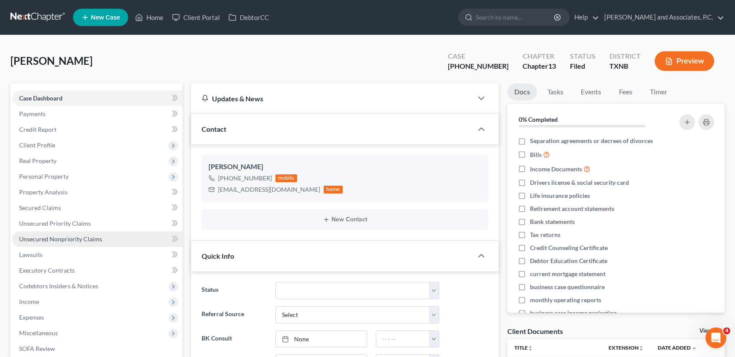
click at [68, 233] on link "Unsecured Nonpriority Claims" at bounding box center [97, 239] width 170 height 16
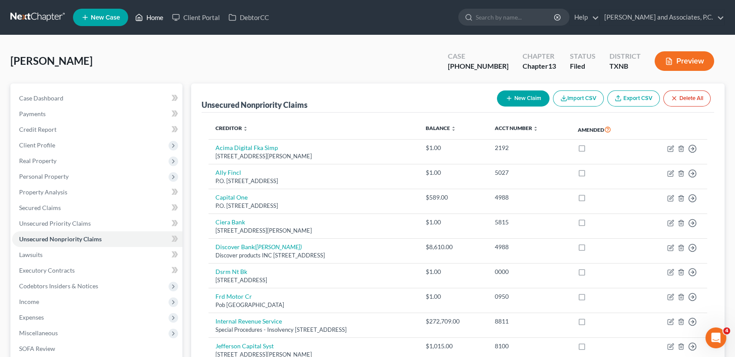
click at [148, 23] on link "Home" at bounding box center [149, 18] width 37 height 16
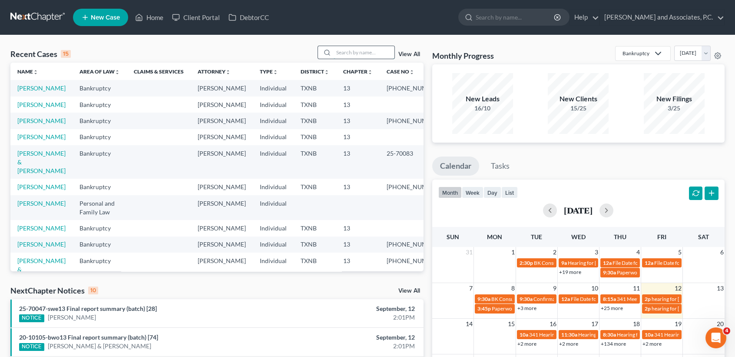
click at [370, 50] on input "search" at bounding box center [364, 52] width 61 height 13
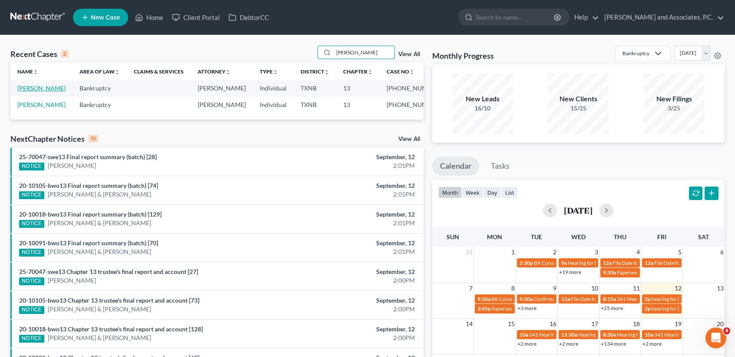
type input "[PERSON_NAME]"
click at [34, 92] on link "[PERSON_NAME]" at bounding box center [41, 87] width 48 height 7
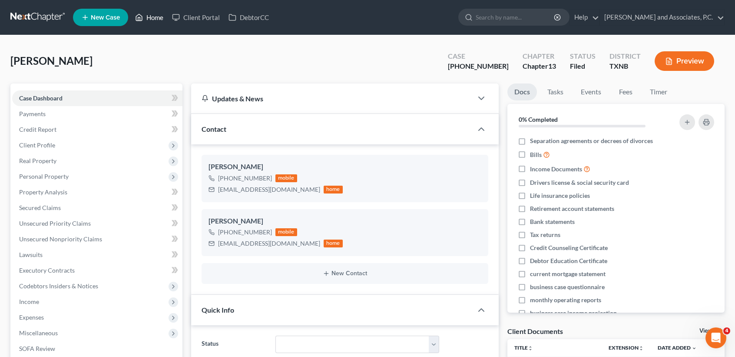
click at [158, 15] on link "Home" at bounding box center [149, 18] width 37 height 16
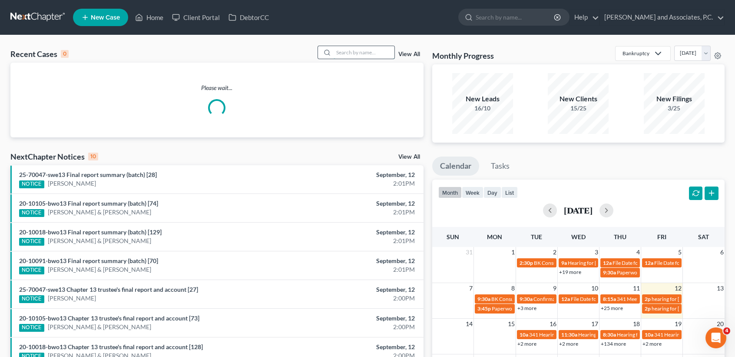
click at [381, 52] on input "search" at bounding box center [364, 52] width 61 height 13
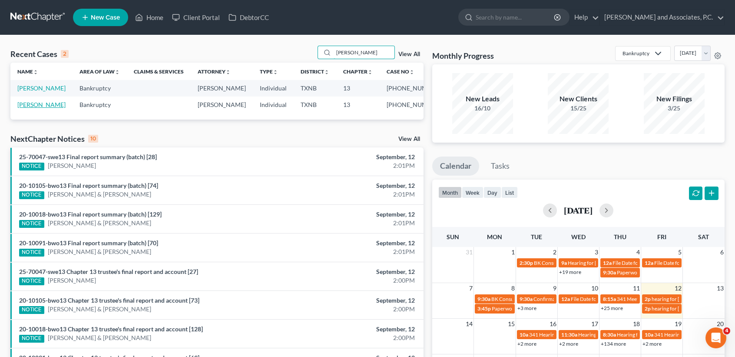
type input "[PERSON_NAME]"
click at [29, 108] on link "[PERSON_NAME]" at bounding box center [41, 104] width 48 height 7
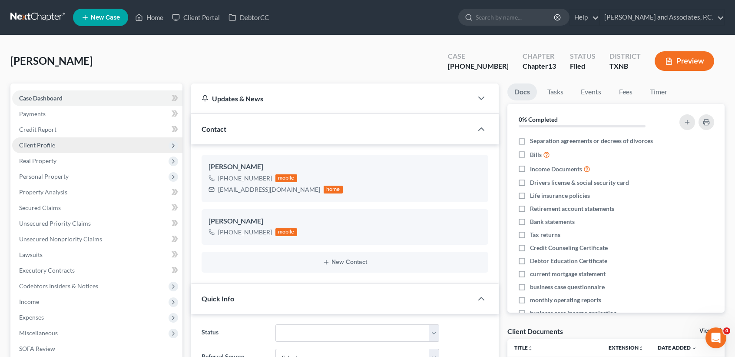
click at [45, 147] on span "Client Profile" at bounding box center [37, 144] width 36 height 7
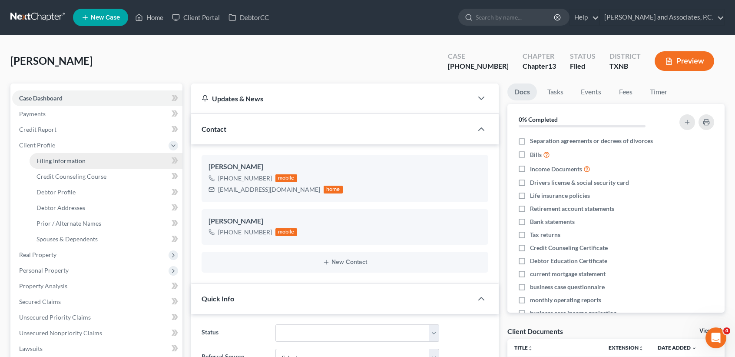
click at [48, 164] on link "Filing Information" at bounding box center [106, 161] width 153 height 16
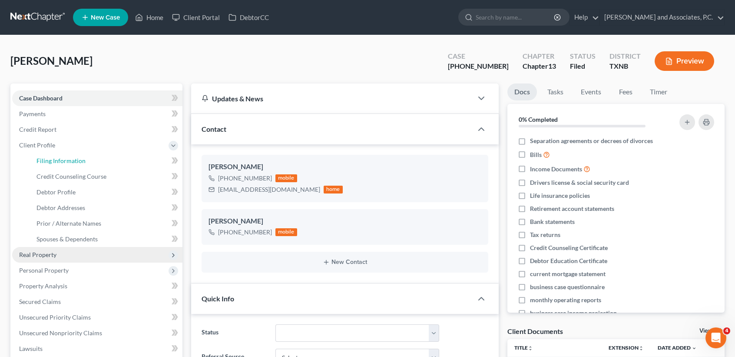
select select "1"
select select "0"
select select "3"
select select "45"
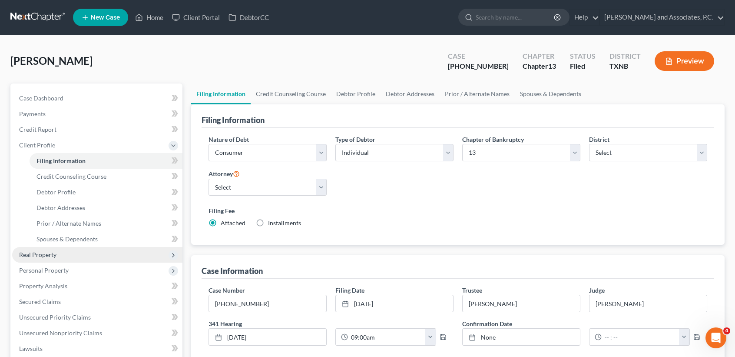
click at [44, 255] on span "Real Property" at bounding box center [37, 254] width 37 height 7
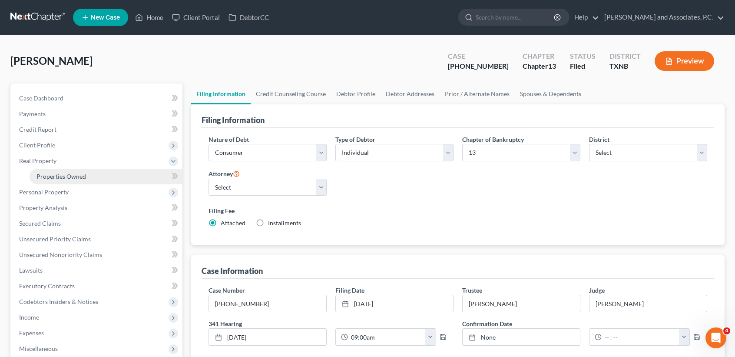
click at [68, 179] on link "Properties Owned" at bounding box center [106, 177] width 153 height 16
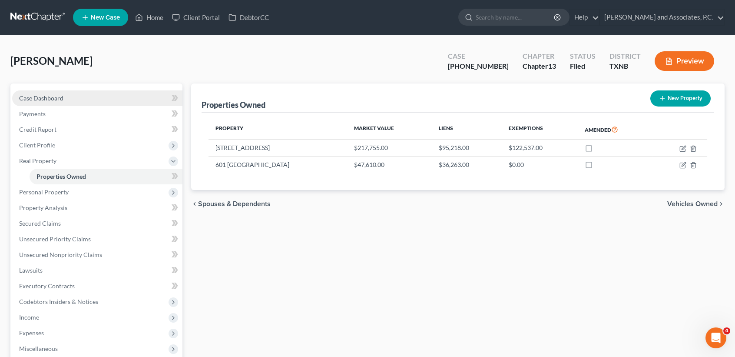
click at [54, 103] on link "Case Dashboard" at bounding box center [97, 98] width 170 height 16
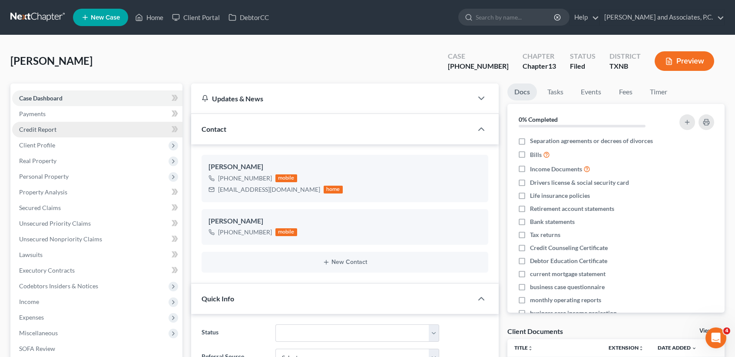
scroll to position [2469, 0]
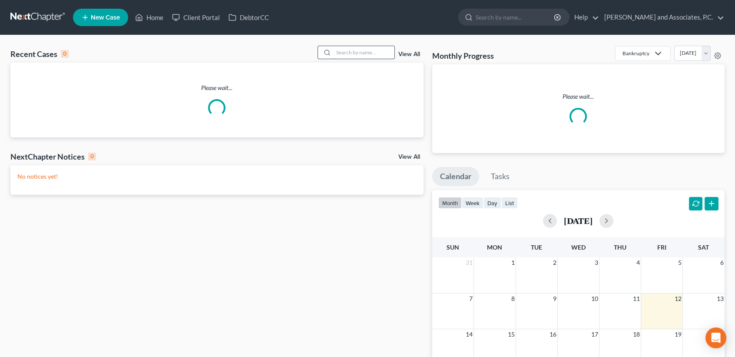
click at [345, 53] on input "search" at bounding box center [364, 52] width 61 height 13
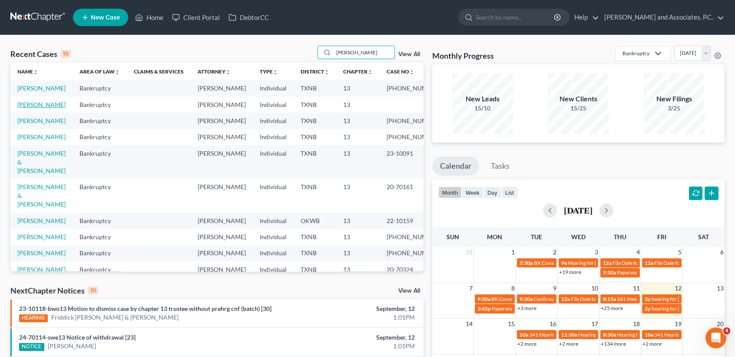
type input "herr"
click at [33, 108] on link "Herrera, Pete" at bounding box center [41, 104] width 48 height 7
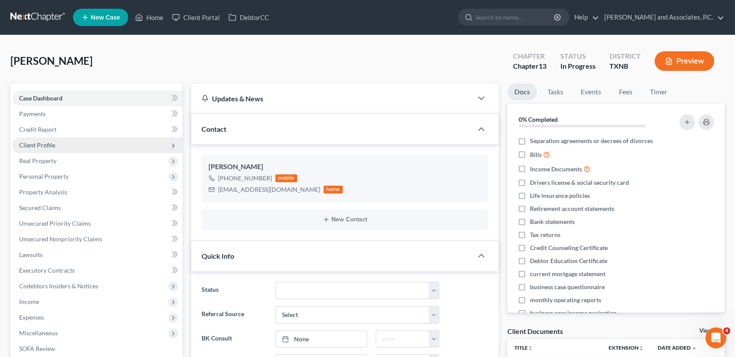
scroll to position [86, 0]
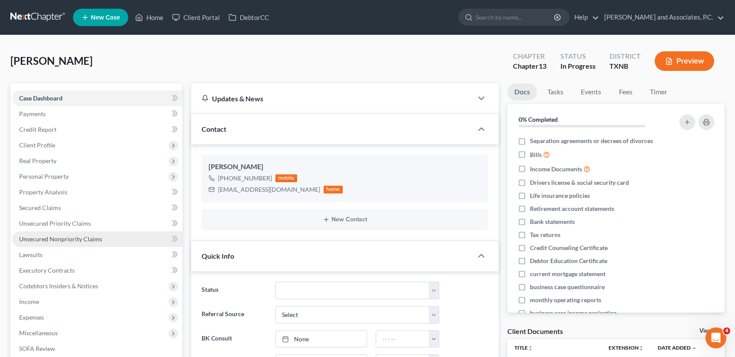
click at [100, 237] on link "Unsecured Nonpriority Claims" at bounding box center [97, 239] width 170 height 16
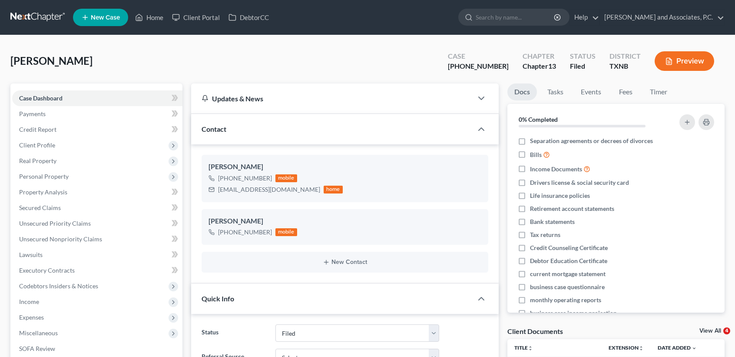
select select "5"
select select "0"
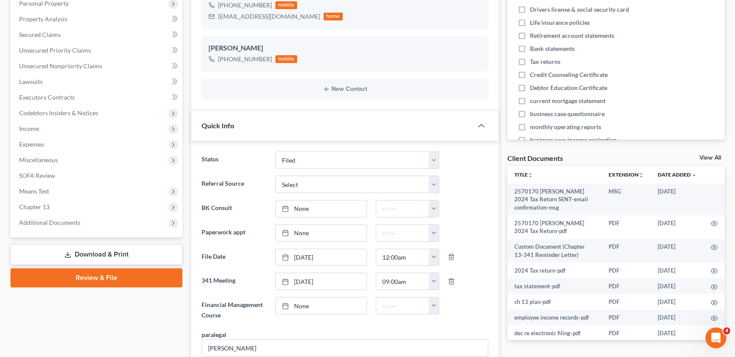
scroll to position [174, 0]
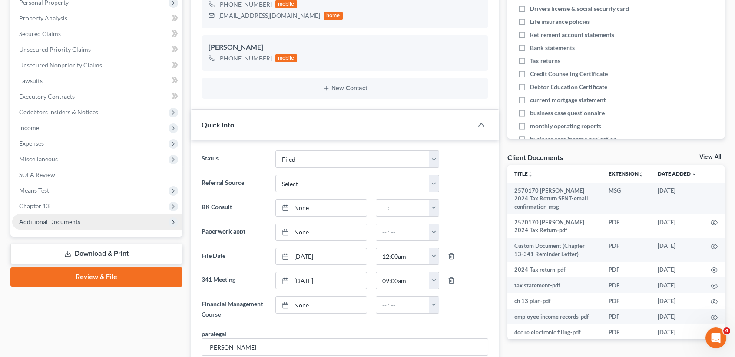
click at [58, 222] on span "Additional Documents" at bounding box center [49, 221] width 61 height 7
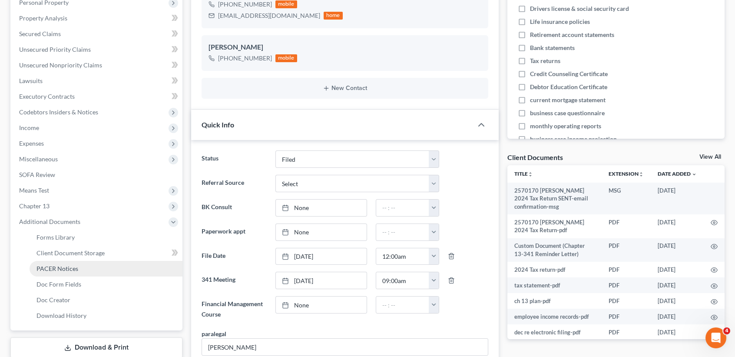
click at [75, 272] on link "PACER Notices" at bounding box center [106, 269] width 153 height 16
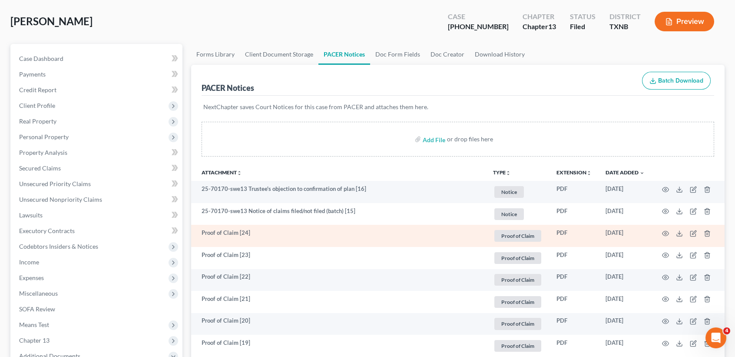
scroll to position [58, 0]
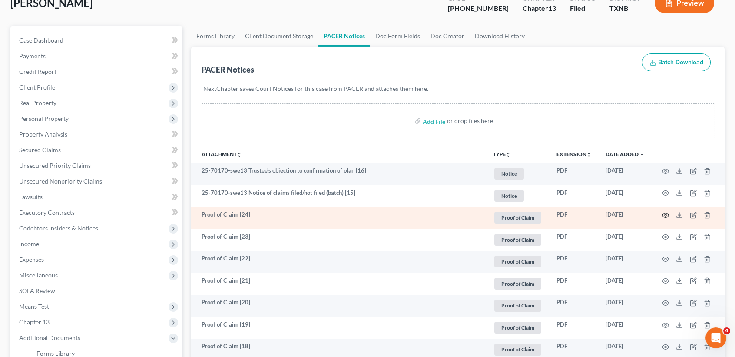
click at [665, 217] on icon "button" at bounding box center [665, 215] width 7 height 7
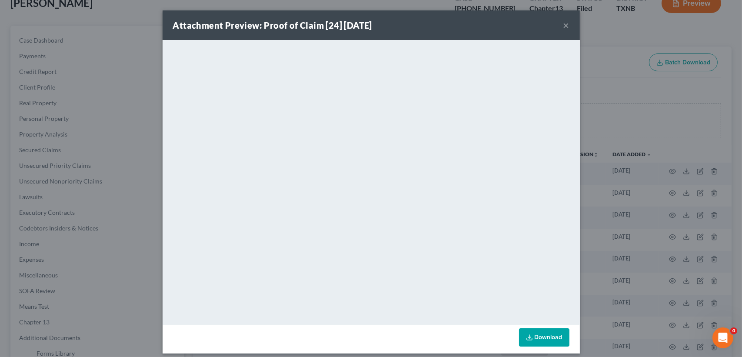
click at [564, 26] on button "×" at bounding box center [566, 25] width 6 height 10
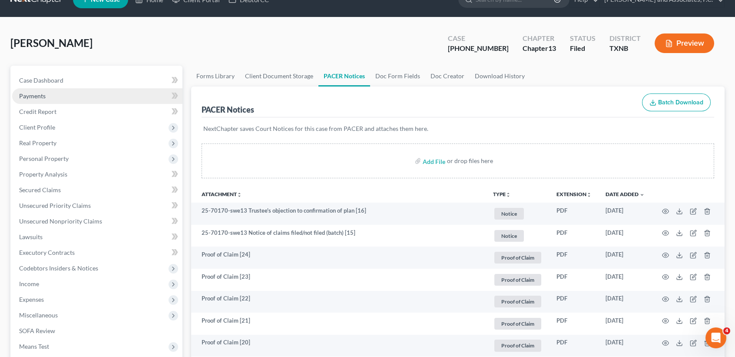
scroll to position [0, 0]
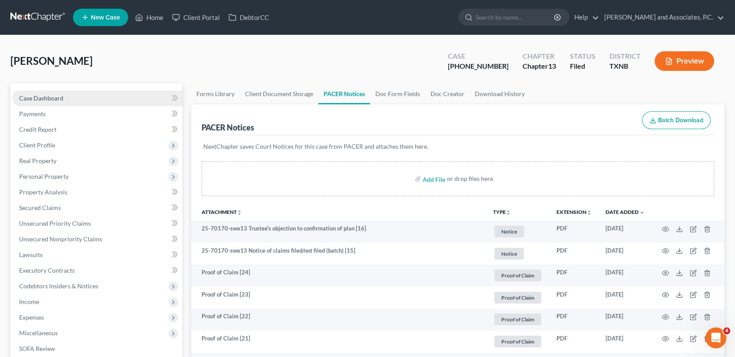
click at [25, 102] on link "Case Dashboard" at bounding box center [97, 98] width 170 height 16
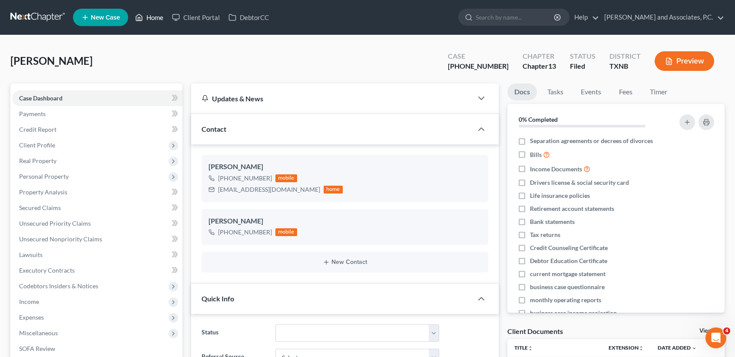
drag, startPoint x: 140, startPoint y: 13, endPoint x: 157, endPoint y: 3, distance: 19.5
click at [141, 13] on icon at bounding box center [139, 17] width 8 height 10
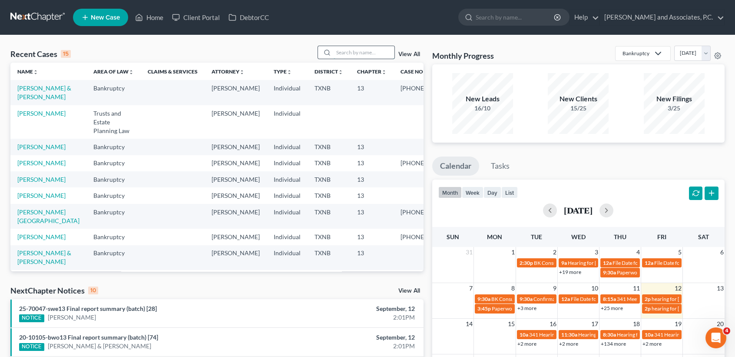
click at [372, 53] on input "search" at bounding box center [364, 52] width 61 height 13
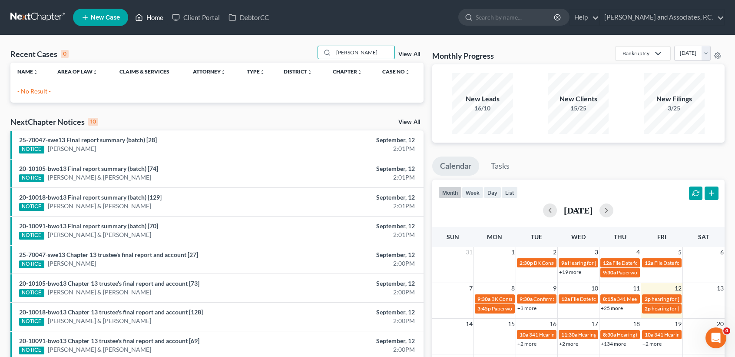
click at [156, 15] on link "Home" at bounding box center [149, 18] width 37 height 16
drag, startPoint x: 309, startPoint y: 69, endPoint x: 299, endPoint y: 74, distance: 12.0
click at [299, 74] on div "Recent Cases 0 ledbetter View All Name unfold_more expand_more expand_less Area…" at bounding box center [216, 74] width 413 height 57
type input "stone"
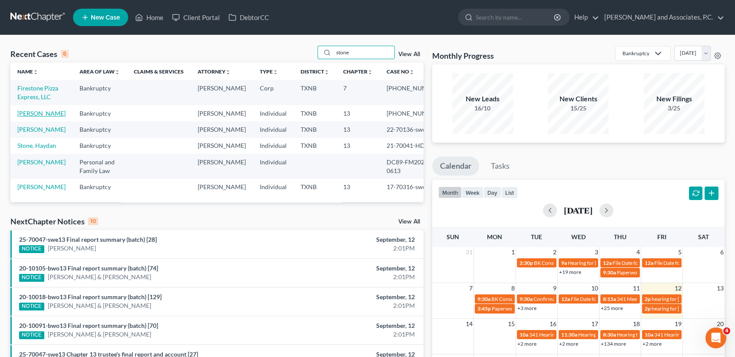
click at [25, 117] on link "Stone, Brandon" at bounding box center [41, 112] width 48 height 7
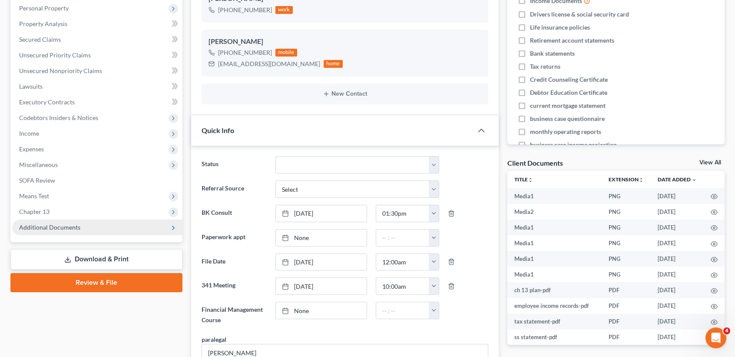
scroll to position [174, 0]
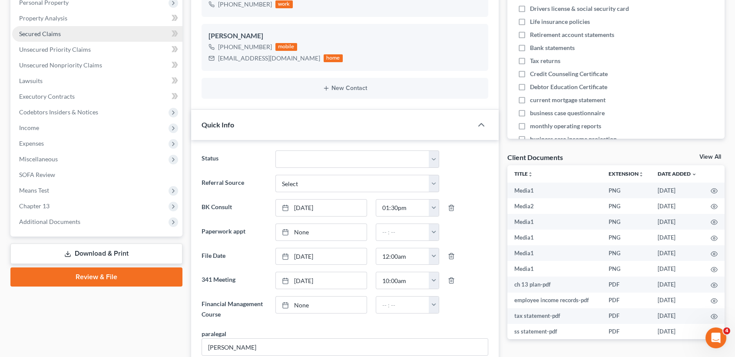
click at [50, 39] on link "Secured Claims" at bounding box center [97, 34] width 170 height 16
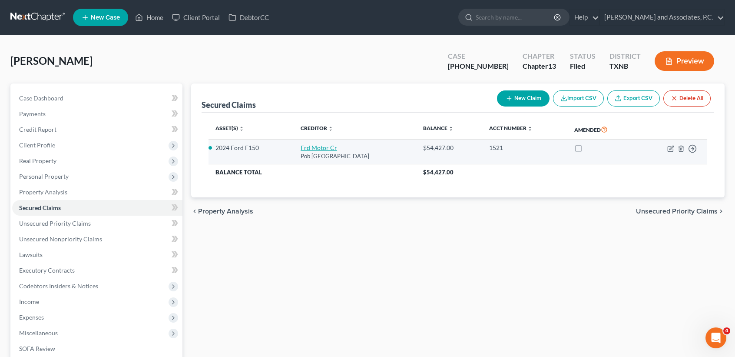
click at [324, 145] on link "Frd Motor Cr" at bounding box center [319, 147] width 36 height 7
select select "30"
select select "0"
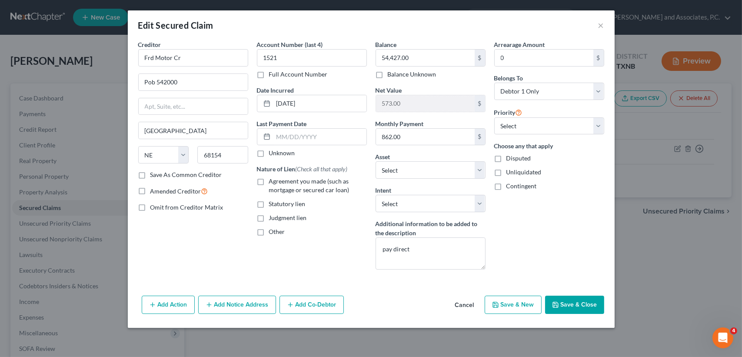
click at [552, 299] on button "Save & Close" at bounding box center [574, 304] width 59 height 18
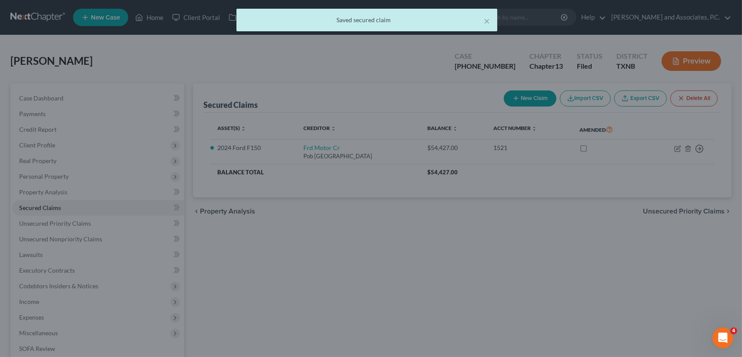
select select "10"
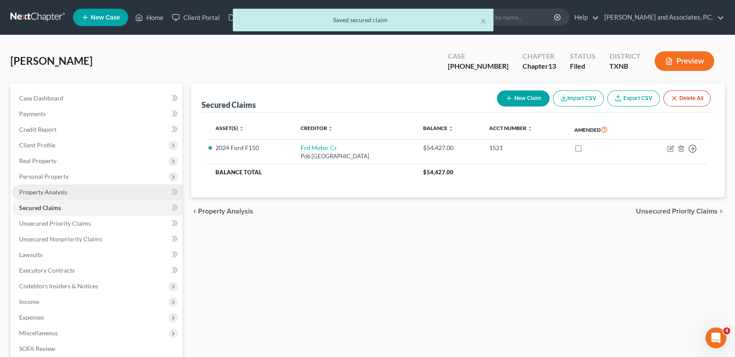
click at [86, 191] on link "Property Analysis" at bounding box center [97, 192] width 170 height 16
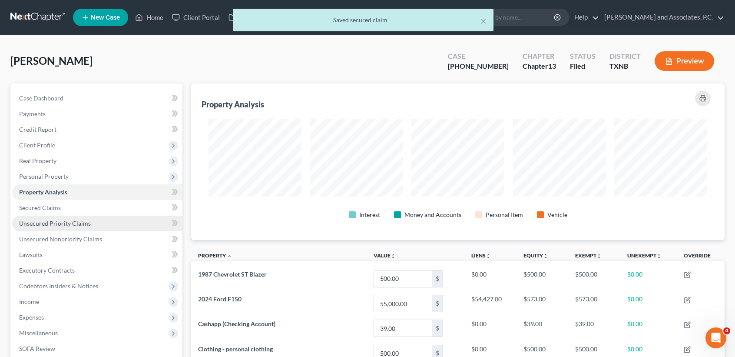
scroll to position [156, 534]
click at [81, 222] on span "Unsecured Priority Claims" at bounding box center [55, 222] width 72 height 7
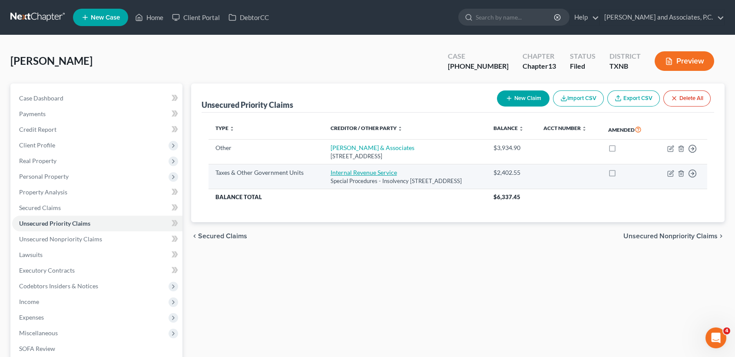
click at [362, 172] on link "Internal Revenue Service" at bounding box center [363, 172] width 66 height 7
select select "0"
select select "39"
select select "0"
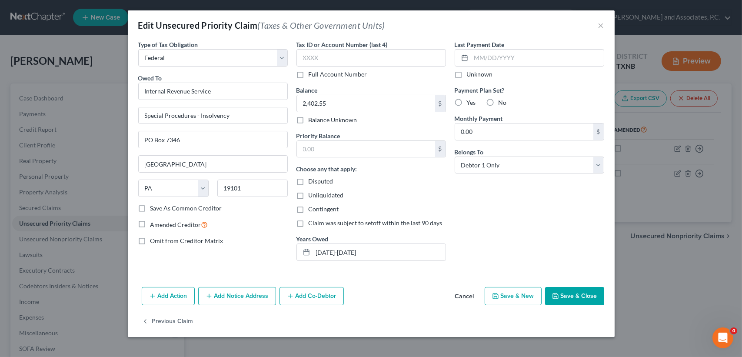
click at [593, 299] on button "Save & Close" at bounding box center [574, 296] width 59 height 18
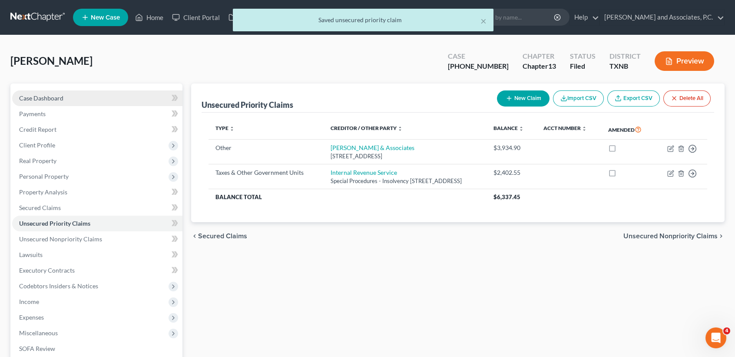
click at [64, 96] on link "Case Dashboard" at bounding box center [97, 98] width 170 height 16
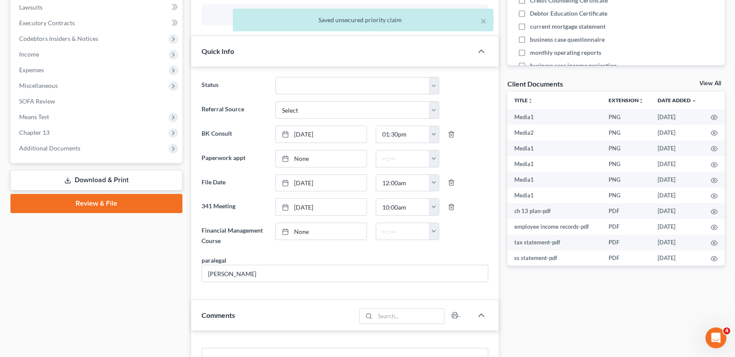
scroll to position [289, 0]
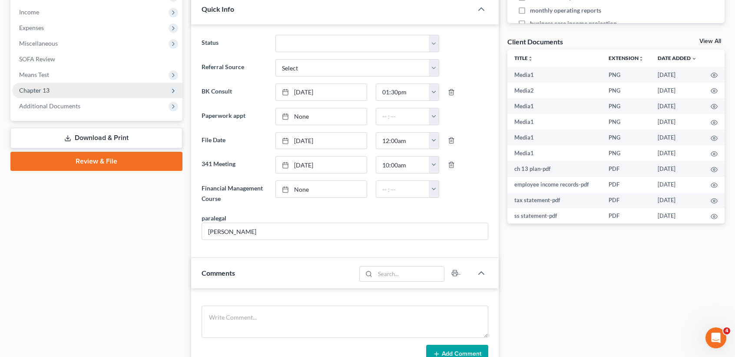
click at [66, 92] on span "Chapter 13" at bounding box center [97, 91] width 170 height 16
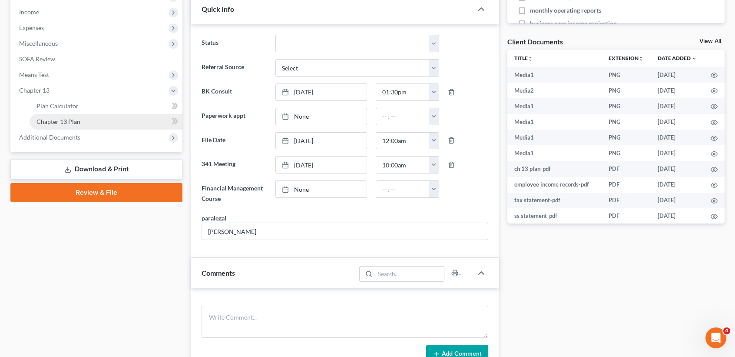
click at [60, 116] on link "Chapter 13 Plan" at bounding box center [106, 122] width 153 height 16
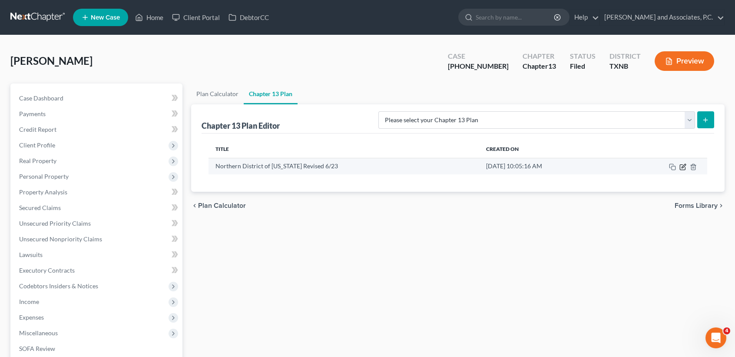
click at [684, 167] on icon "button" at bounding box center [684, 166] width 4 height 4
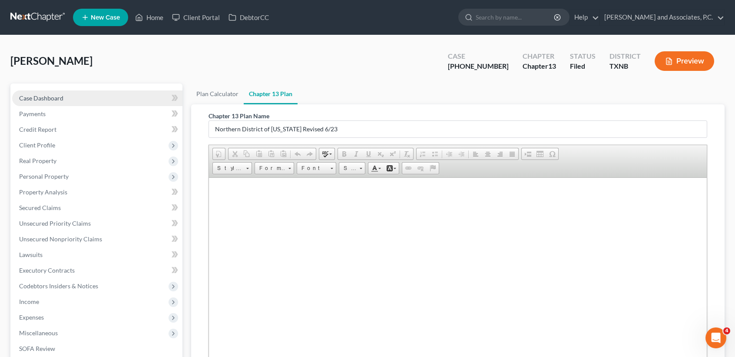
click at [62, 101] on span "Case Dashboard" at bounding box center [41, 97] width 44 height 7
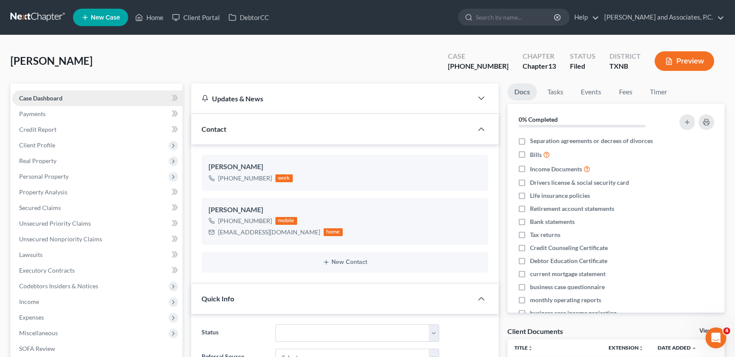
scroll to position [1737, 0]
click at [135, 20] on link "Home" at bounding box center [149, 18] width 37 height 16
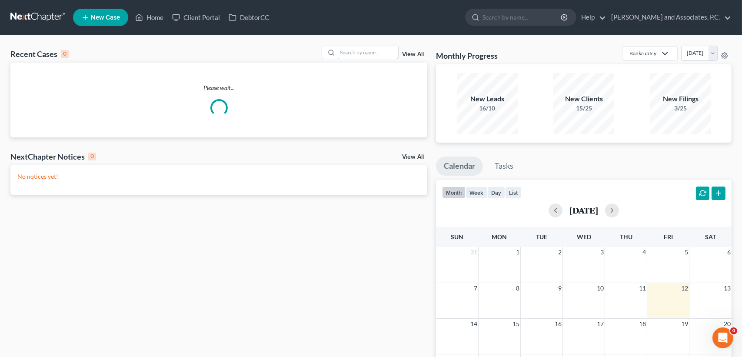
click at [359, 55] on input "search" at bounding box center [367, 52] width 61 height 13
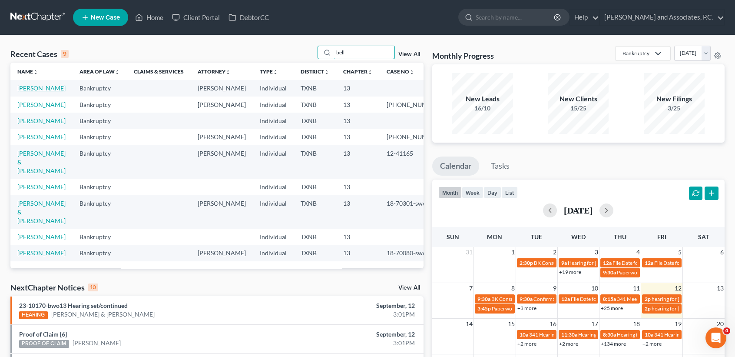
type input "bell"
click at [33, 89] on link "Bell, Letisha" at bounding box center [41, 87] width 48 height 7
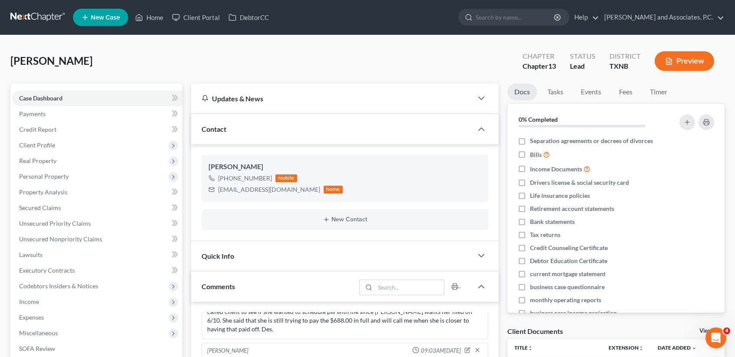
scroll to position [1169, 0]
drag, startPoint x: 152, startPoint y: 6, endPoint x: 152, endPoint y: 12, distance: 6.1
click at [152, 6] on ul "New Case Home Client Portal DebtorCC - No Result - See all results Or Press Ent…" at bounding box center [399, 17] width 652 height 23
click at [152, 12] on link "Home" at bounding box center [149, 18] width 37 height 16
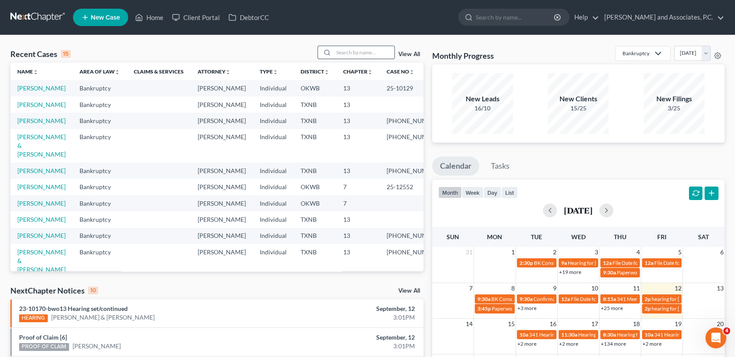
click at [343, 48] on input "search" at bounding box center [364, 52] width 61 height 13
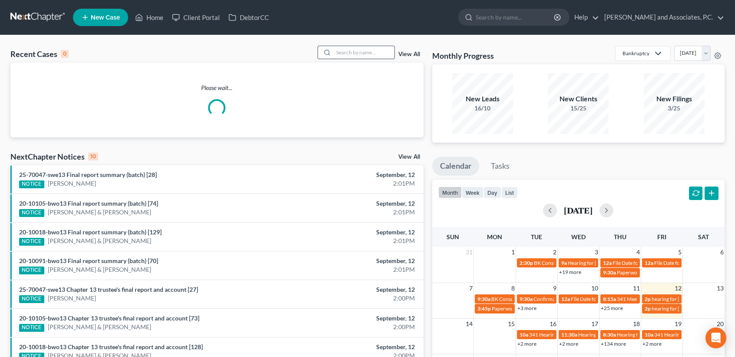
click at [364, 49] on input "search" at bounding box center [364, 52] width 61 height 13
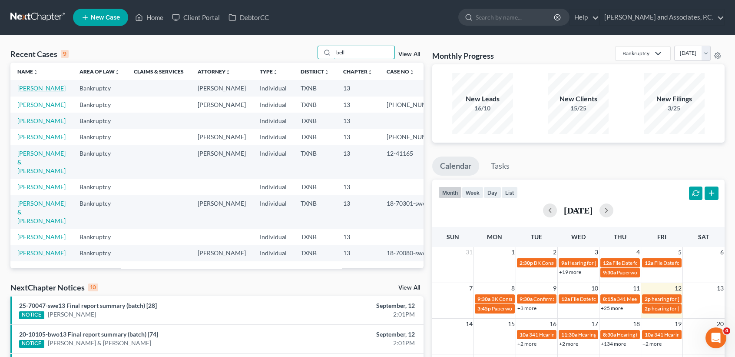
type input "bell"
click at [39, 89] on link "Bell, Letisha" at bounding box center [41, 87] width 48 height 7
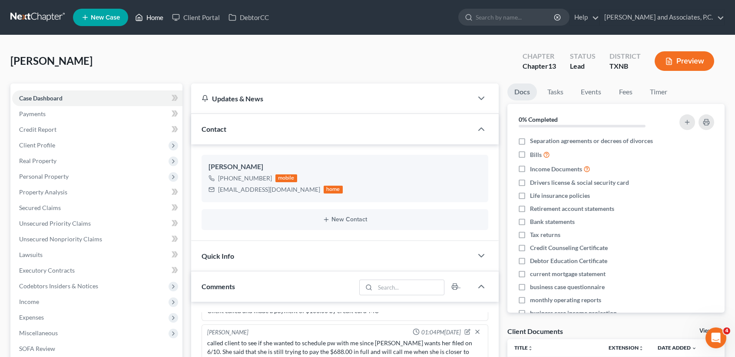
click at [154, 21] on link "Home" at bounding box center [149, 18] width 37 height 16
